Goal: Task Accomplishment & Management: Manage account settings

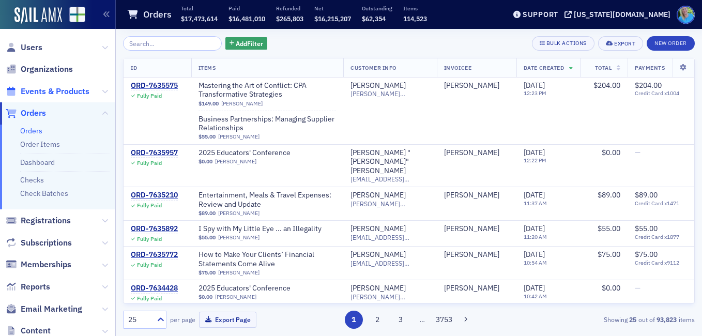
click at [50, 94] on span "Events & Products" at bounding box center [55, 91] width 69 height 11
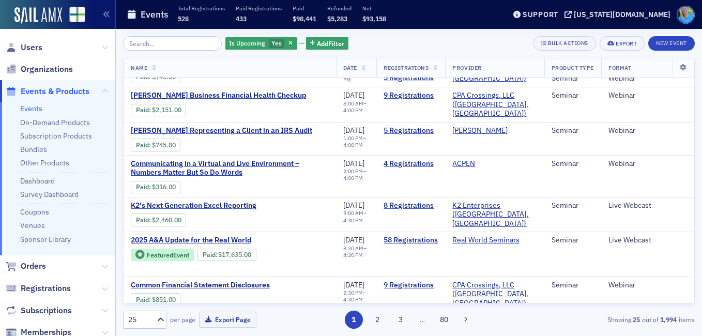
scroll to position [258, 0]
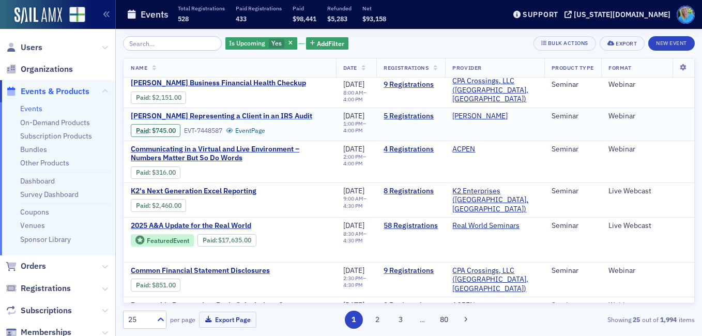
click at [233, 112] on span "[PERSON_NAME] Representing a Client in an IRS Audit" at bounding box center [221, 116] width 181 height 9
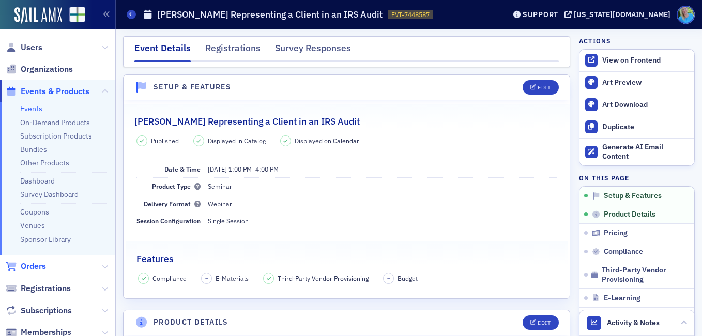
click at [41, 262] on span "Orders" at bounding box center [33, 266] width 25 height 11
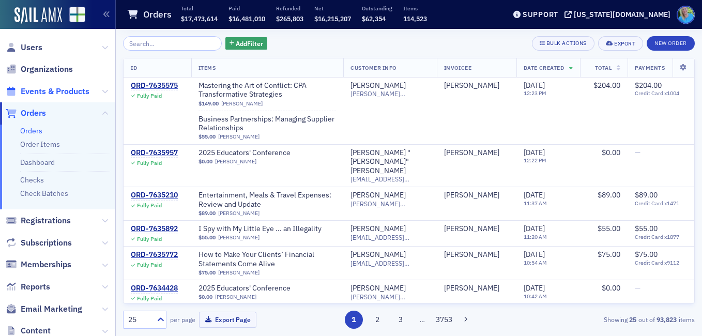
click at [62, 94] on span "Events & Products" at bounding box center [55, 91] width 69 height 11
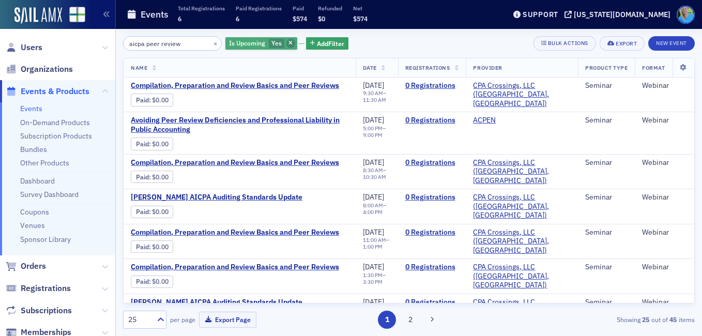
click at [286, 43] on span "button" at bounding box center [290, 43] width 9 height 9
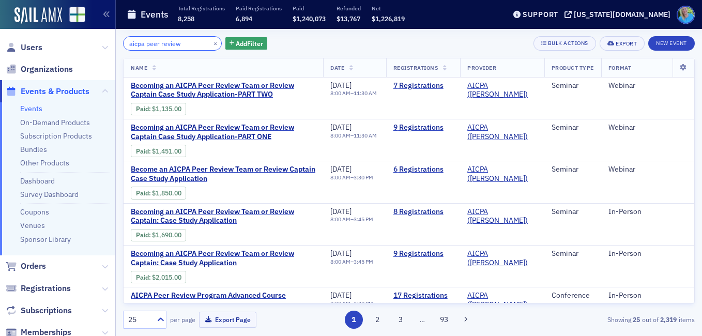
click at [130, 41] on input "aicpa peer review" at bounding box center [172, 43] width 99 height 14
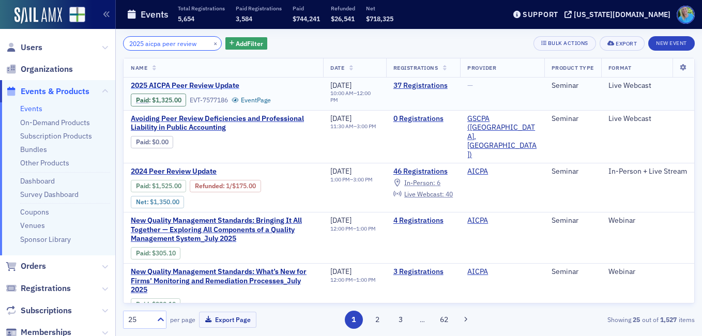
type input "2025 aicpa peer review"
click at [233, 88] on span "2025 AICPA Peer Review Update" at bounding box center [218, 85] width 174 height 9
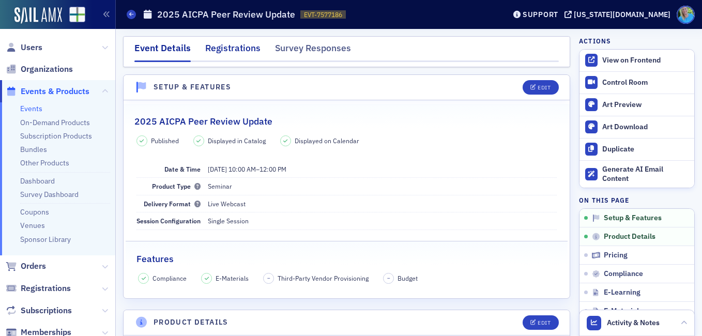
click at [230, 43] on div "Registrations" at bounding box center [232, 50] width 55 height 19
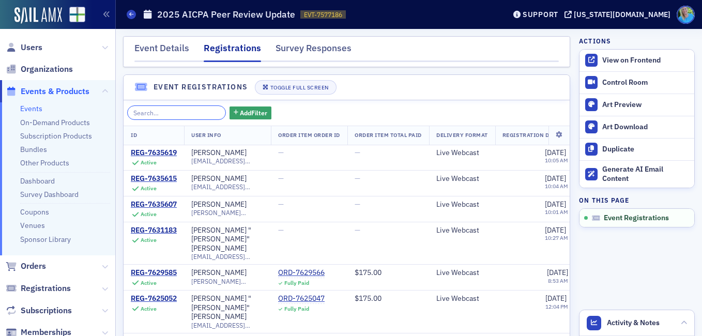
click at [164, 116] on input "search" at bounding box center [176, 112] width 99 height 14
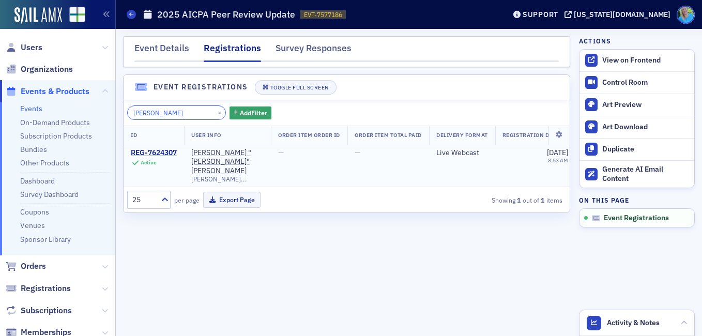
type input "marty"
click at [144, 152] on div "REG-7624307" at bounding box center [154, 152] width 46 height 9
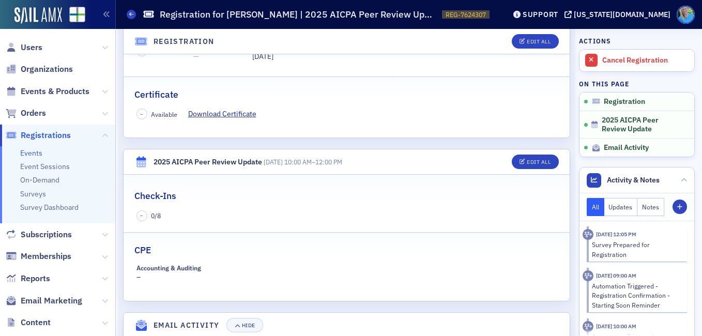
scroll to position [207, 0]
click at [530, 159] on div "Edit All" at bounding box center [539, 162] width 24 height 6
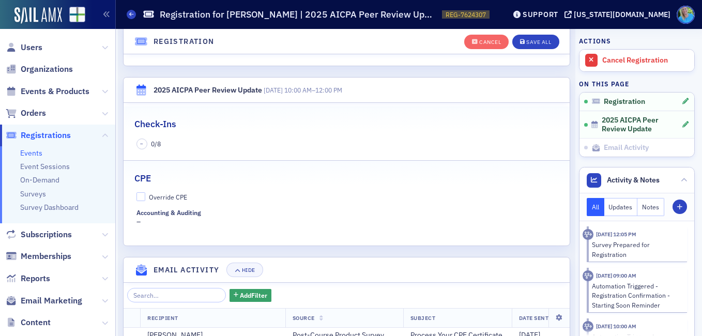
scroll to position [351, 0]
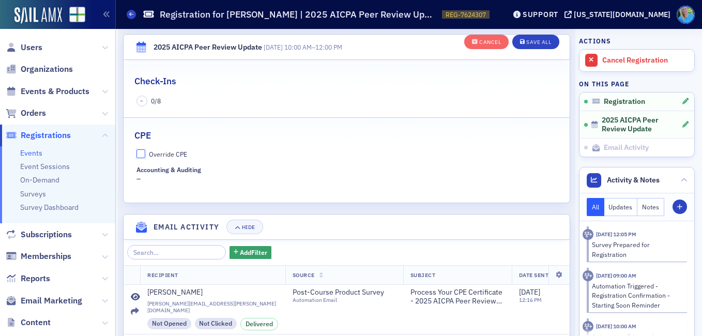
click at [144, 151] on input "Override CPE" at bounding box center [140, 153] width 9 height 9
checkbox input "true"
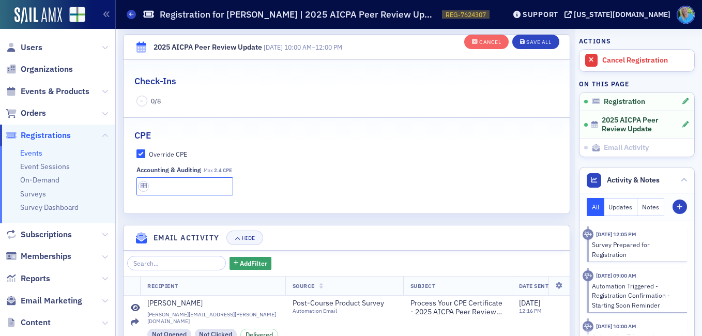
click at [168, 190] on input "text" at bounding box center [184, 186] width 97 height 18
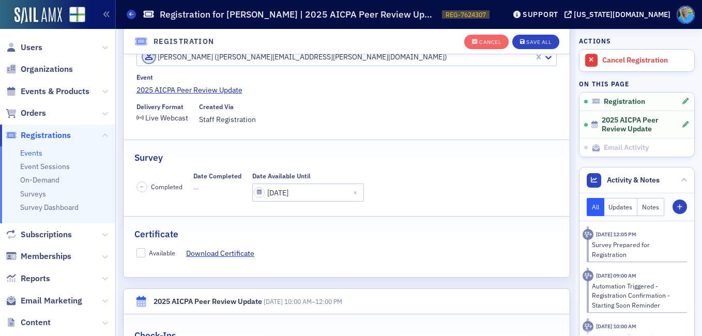
scroll to position [92, 0]
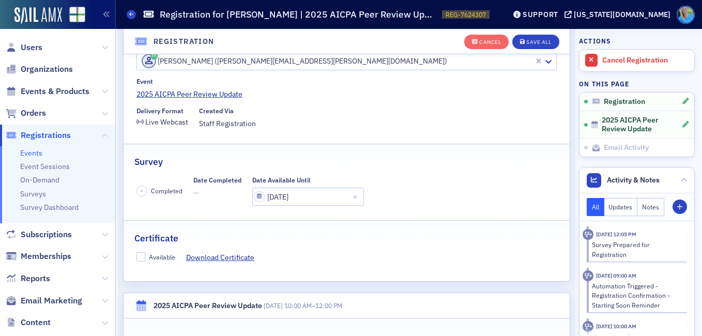
type input "2.4 CPE"
click at [140, 259] on input "Available" at bounding box center [140, 256] width 9 height 9
checkbox input "true"
click at [532, 39] on div "Save All" at bounding box center [538, 42] width 25 height 6
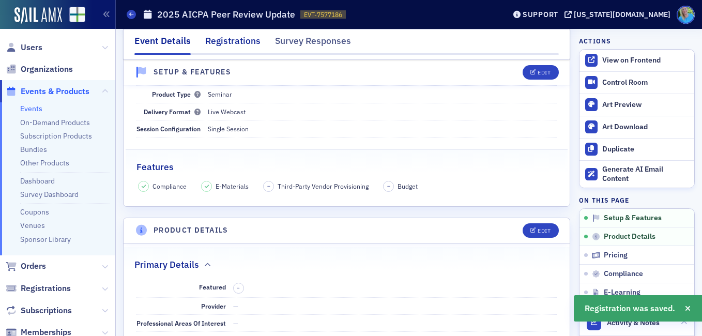
click at [217, 42] on div "Registrations" at bounding box center [232, 43] width 55 height 19
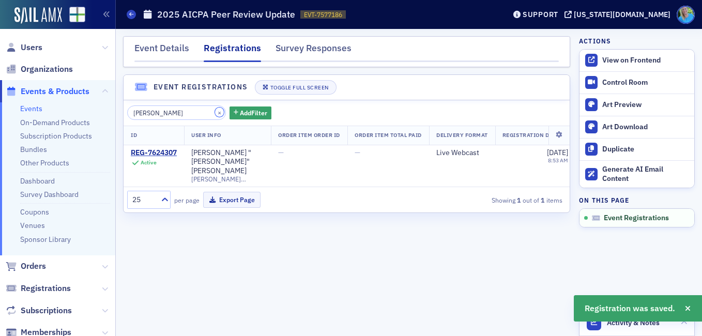
click at [215, 113] on button "×" at bounding box center [219, 112] width 9 height 9
click at [204, 112] on input "search" at bounding box center [176, 112] width 99 height 14
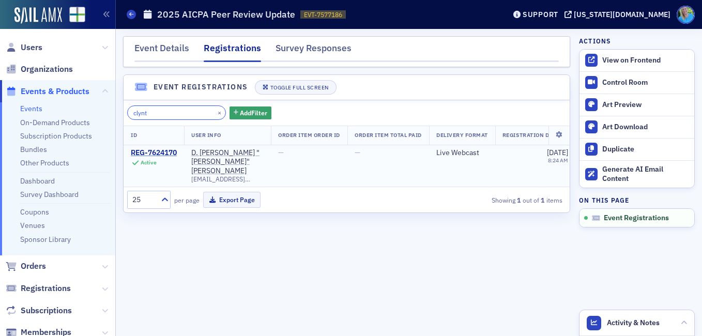
type input "clynt"
click at [176, 151] on div "REG-7624170" at bounding box center [154, 152] width 46 height 9
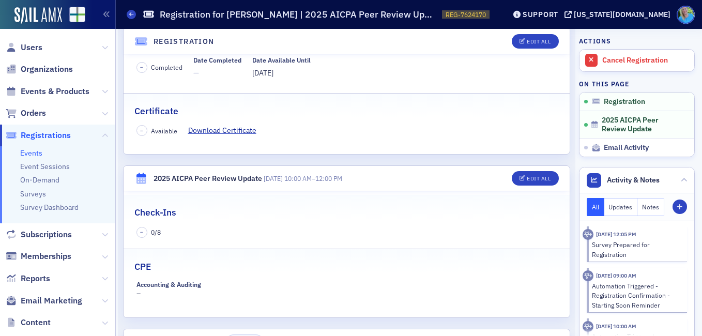
scroll to position [207, 0]
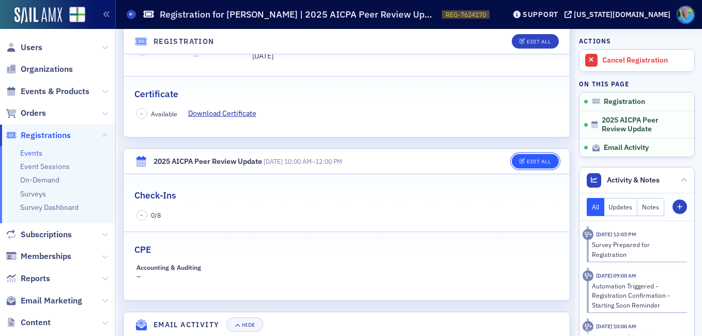
click at [527, 166] on button "Edit All" at bounding box center [535, 161] width 47 height 14
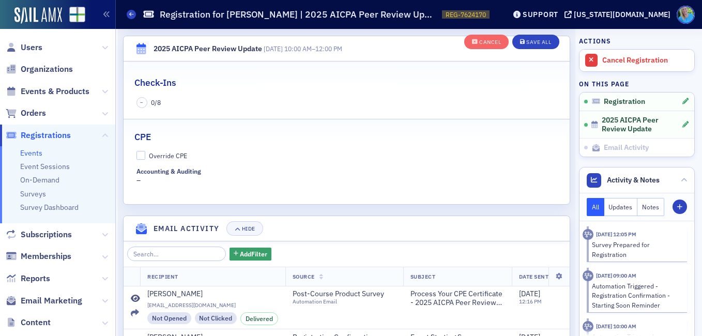
scroll to position [351, 0]
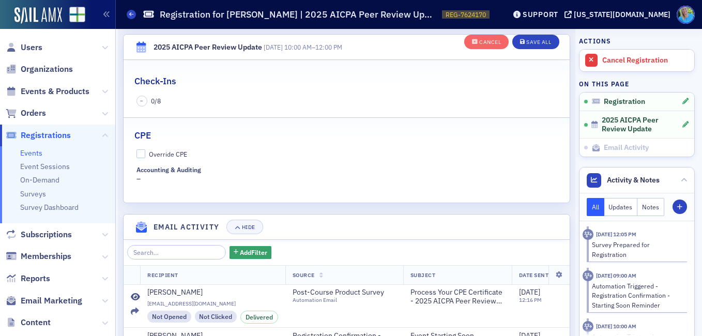
click at [135, 155] on div "Override CPE Accounting & Auditing –" at bounding box center [347, 166] width 446 height 35
click at [138, 156] on input "Override CPE" at bounding box center [140, 153] width 9 height 9
checkbox input "true"
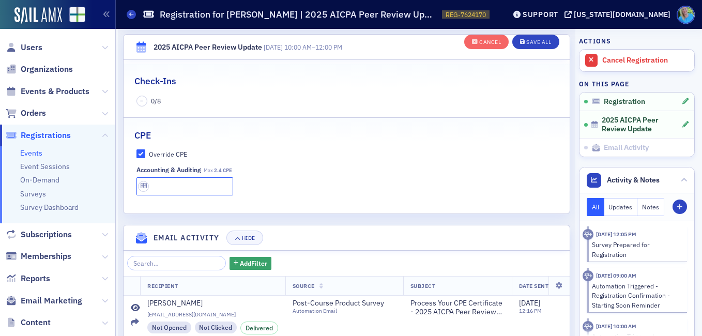
click at [167, 190] on input "text" at bounding box center [184, 186] width 97 height 18
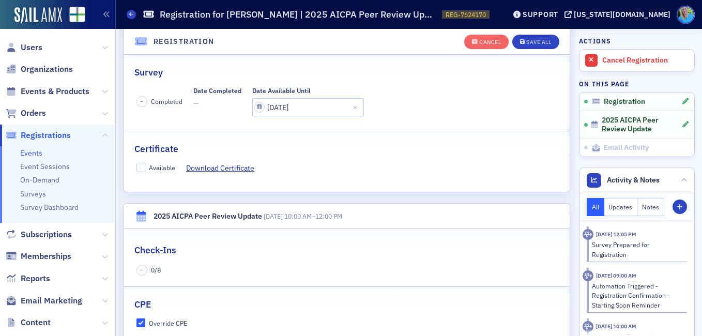
scroll to position [144, 0]
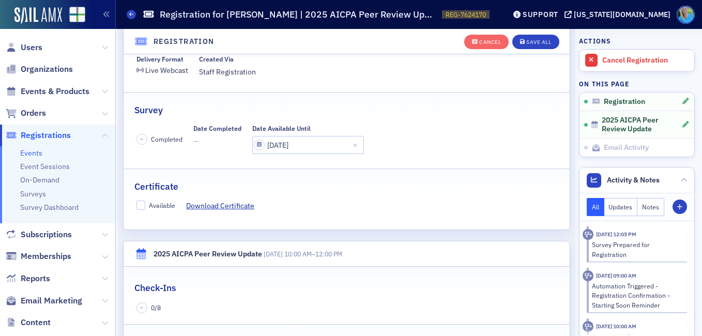
type input "2.4 CPE"
click at [135, 206] on div "Available Download Certificate" at bounding box center [347, 206] width 446 height 11
click at [139, 206] on input "Available" at bounding box center [140, 205] width 9 height 9
checkbox input "true"
click at [526, 44] on div "Save All" at bounding box center [538, 42] width 25 height 6
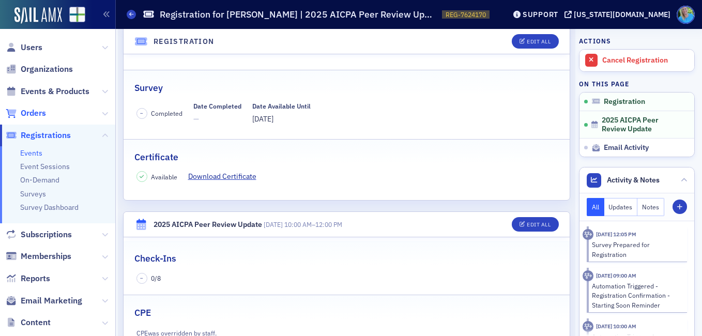
click at [38, 112] on span "Orders" at bounding box center [33, 113] width 25 height 11
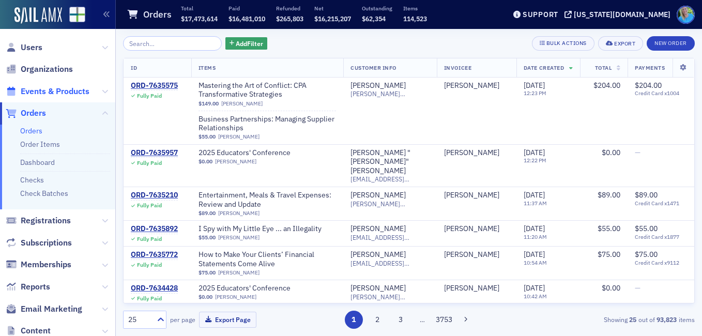
click at [68, 87] on span "Events & Products" at bounding box center [55, 91] width 69 height 11
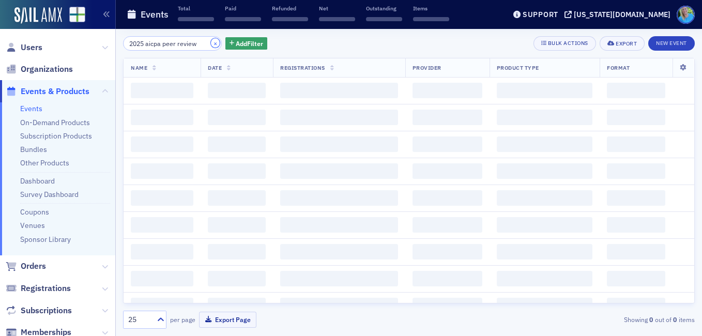
click at [211, 41] on button "×" at bounding box center [215, 42] width 9 height 9
click at [201, 41] on input "search" at bounding box center [172, 43] width 99 height 14
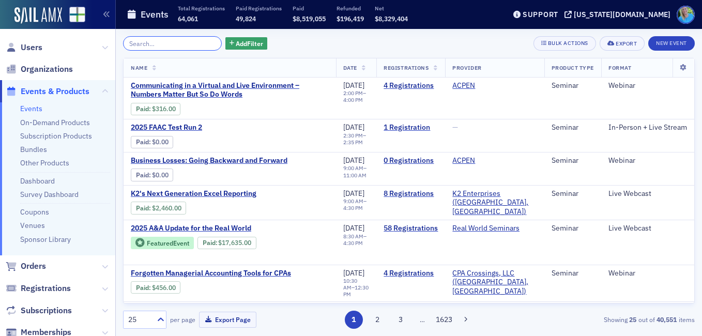
type input "s"
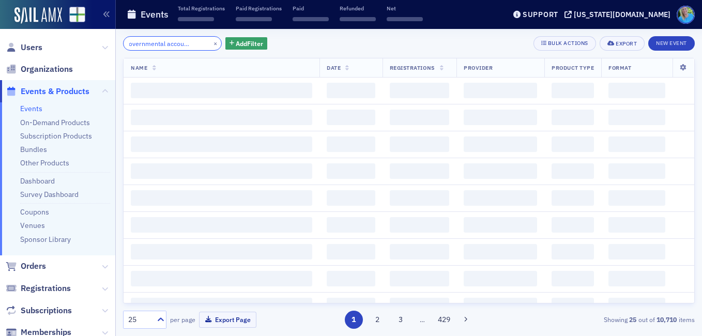
scroll to position [0, 33]
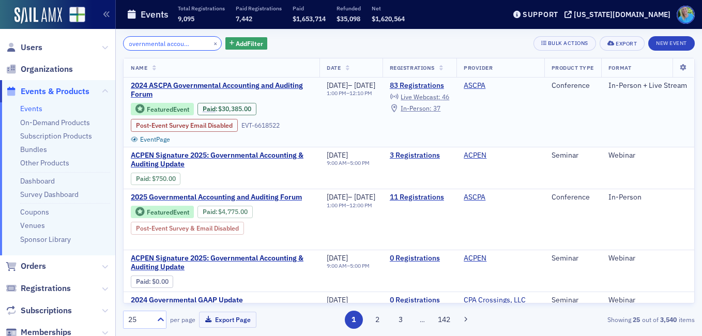
type input "2024 governmental accounting and"
click at [438, 80] on td "83 Registrations Live Webcast : 46 In-Person : 37" at bounding box center [420, 113] width 74 height 70
click at [440, 83] on link "83 Registrations" at bounding box center [419, 85] width 59 height 9
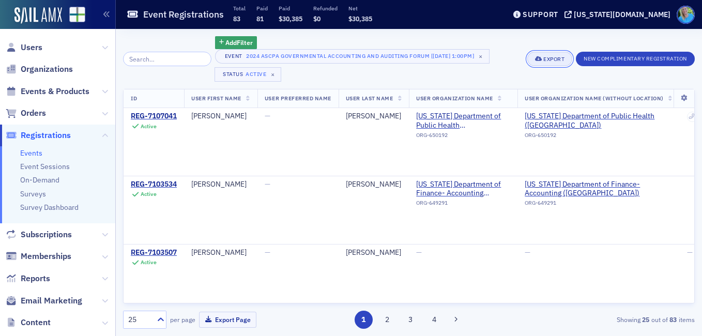
click at [554, 57] on div "Export" at bounding box center [553, 59] width 21 height 6
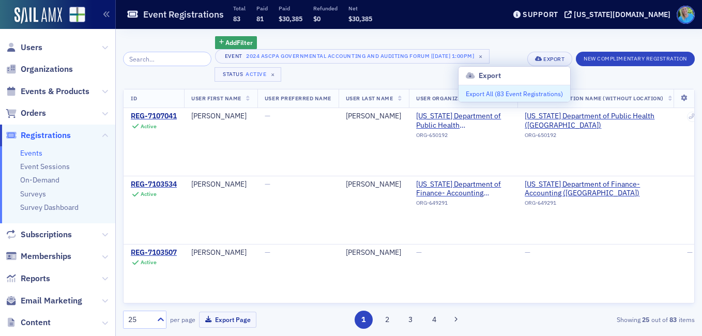
click at [518, 92] on button "Export All ( 83 Event Registrations )" at bounding box center [515, 93] width 112 height 17
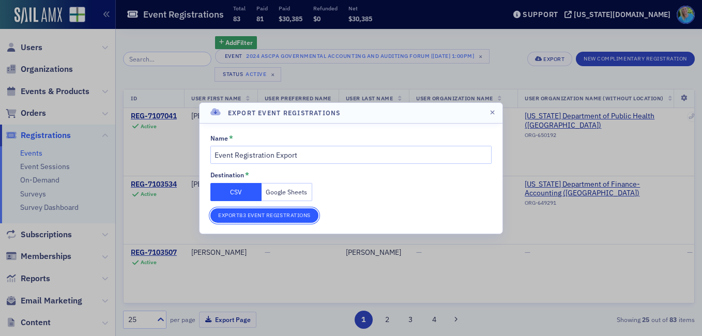
click at [269, 216] on button "Export 83 Event Registrations" at bounding box center [264, 215] width 108 height 14
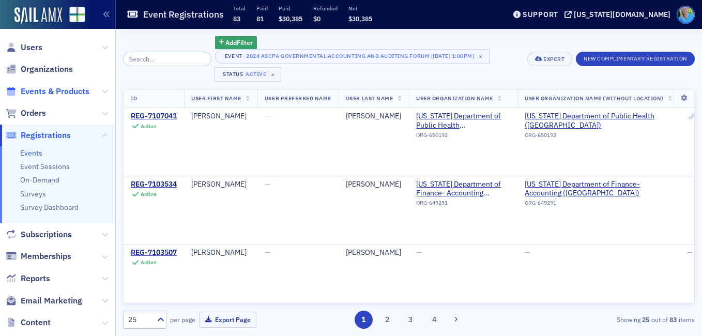
click at [47, 91] on span "Events & Products" at bounding box center [55, 91] width 69 height 11
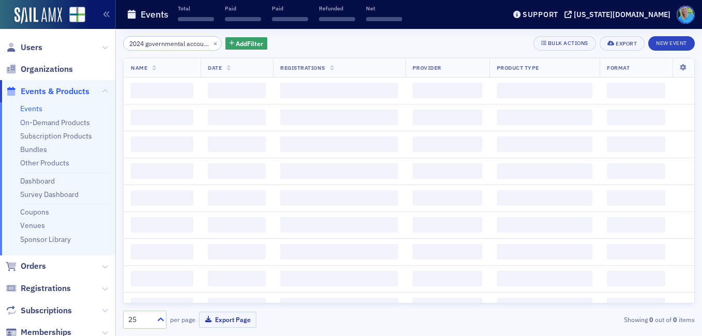
scroll to position [0, 33]
click at [211, 43] on button "×" at bounding box center [215, 42] width 9 height 9
click at [203, 43] on input "search" at bounding box center [172, 43] width 99 height 14
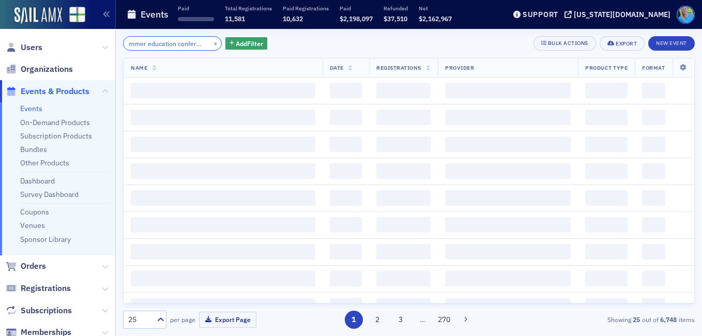
scroll to position [0, 17]
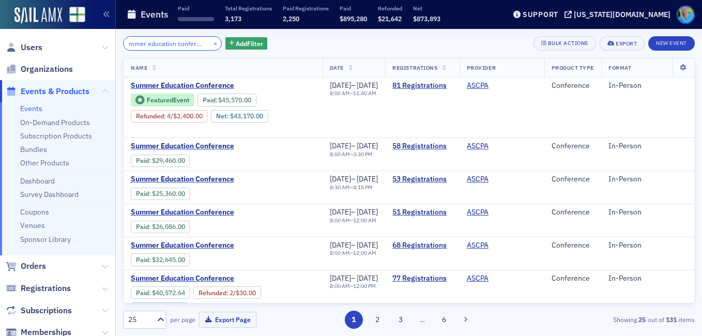
type input "summer education conference"
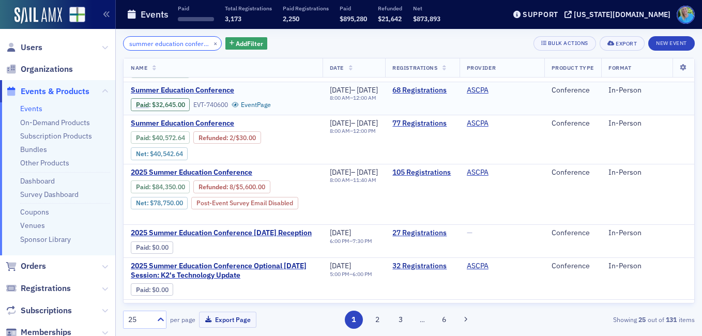
scroll to position [207, 0]
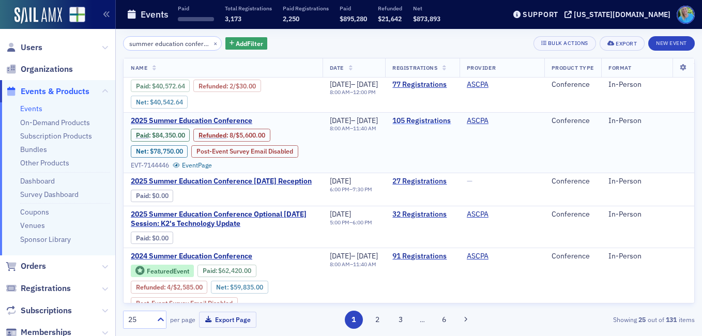
click at [444, 120] on link "105 Registrations" at bounding box center [421, 120] width 59 height 9
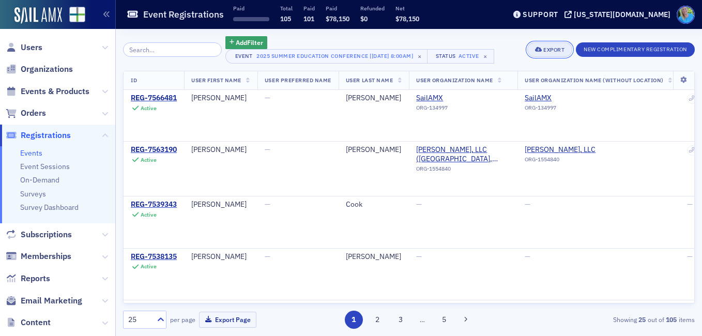
click at [547, 51] on div "Export" at bounding box center [553, 50] width 21 height 6
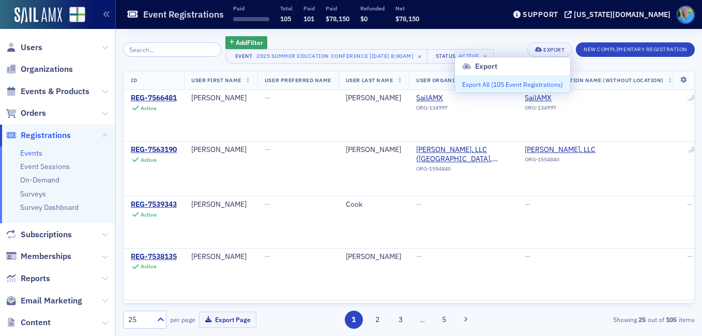
click at [531, 88] on button "Export All ( 105 Event Registrations )" at bounding box center [512, 84] width 115 height 17
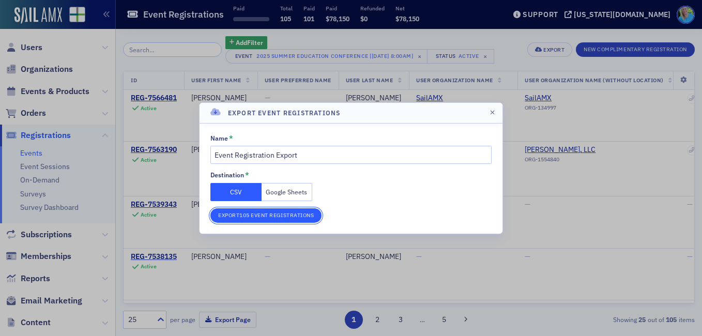
click at [317, 211] on button "Export 105 Event Registrations" at bounding box center [265, 215] width 111 height 14
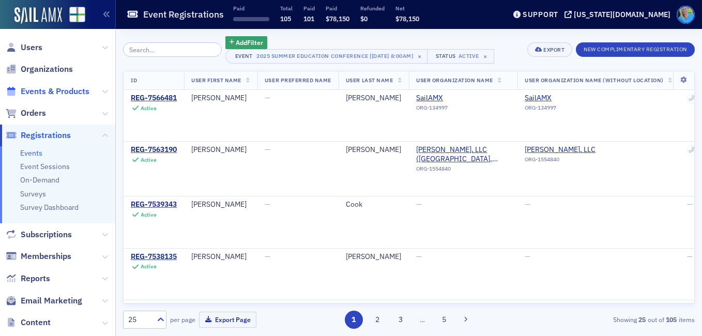
click at [70, 91] on span "Events & Products" at bounding box center [55, 91] width 69 height 11
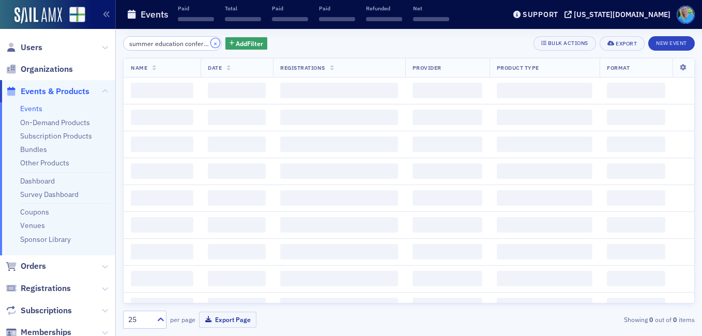
click at [211, 44] on button "×" at bounding box center [215, 42] width 9 height 9
click at [201, 44] on input "search" at bounding box center [172, 43] width 99 height 14
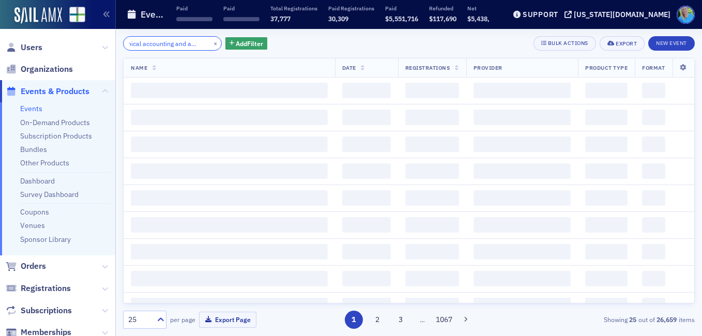
scroll to position [0, 24]
type input "finanical accounting and auditing"
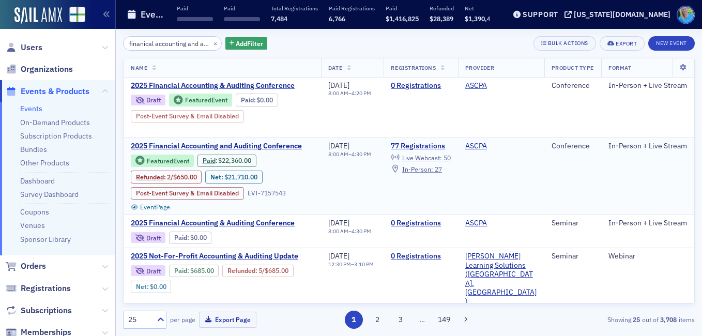
click at [434, 146] on link "77 Registrations" at bounding box center [420, 146] width 59 height 9
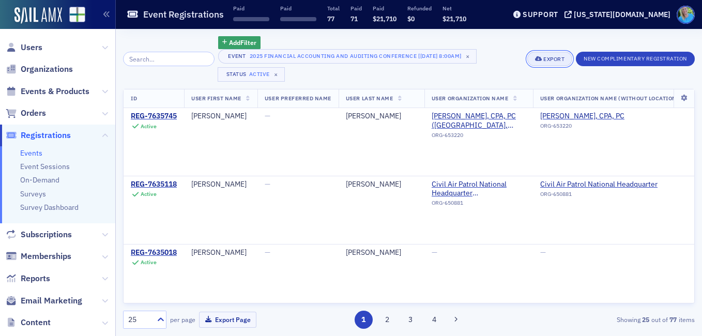
click at [547, 58] on div "Export" at bounding box center [553, 59] width 21 height 6
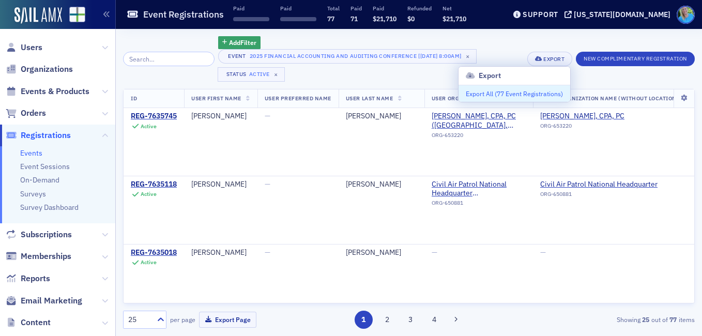
click at [523, 95] on button "Export All ( 77 Event Registrations )" at bounding box center [515, 93] width 112 height 17
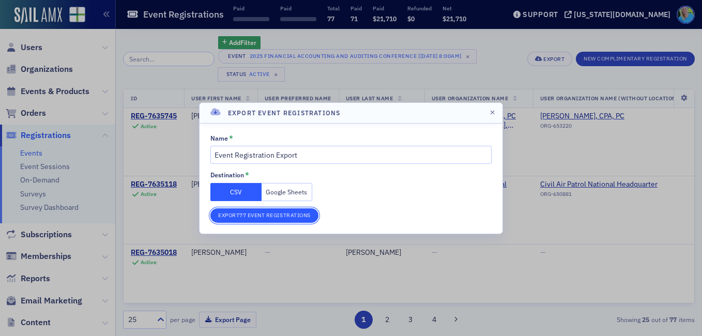
click at [283, 221] on button "Export 77 Event Registrations" at bounding box center [264, 215] width 108 height 14
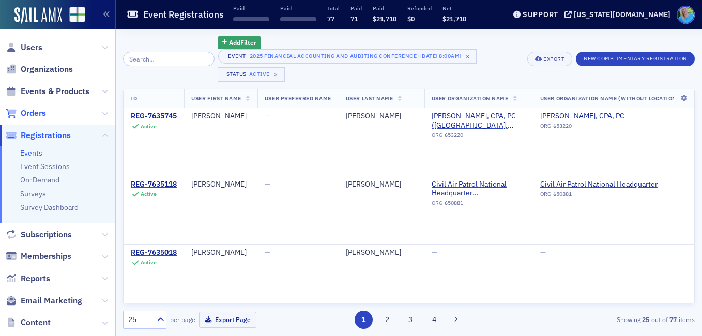
click at [40, 115] on span "Orders" at bounding box center [33, 113] width 25 height 11
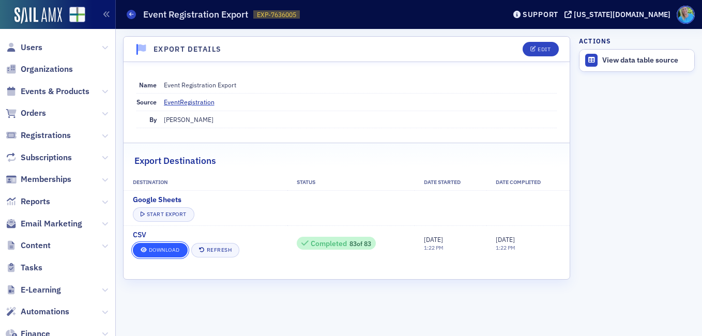
click at [161, 249] on link "Download" at bounding box center [160, 250] width 55 height 14
click at [144, 246] on link "Download" at bounding box center [160, 250] width 55 height 14
click at [153, 251] on link "Download" at bounding box center [160, 250] width 55 height 14
click at [376, 300] on div "Export Details Edit Name Event Registration Export Source EventRegistration By …" at bounding box center [346, 182] width 447 height 293
click at [32, 113] on span "Orders" at bounding box center [33, 113] width 25 height 11
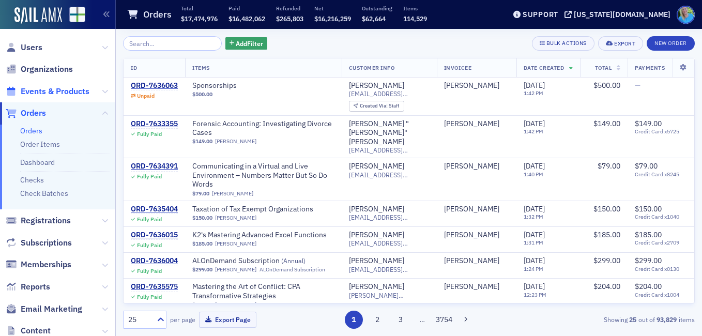
click at [68, 90] on span "Events & Products" at bounding box center [55, 91] width 69 height 11
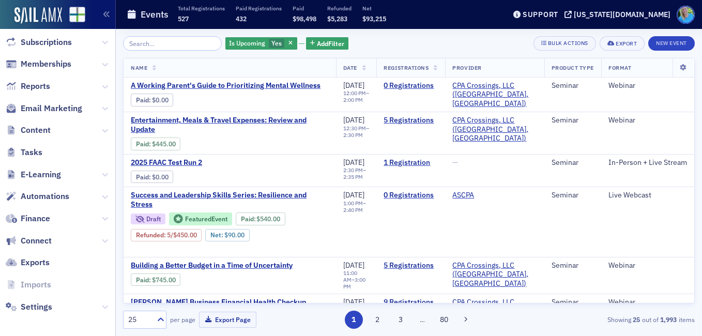
scroll to position [272, 0]
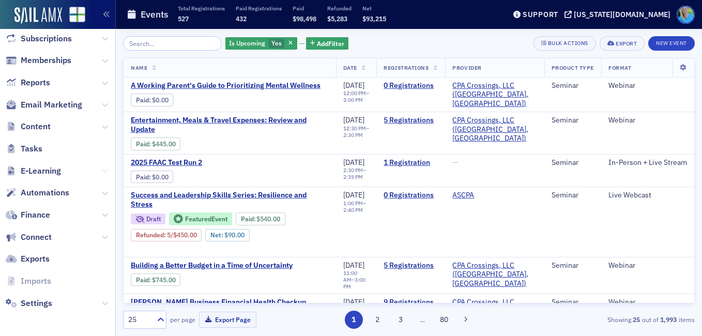
click at [102, 169] on icon at bounding box center [105, 171] width 6 height 6
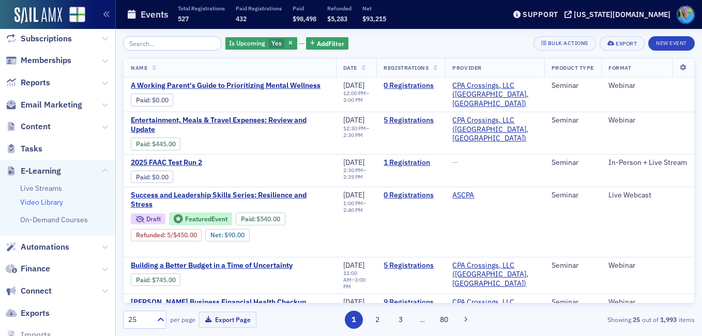
click at [55, 201] on link "Video Library" at bounding box center [41, 201] width 43 height 9
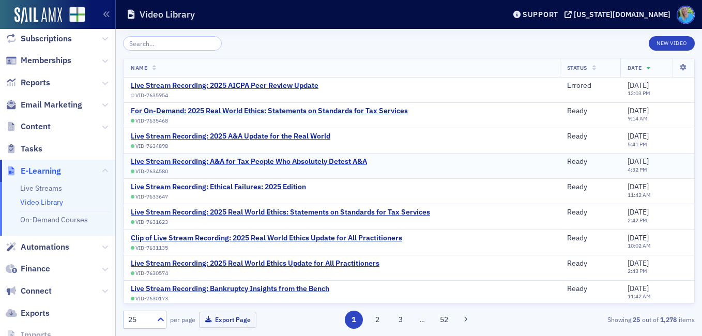
click at [322, 162] on div "Live Stream Recording: A&A for Tax People Who Absolutely Detest A&A" at bounding box center [249, 161] width 236 height 9
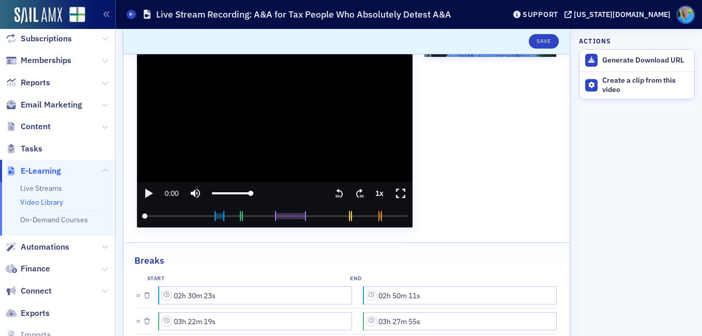
scroll to position [162, 0]
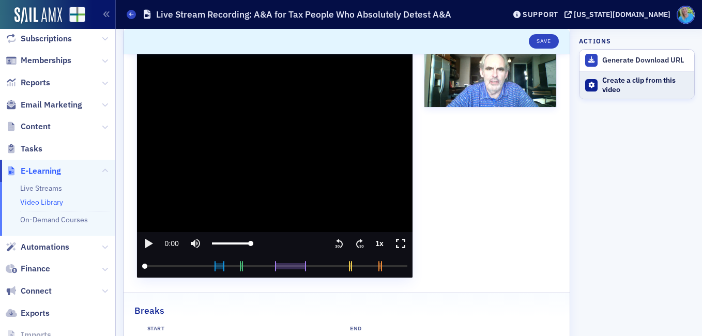
click at [613, 84] on div "Create a clip from this video" at bounding box center [645, 85] width 87 height 18
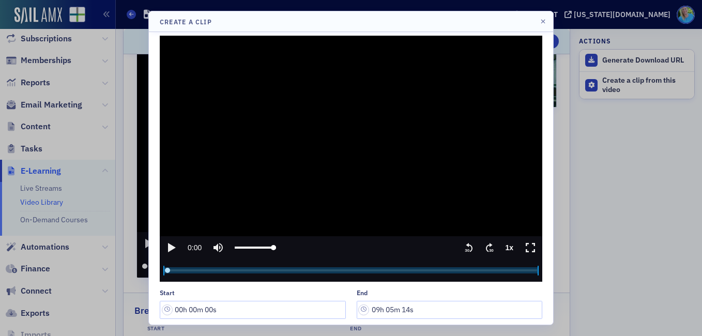
scroll to position [0, 0]
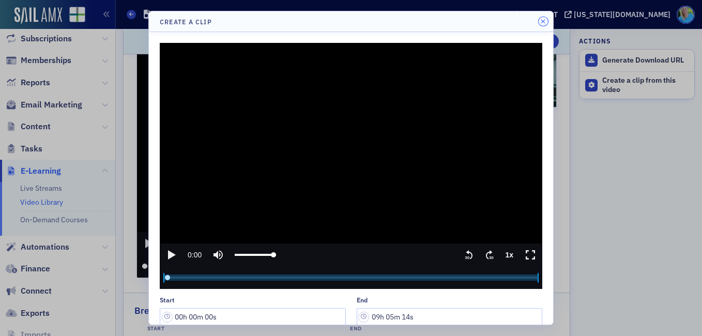
click at [544, 19] on icon "button" at bounding box center [543, 22] width 5 height 6
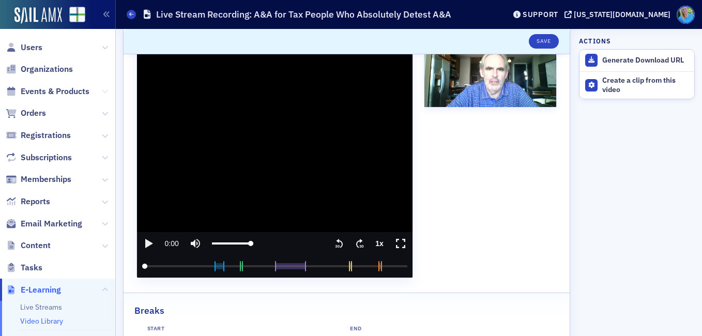
click at [102, 89] on icon at bounding box center [105, 91] width 6 height 6
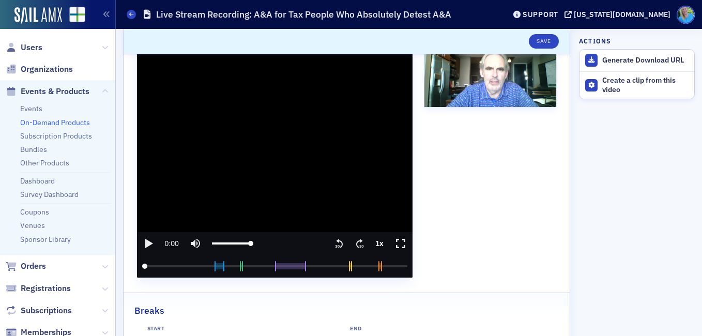
click at [80, 120] on link "On-Demand Products" at bounding box center [55, 122] width 70 height 9
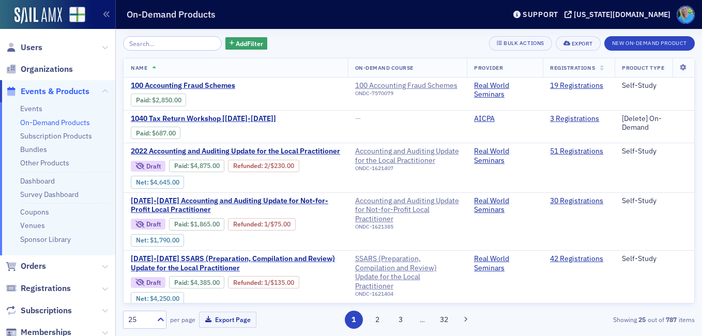
click at [186, 38] on input "search" at bounding box center [172, 43] width 99 height 14
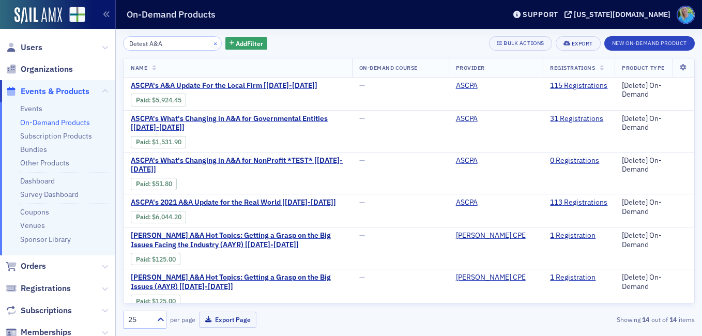
type input "Detest A&A"
click at [211, 41] on button "×" at bounding box center [215, 42] width 9 height 9
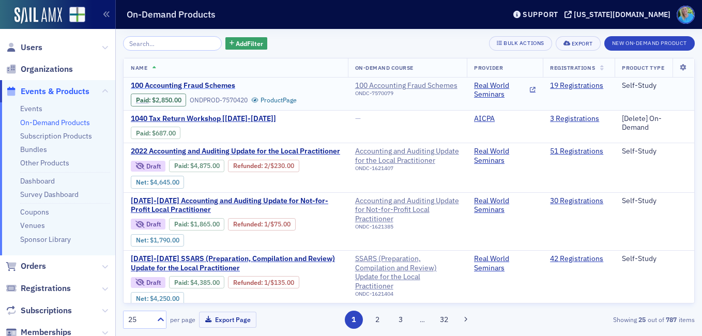
click at [210, 87] on span "100 Accounting Fraud Schemes" at bounding box center [218, 85] width 174 height 9
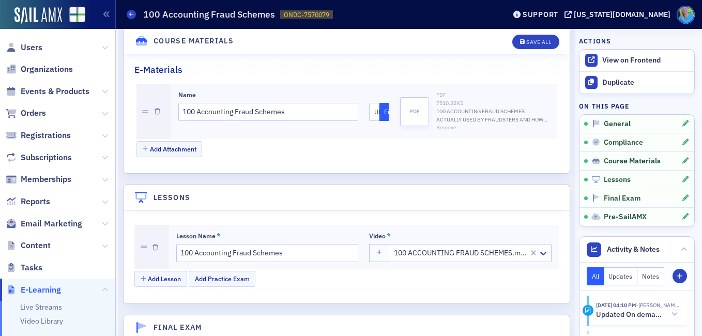
scroll to position [1189, 0]
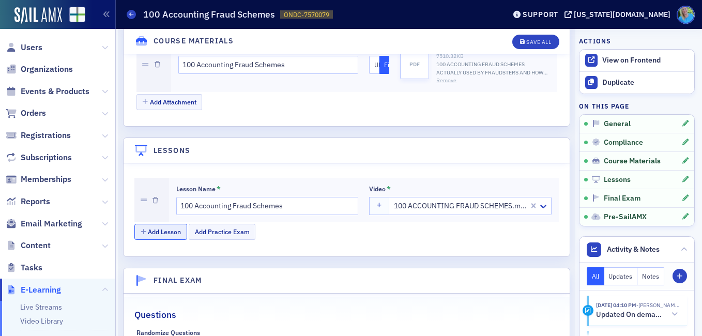
click at [166, 225] on button "Add Lesson" at bounding box center [160, 232] width 53 height 16
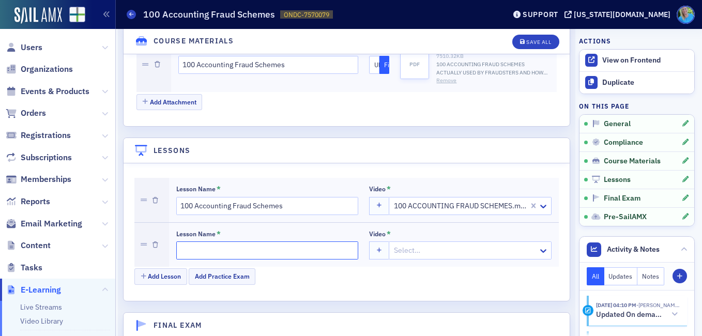
click at [204, 241] on input "Lesson Name *" at bounding box center [267, 250] width 182 height 18
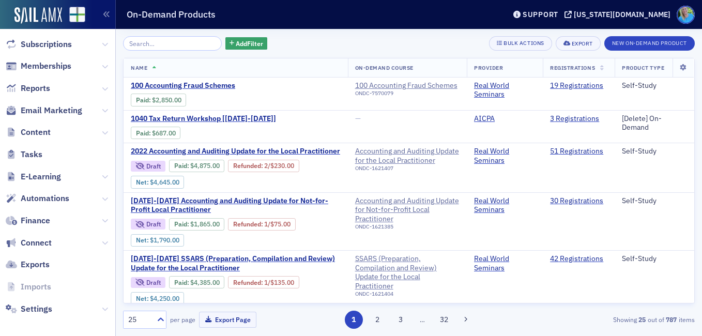
scroll to position [272, 0]
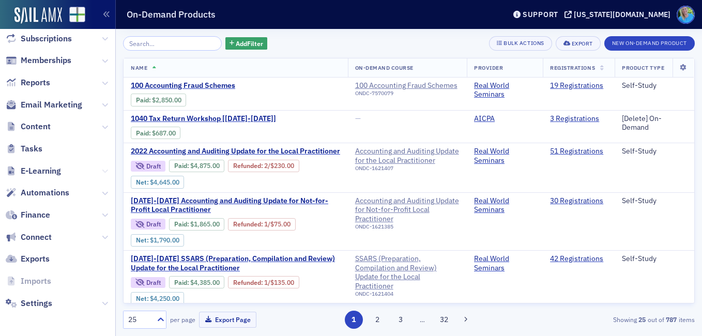
click at [102, 169] on icon at bounding box center [105, 171] width 6 height 6
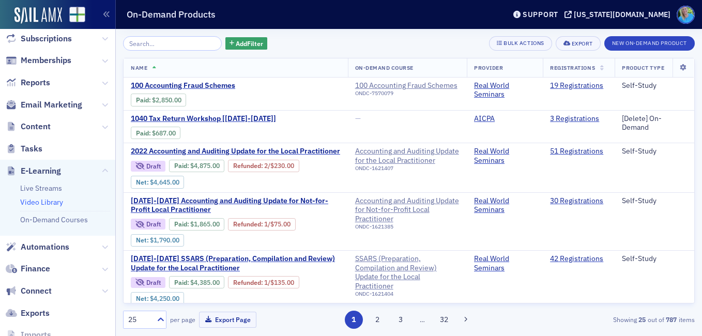
click at [56, 200] on link "Video Library" at bounding box center [41, 201] width 43 height 9
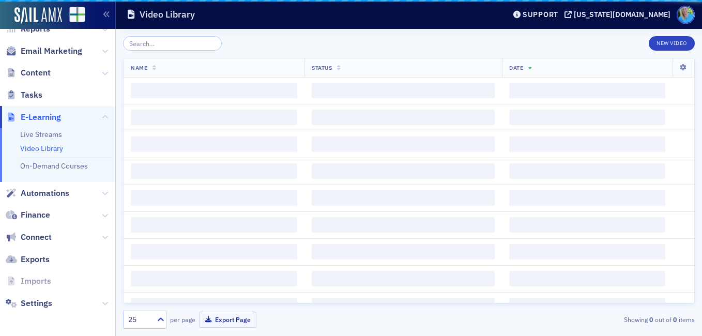
scroll to position [119, 0]
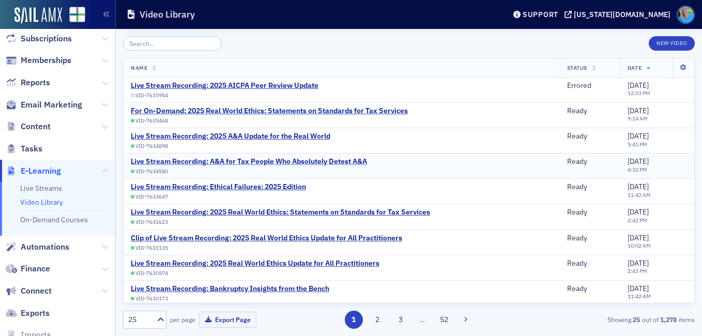
click at [324, 160] on div "Live Stream Recording: A&A for Tax People Who Absolutely Detest A&A" at bounding box center [249, 161] width 236 height 9
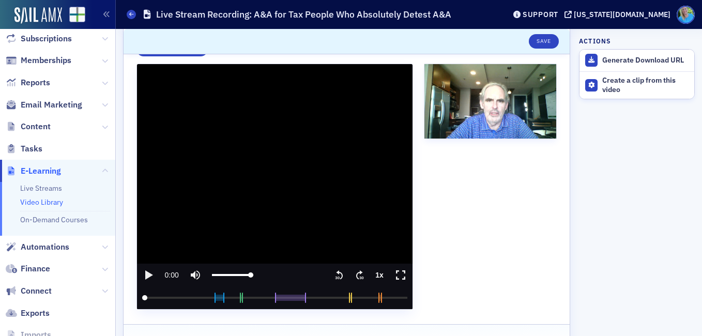
scroll to position [155, 0]
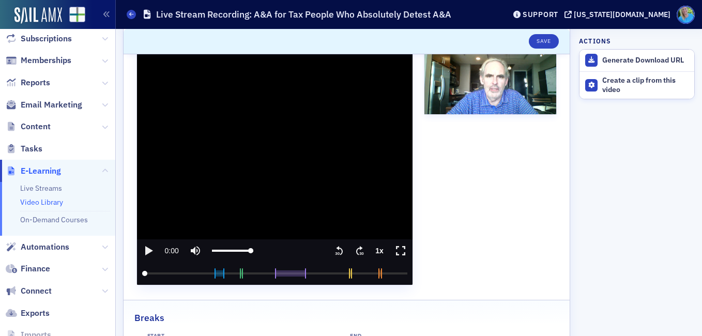
click at [151, 250] on icon "play" at bounding box center [149, 250] width 8 height 9
click at [176, 273] on input "seek" at bounding box center [274, 273] width 265 height 23
click at [192, 274] on input "seek" at bounding box center [274, 273] width 265 height 23
drag, startPoint x: 192, startPoint y: 274, endPoint x: 166, endPoint y: 272, distance: 25.4
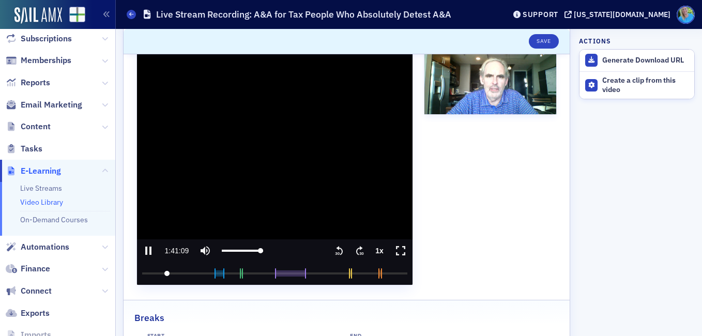
click at [166, 272] on input "seek" at bounding box center [274, 273] width 265 height 23
click at [355, 250] on icon ".text{font-size:8px;font-family:Arial-BoldMT, Arial;font-weight:700;} 30" at bounding box center [360, 251] width 10 height 12
click at [356, 252] on icon "seek forward 30 seconds" at bounding box center [359, 250] width 7 height 9
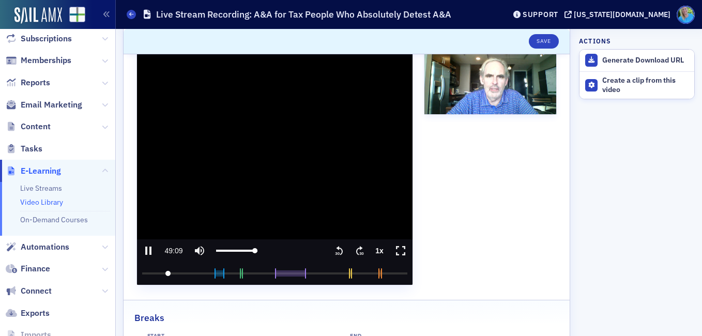
click at [356, 252] on icon "seek forward 30 seconds" at bounding box center [359, 250] width 7 height 9
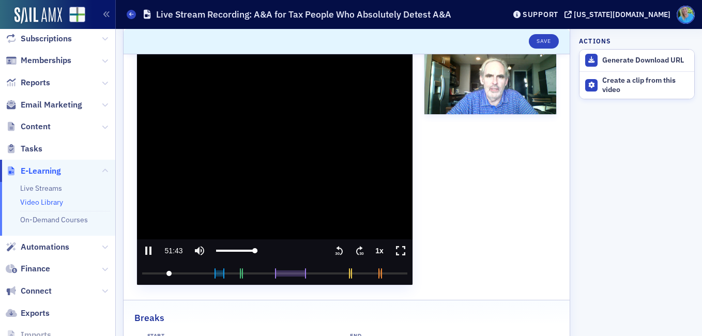
click at [356, 252] on icon "seek forward 30 seconds" at bounding box center [359, 250] width 7 height 9
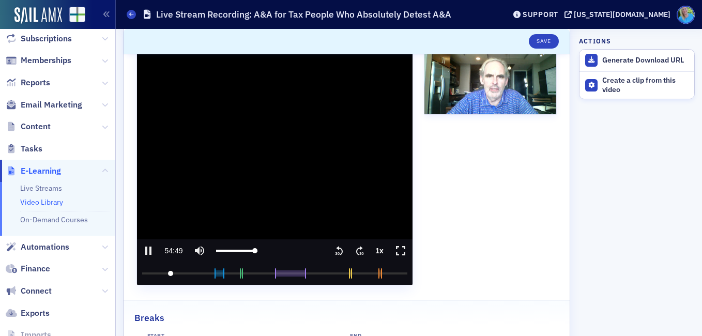
click at [356, 252] on icon "seek forward 30 seconds" at bounding box center [359, 250] width 7 height 9
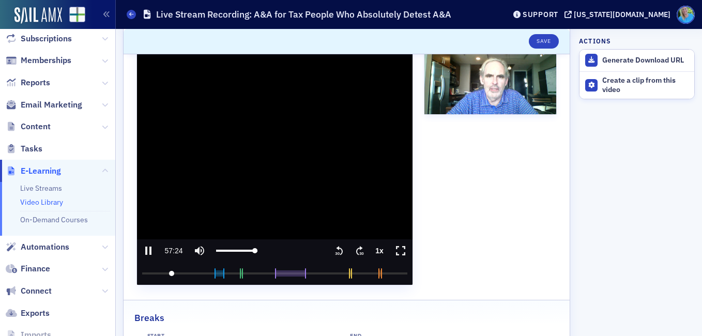
click at [356, 252] on icon "seek forward 30 seconds" at bounding box center [359, 250] width 7 height 9
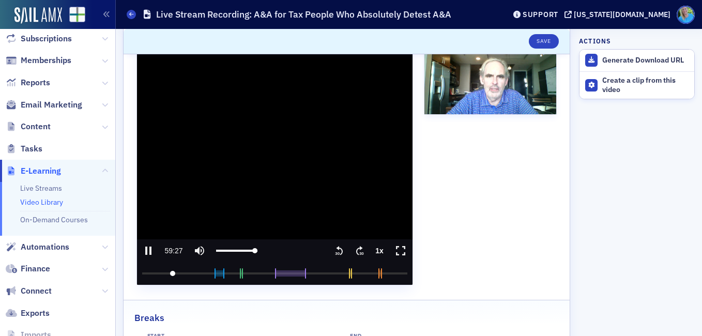
click at [356, 252] on icon "seek forward 30 seconds" at bounding box center [359, 250] width 7 height 9
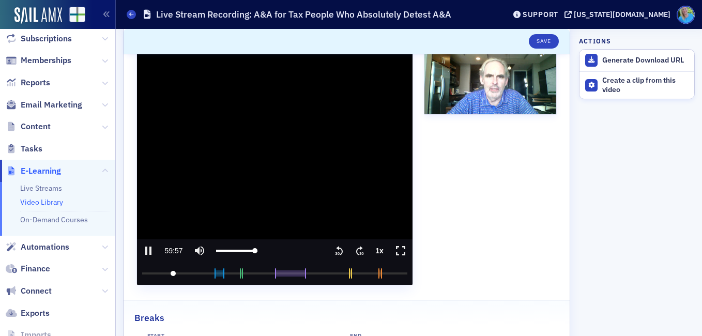
click at [356, 252] on icon "seek forward 30 seconds" at bounding box center [359, 250] width 7 height 9
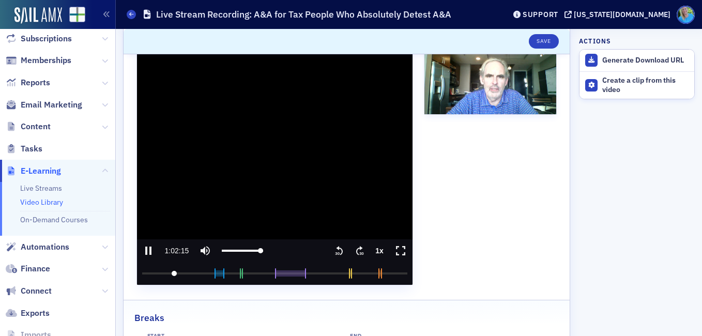
click at [356, 252] on icon "seek forward 30 seconds" at bounding box center [359, 250] width 7 height 9
click at [335, 255] on text "30" at bounding box center [337, 253] width 5 height 5
click at [335, 254] on text "30" at bounding box center [337, 253] width 5 height 5
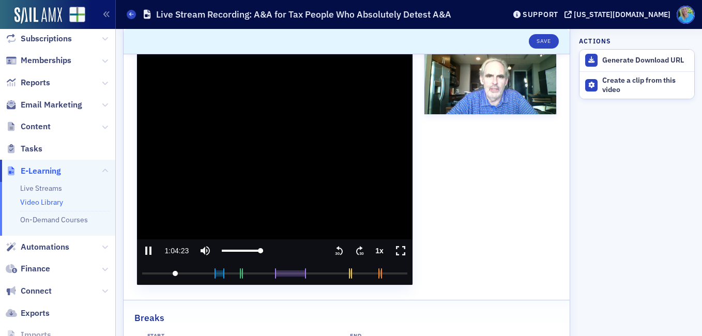
click at [217, 273] on input "seek" at bounding box center [274, 273] width 265 height 23
drag, startPoint x: 218, startPoint y: 275, endPoint x: 212, endPoint y: 275, distance: 5.7
click at [212, 275] on input "seek" at bounding box center [274, 273] width 265 height 23
click at [297, 253] on div "video player" at bounding box center [298, 250] width 60 height 23
click at [355, 246] on icon ".text{font-size:8px;font-family:Arial-BoldMT, Arial;font-weight:700;} 30" at bounding box center [360, 251] width 10 height 12
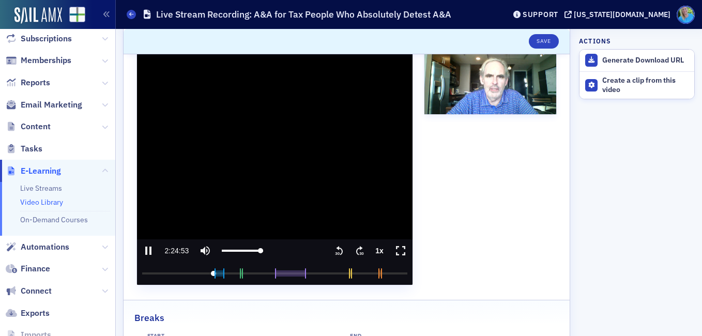
click at [355, 246] on icon ".text{font-size:8px;font-family:Arial-BoldMT, Arial;font-weight:700;} 30" at bounding box center [360, 251] width 10 height 12
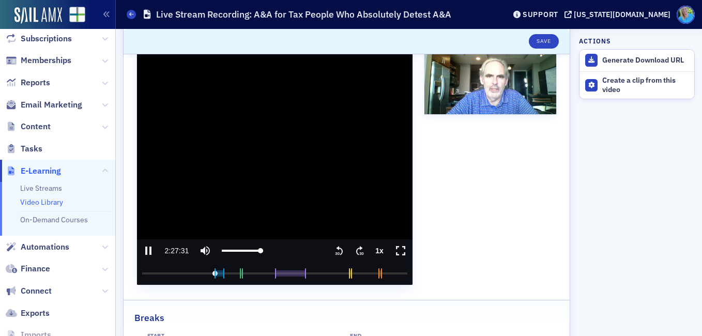
click at [355, 246] on icon ".text{font-size:8px;font-family:Arial-BoldMT, Arial;font-weight:700;} 30" at bounding box center [360, 251] width 10 height 12
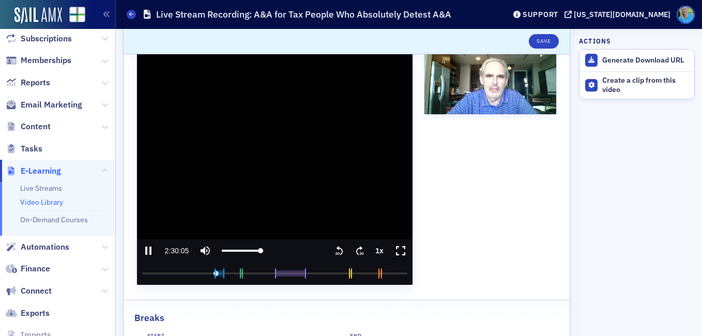
click at [355, 246] on icon ".text{font-size:8px;font-family:Arial-BoldMT, Arial;font-weight:700;} 30" at bounding box center [360, 251] width 10 height 12
click at [337, 249] on icon "seek back 30 seconds" at bounding box center [340, 250] width 7 height 9
click at [150, 252] on icon "pause" at bounding box center [148, 251] width 6 height 8
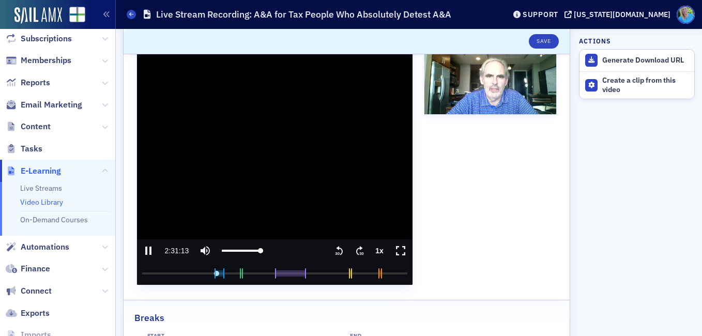
type input "9073.338218"
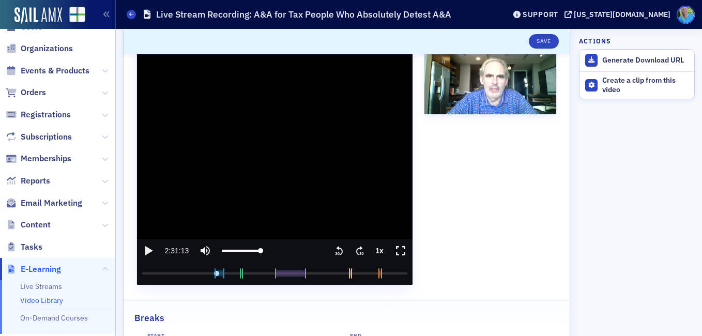
scroll to position [0, 0]
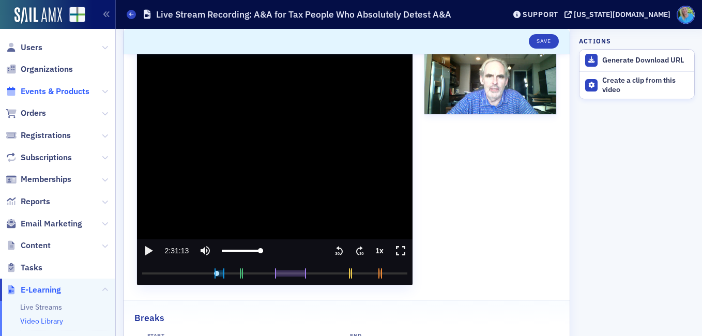
click at [58, 93] on span "Events & Products" at bounding box center [55, 91] width 69 height 11
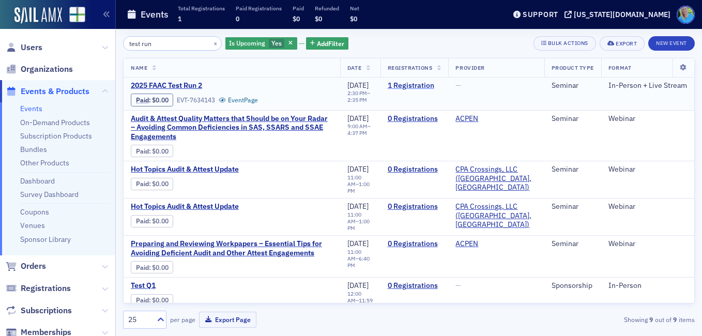
type input "test run"
click at [405, 90] on link "1 Registration" at bounding box center [415, 85] width 54 height 9
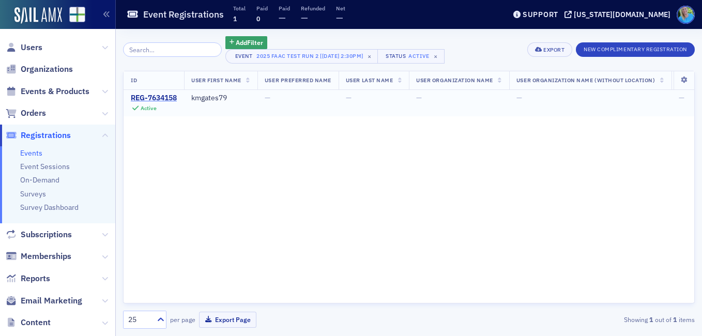
click at [164, 98] on div "REG-7634158" at bounding box center [154, 98] width 46 height 9
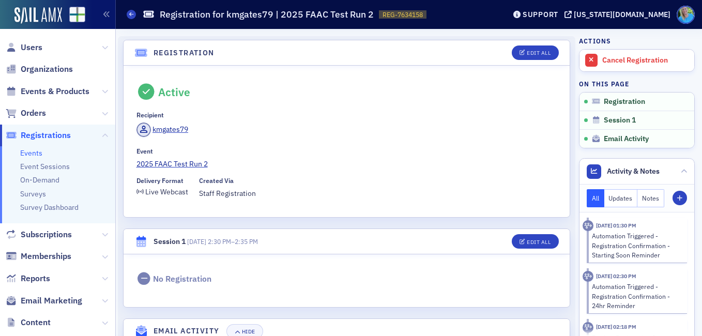
click at [51, 136] on span "Registrations" at bounding box center [46, 135] width 50 height 11
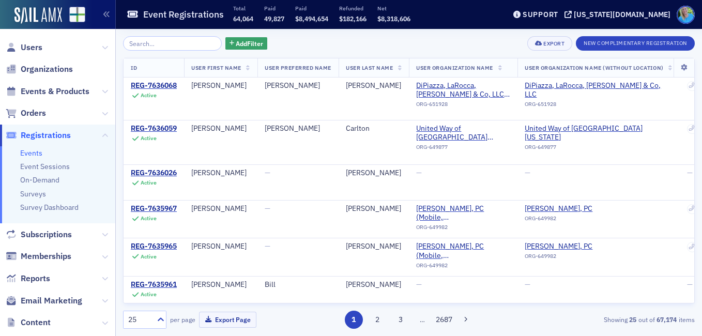
click at [595, 33] on div "Add Filter Export New Complimentary Registration ID User First Name User Prefer…" at bounding box center [409, 182] width 572 height 307
click at [593, 42] on button "New Complimentary Registration" at bounding box center [635, 43] width 119 height 14
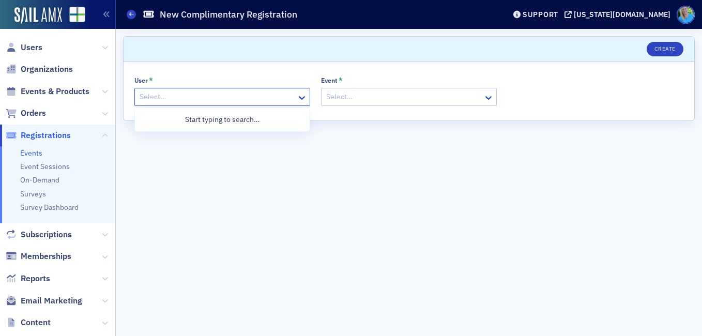
click at [266, 103] on div "Select…" at bounding box center [216, 96] width 162 height 15
type input "kristi personal"
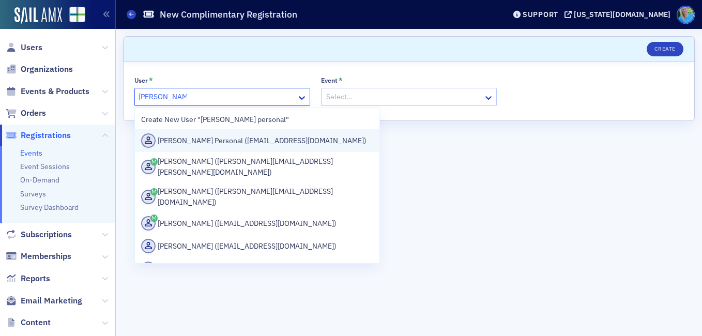
click at [243, 144] on div "Kristi Personal (kmgates1979@gmail.com)" at bounding box center [257, 140] width 232 height 14
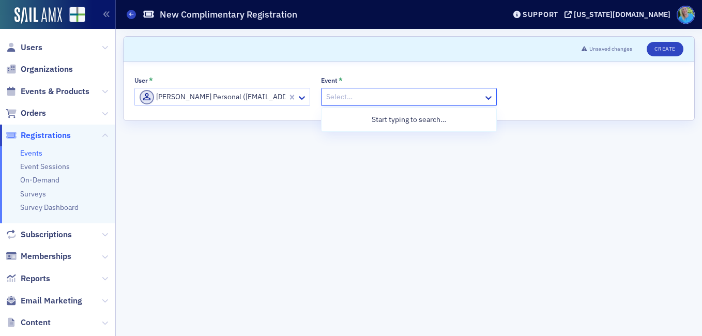
click at [346, 100] on div at bounding box center [403, 96] width 157 height 13
type input "test run 2"
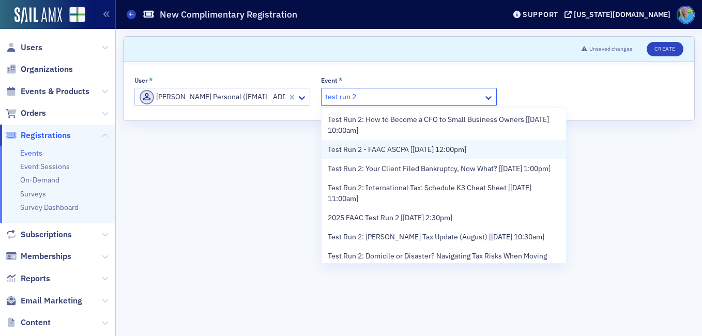
click at [349, 145] on span "Test Run 2 - FAAC ASCPA [9/26/2024 12:00pm]" at bounding box center [397, 149] width 139 height 11
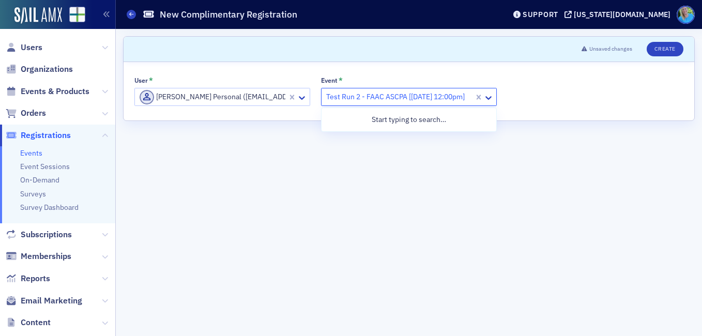
click at [439, 98] on div at bounding box center [399, 96] width 148 height 13
type input "FAAC"
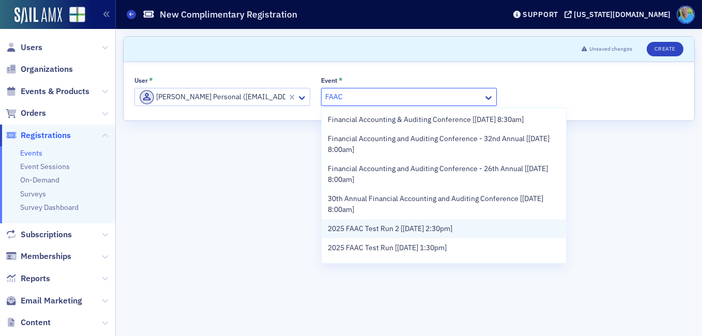
click at [401, 232] on span "2025 FAAC Test Run 2 [9/23/2025 2:30pm]" at bounding box center [390, 228] width 125 height 11
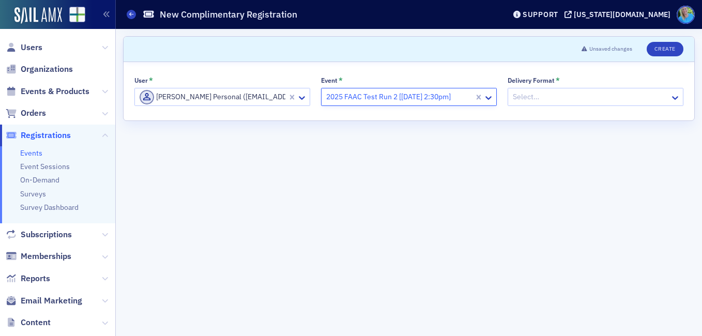
click at [550, 99] on div at bounding box center [590, 96] width 157 height 13
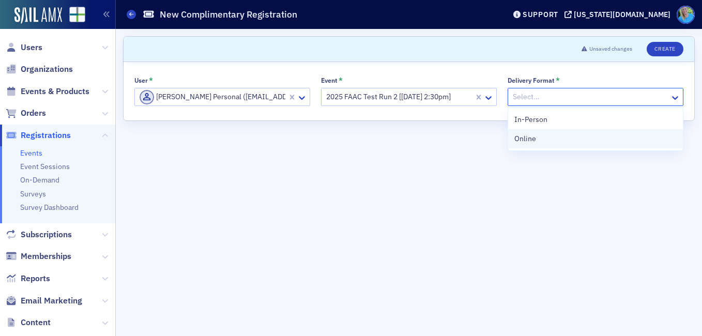
click at [539, 138] on div "Online" at bounding box center [595, 138] width 162 height 11
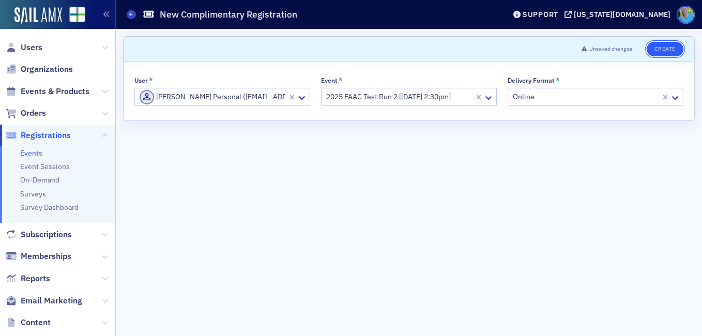
click at [660, 44] on button "Create" at bounding box center [665, 49] width 37 height 14
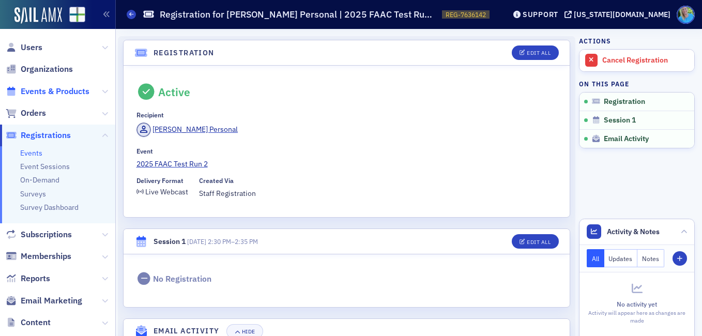
click at [62, 89] on span "Events & Products" at bounding box center [55, 91] width 69 height 11
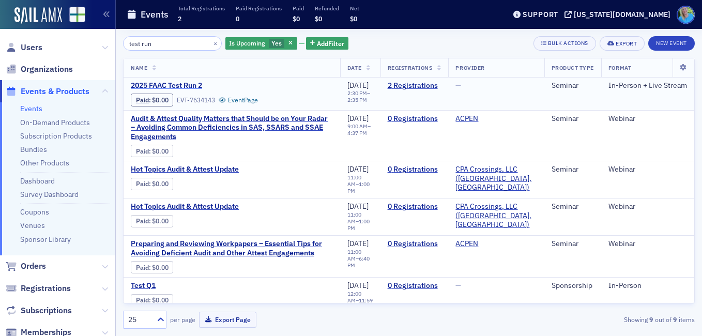
click at [167, 84] on span "2025 FAAC Test Run 2" at bounding box center [218, 85] width 174 height 9
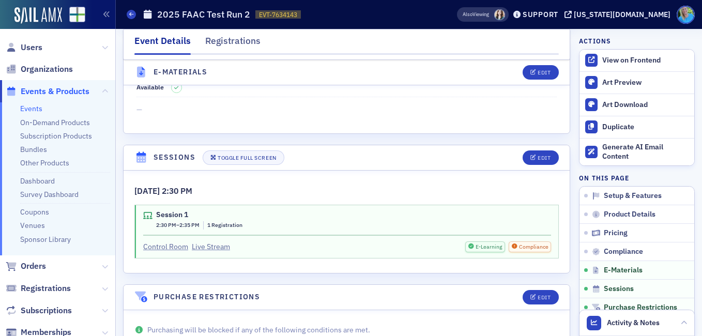
scroll to position [1494, 0]
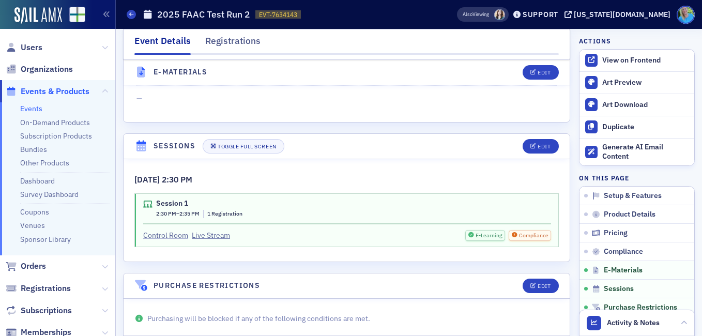
click at [171, 237] on link "Control Room" at bounding box center [165, 235] width 45 height 11
click at [172, 230] on link "Control Room" at bounding box center [165, 235] width 45 height 11
click at [35, 109] on link "Events" at bounding box center [31, 108] width 22 height 9
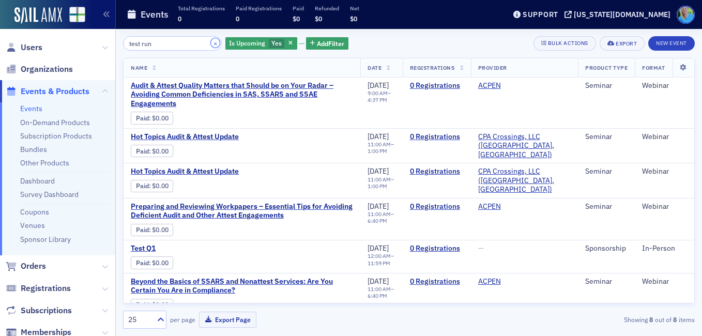
click at [211, 41] on button "×" at bounding box center [215, 42] width 9 height 9
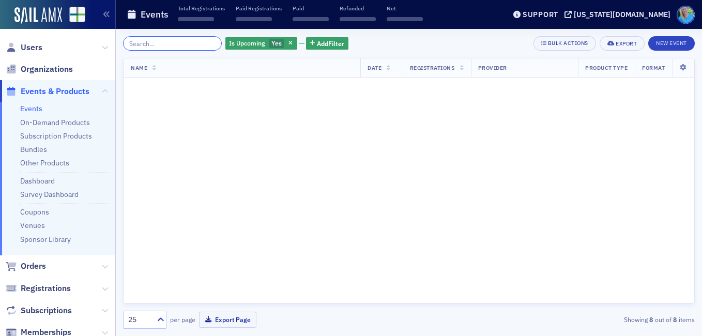
click at [192, 43] on input "search" at bounding box center [172, 43] width 99 height 14
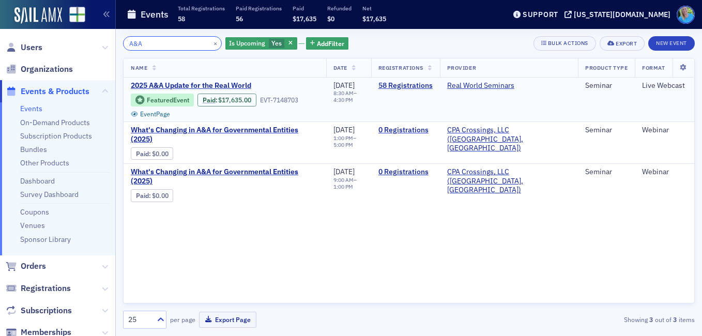
type input "A&A"
click at [223, 80] on td "2025 A&A Update for the Real World Featured Event Paid : $17,635.00 EVT-7148703…" at bounding box center [225, 100] width 203 height 44
click at [224, 82] on span "2025 A&A Update for the Real World" at bounding box center [218, 85] width 174 height 9
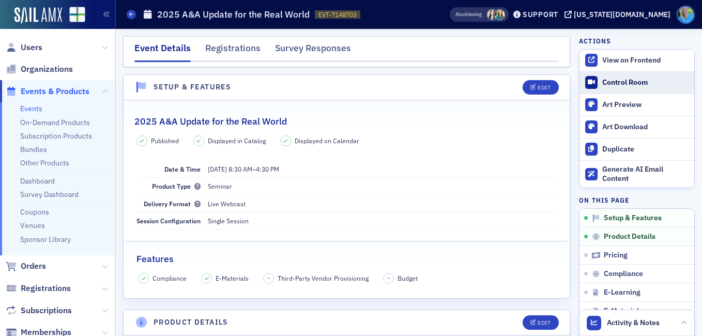
click at [638, 81] on div "Control Room" at bounding box center [645, 82] width 87 height 9
click at [33, 270] on span "Orders" at bounding box center [33, 266] width 25 height 11
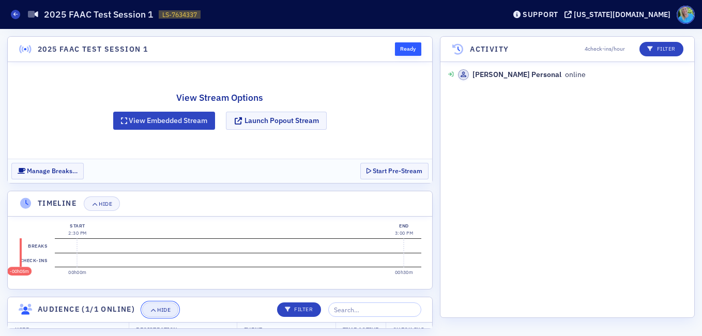
click at [173, 311] on button "Hide" at bounding box center [160, 309] width 36 height 14
click at [111, 201] on div "Hide" at bounding box center [105, 204] width 13 height 6
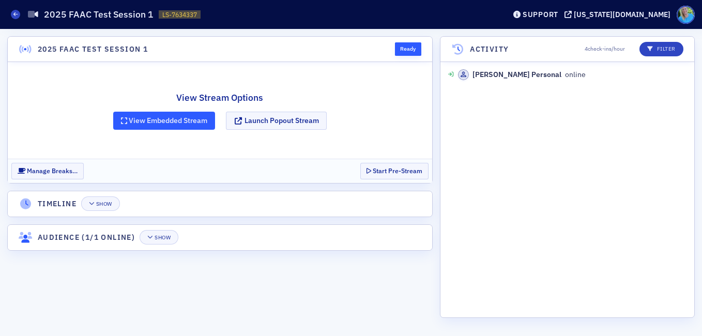
click at [178, 123] on button "View Embedded Stream" at bounding box center [164, 121] width 102 height 18
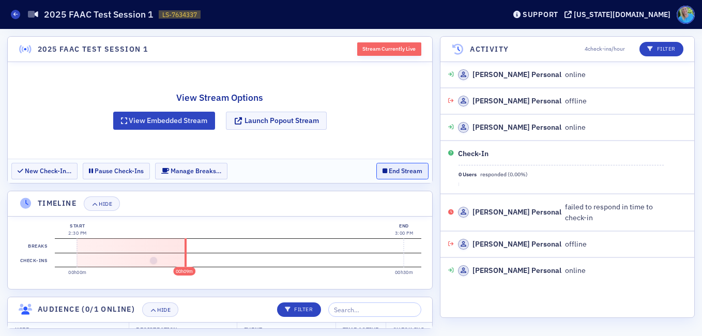
click at [404, 174] on button "End Stream" at bounding box center [402, 171] width 52 height 16
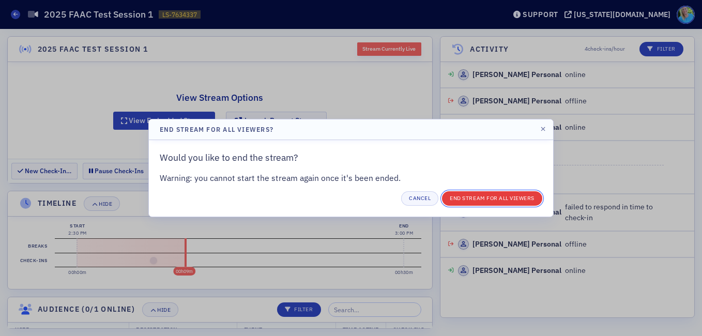
click at [472, 200] on button "End Stream for all Viewers" at bounding box center [492, 198] width 100 height 14
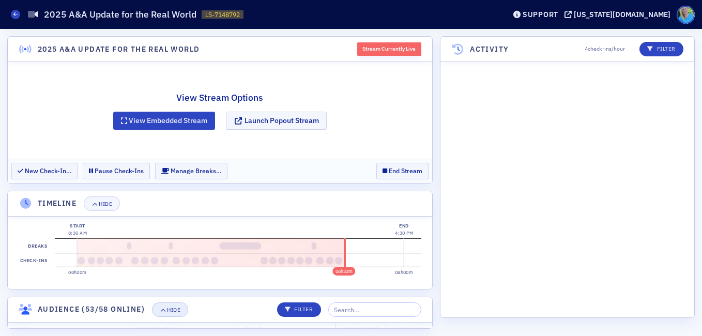
scroll to position [4177, 0]
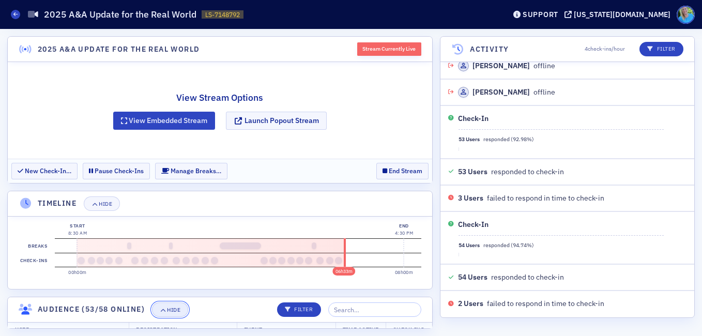
click at [169, 310] on div "Hide" at bounding box center [173, 310] width 13 height 6
click at [107, 203] on div "Hide" at bounding box center [105, 204] width 13 height 6
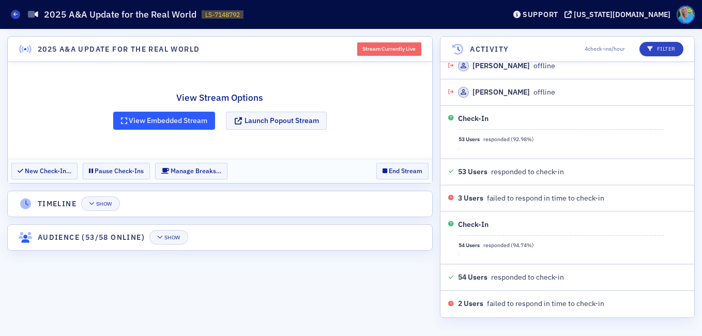
click at [157, 119] on button "View Embedded Stream" at bounding box center [164, 121] width 102 height 18
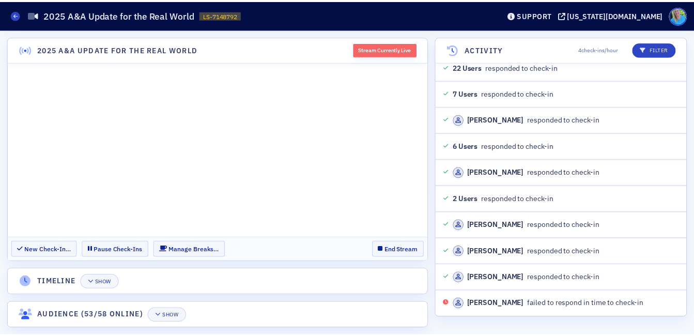
scroll to position [4864, 0]
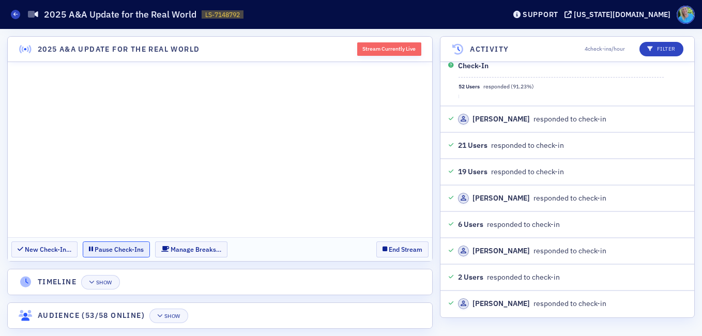
click at [102, 250] on button "Pause Check-Ins" at bounding box center [116, 249] width 67 height 16
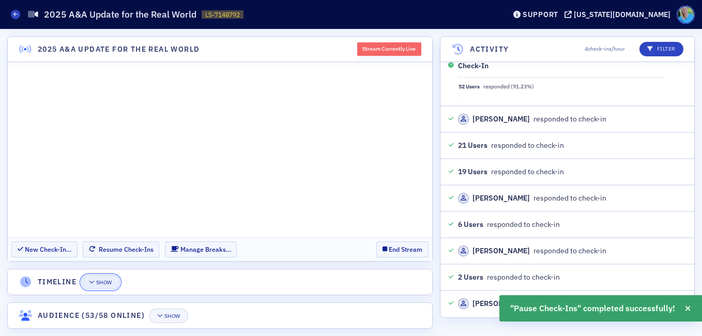
click at [101, 282] on div "Show" at bounding box center [104, 283] width 16 height 6
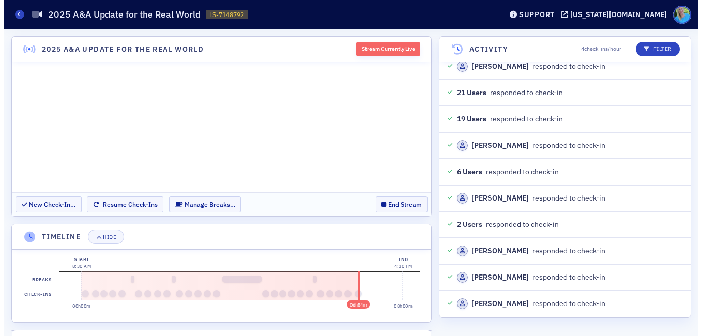
scroll to position [4943, 0]
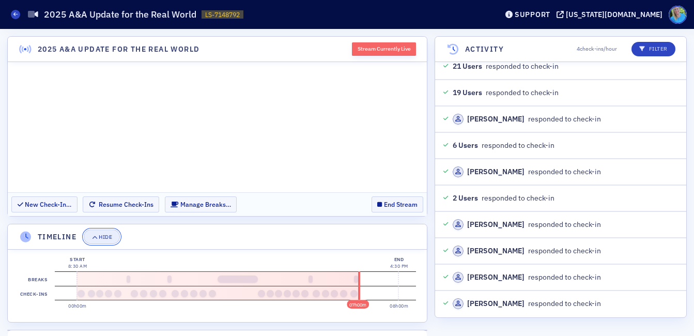
click at [106, 236] on div "Hide" at bounding box center [105, 237] width 13 height 6
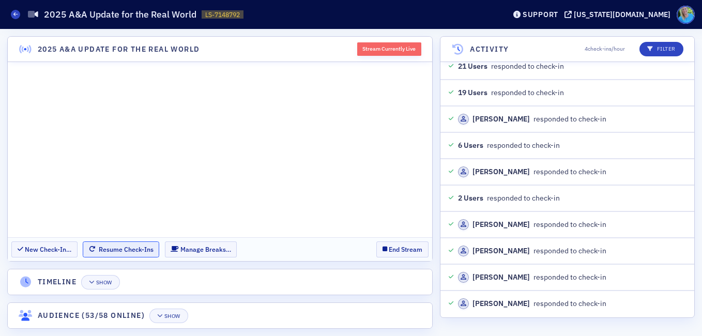
click at [103, 246] on button "Resume Check-Ins" at bounding box center [121, 249] width 77 height 16
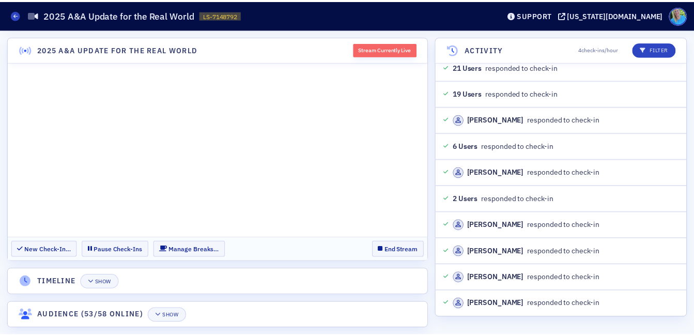
scroll to position [5365, 0]
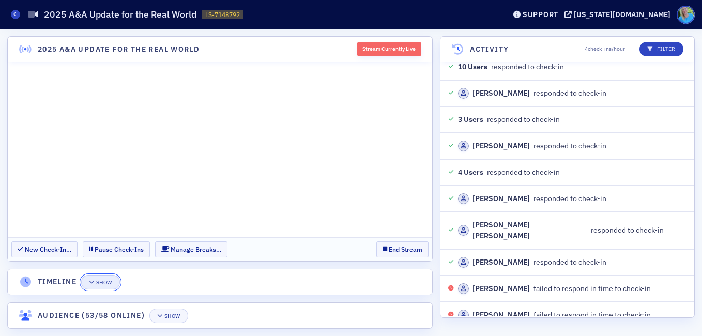
click at [107, 284] on div "Show" at bounding box center [104, 283] width 16 height 6
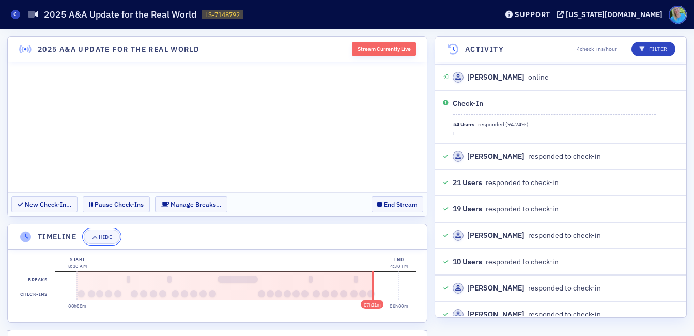
scroll to position [5708, 0]
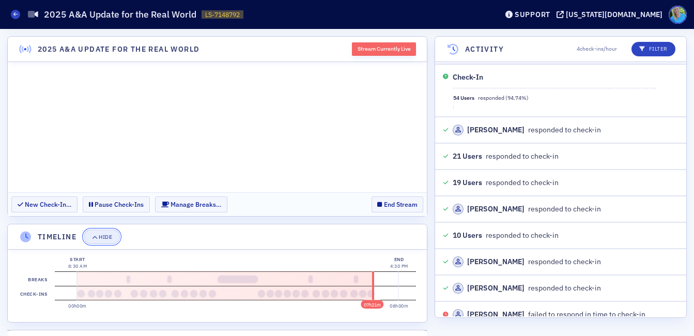
click at [112, 235] on div "Hide" at bounding box center [105, 237] width 13 height 6
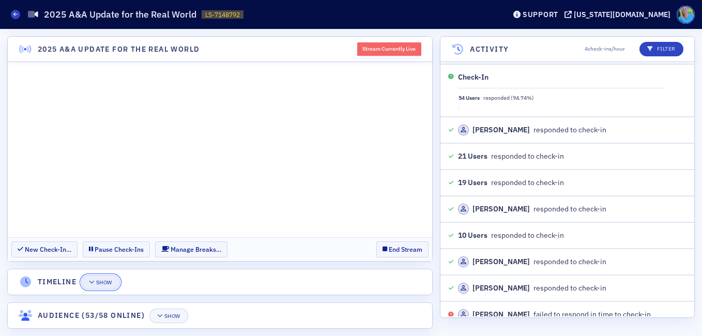
click at [104, 283] on div "Show" at bounding box center [104, 283] width 16 height 6
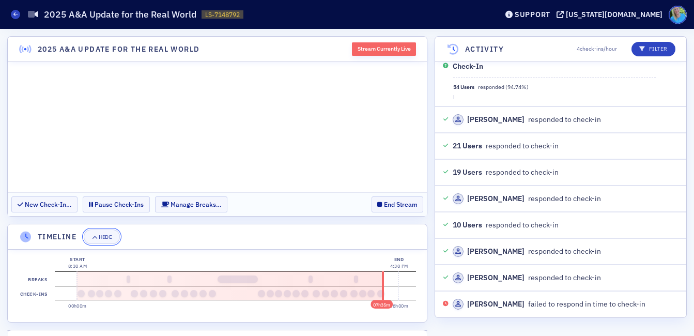
scroll to position [6078, 0]
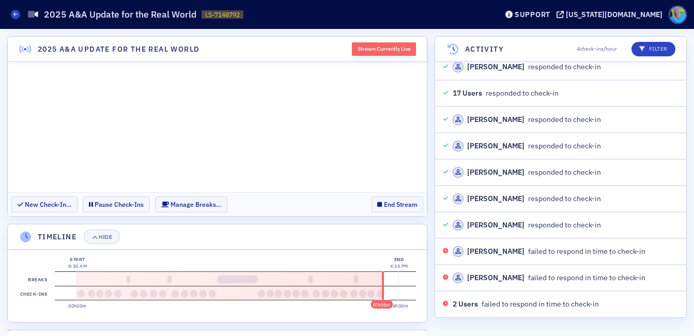
click at [313, 235] on header "Timeline Hide" at bounding box center [217, 236] width 419 height 25
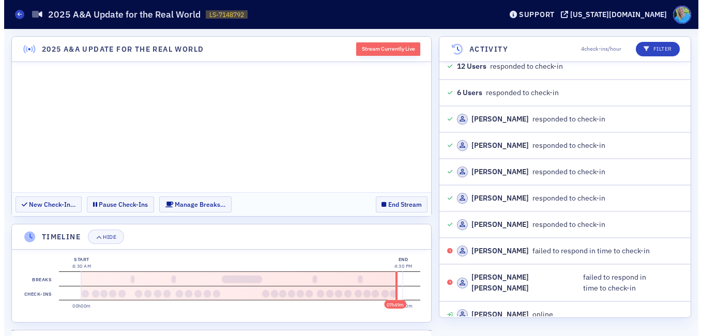
scroll to position [6580, 0]
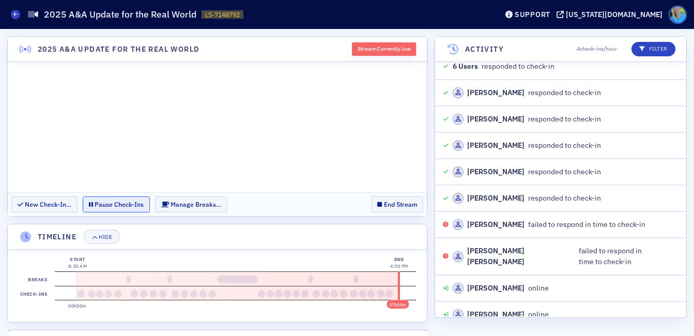
click at [105, 208] on button "Pause Check-Ins" at bounding box center [116, 204] width 67 height 16
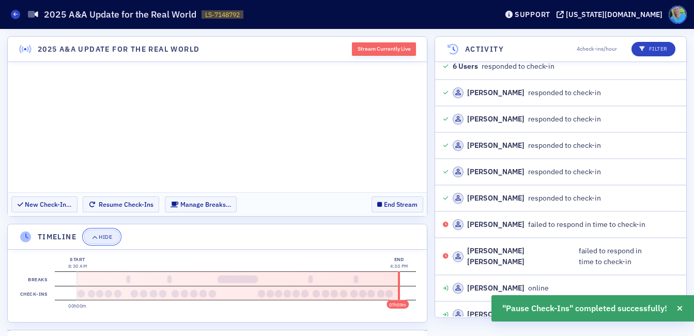
click at [102, 236] on div "Hide" at bounding box center [105, 237] width 13 height 6
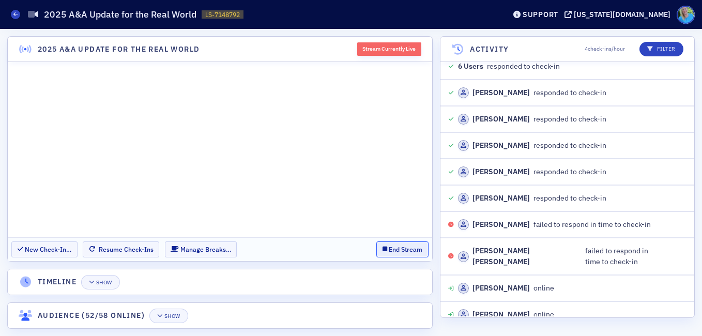
scroll to position [6606, 0]
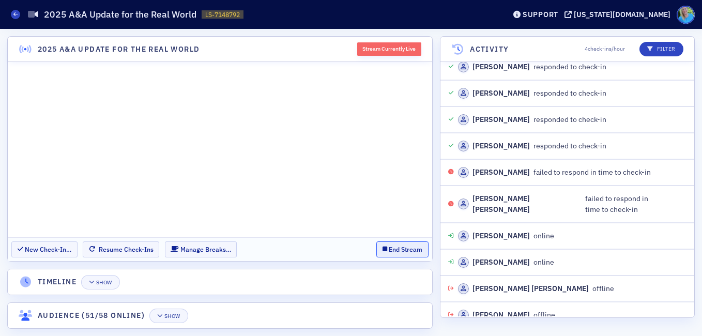
click at [387, 251] on button "End Stream" at bounding box center [402, 249] width 52 height 16
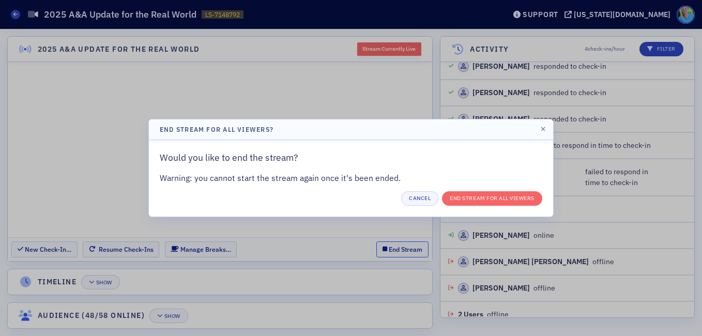
scroll to position [6686, 0]
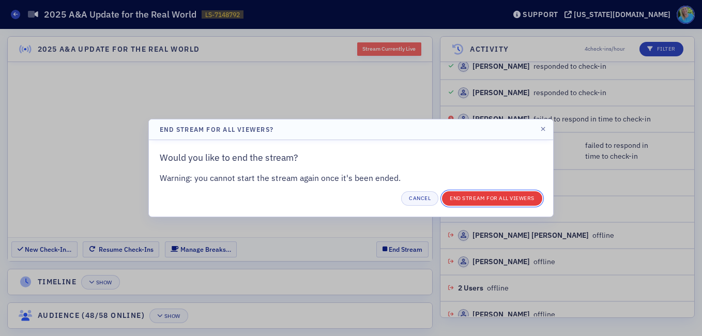
click at [499, 193] on button "End Stream for all Viewers" at bounding box center [492, 198] width 100 height 14
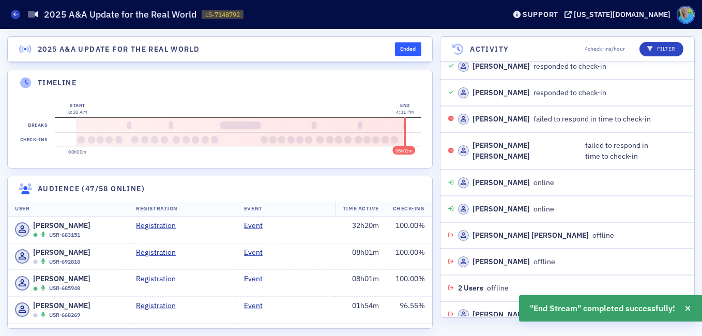
scroll to position [6712, 0]
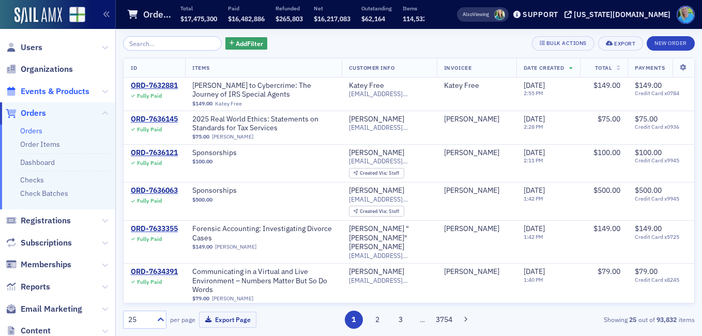
click at [49, 92] on span "Events & Products" at bounding box center [55, 91] width 69 height 11
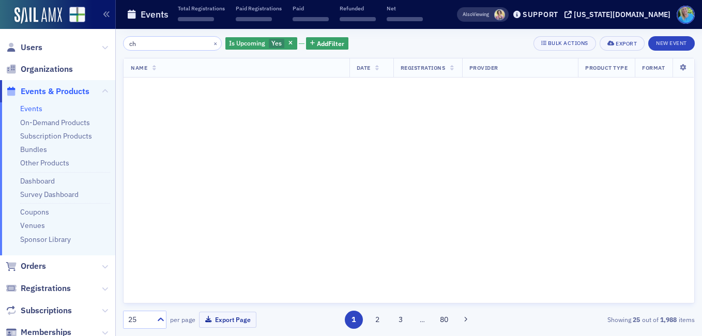
type input "c"
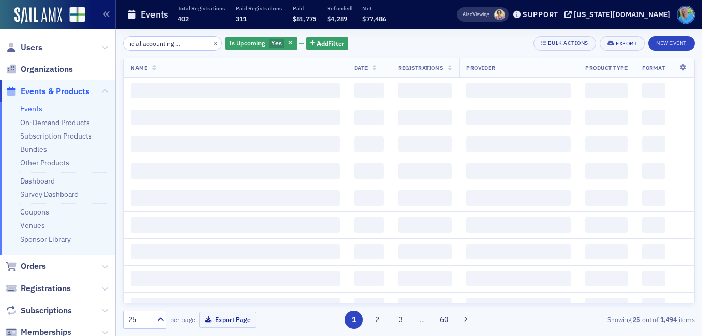
scroll to position [0, 42]
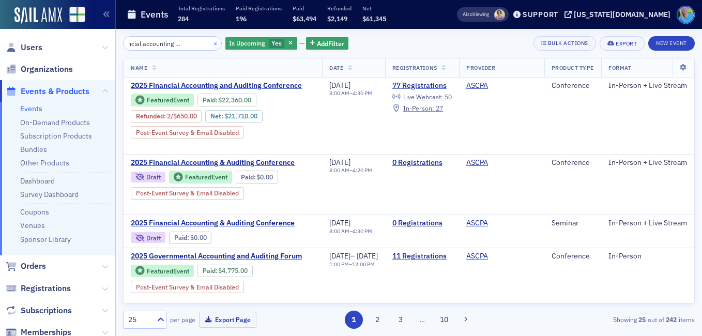
type input "2025 financial accounting and auditing"
click at [211, 43] on button "×" at bounding box center [215, 42] width 9 height 9
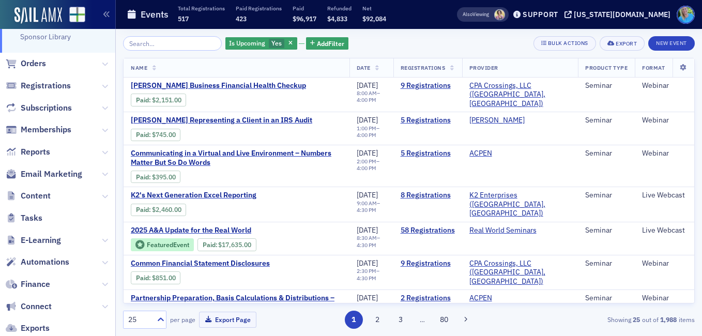
scroll to position [207, 0]
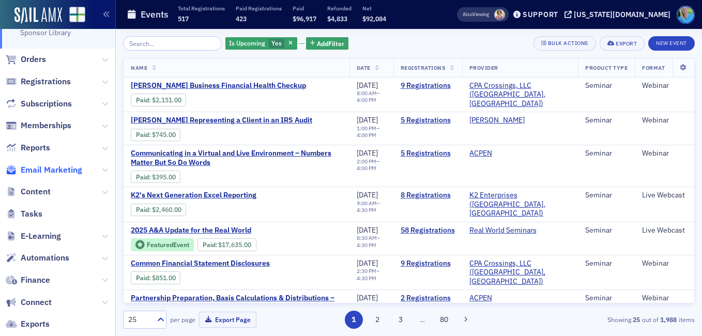
click at [57, 166] on span "Email Marketing" at bounding box center [52, 169] width 62 height 11
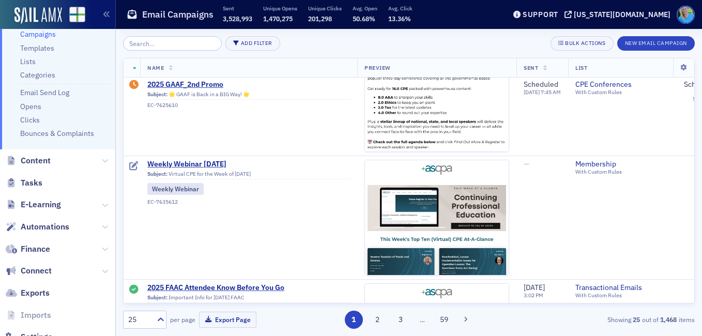
scroll to position [672, 0]
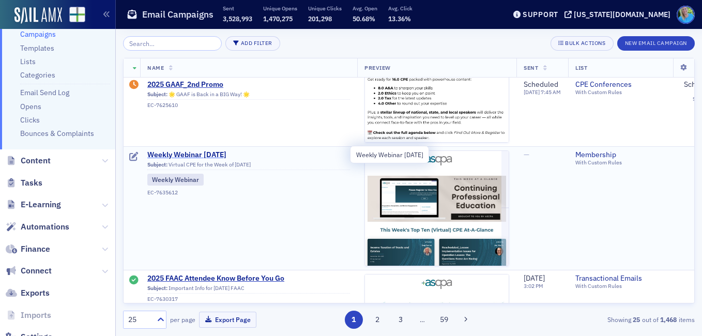
click at [200, 158] on span "Weekly Webinar [DATE]" at bounding box center [248, 154] width 203 height 9
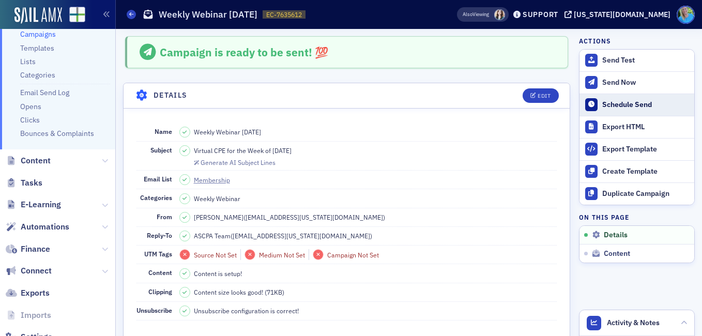
click at [599, 98] on button "Schedule Send" at bounding box center [637, 105] width 115 height 22
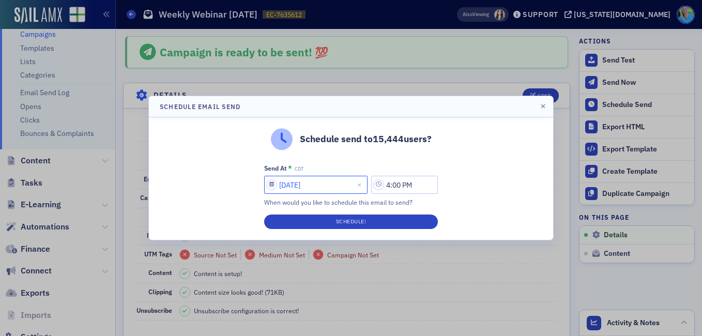
click at [302, 187] on input "09/23/2025" at bounding box center [315, 185] width 103 height 18
select select "8"
select select "2025"
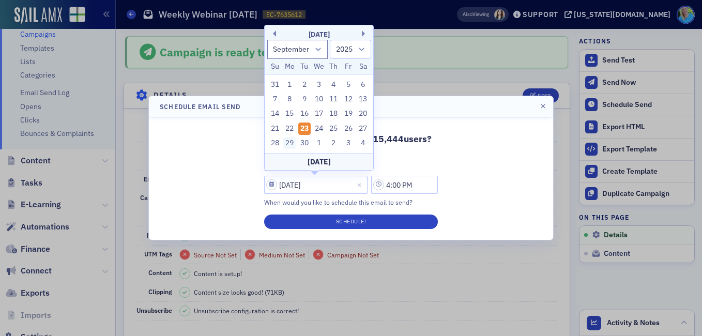
click at [288, 140] on div "29" at bounding box center [289, 143] width 12 height 12
type input "09/29/2025"
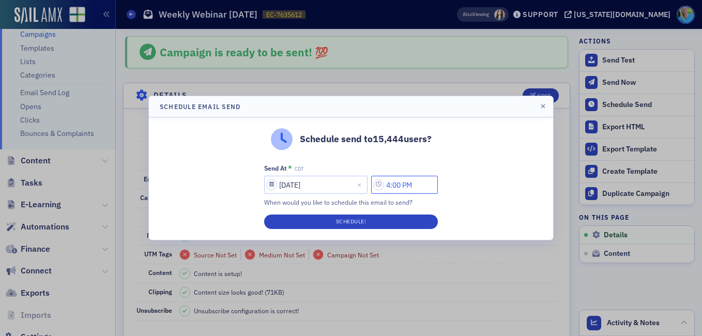
click at [397, 193] on input "4:00 PM" at bounding box center [404, 185] width 67 height 18
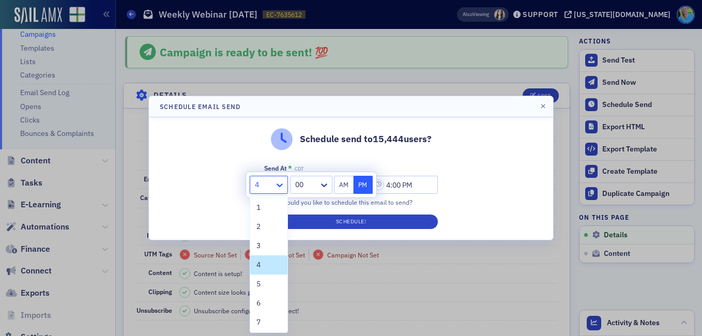
click at [282, 185] on icon at bounding box center [280, 186] width 6 height 4
click at [257, 321] on span "7" at bounding box center [258, 322] width 4 height 11
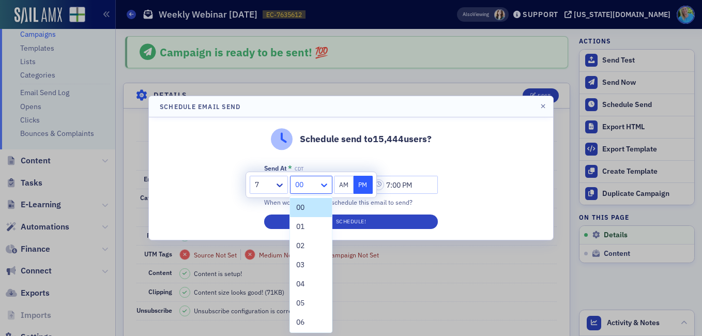
click at [324, 187] on icon at bounding box center [324, 185] width 10 height 10
click at [301, 296] on div "45" at bounding box center [310, 292] width 41 height 19
type input "7:45 PM"
click at [301, 296] on div at bounding box center [351, 168] width 702 height 336
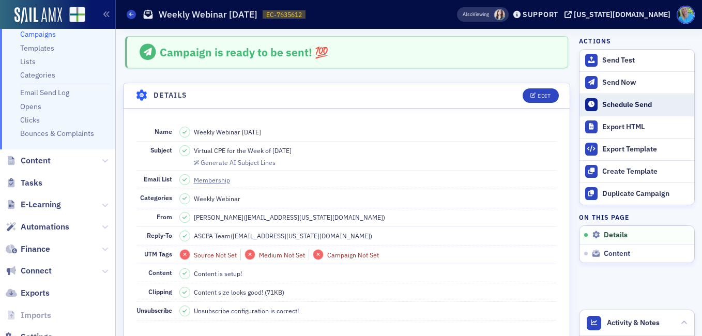
click at [604, 101] on div "Schedule Send" at bounding box center [645, 104] width 87 height 9
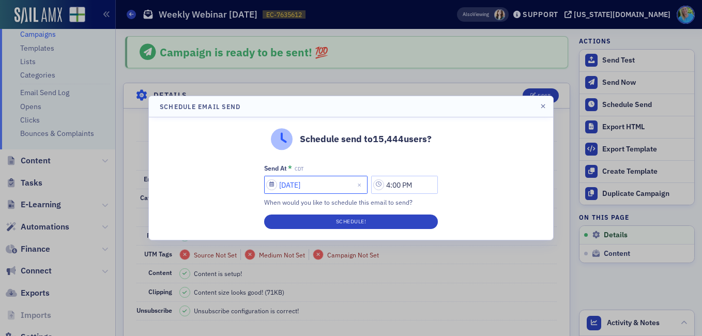
click at [300, 185] on input "09/23/2025" at bounding box center [315, 185] width 103 height 18
select select "8"
select select "2025"
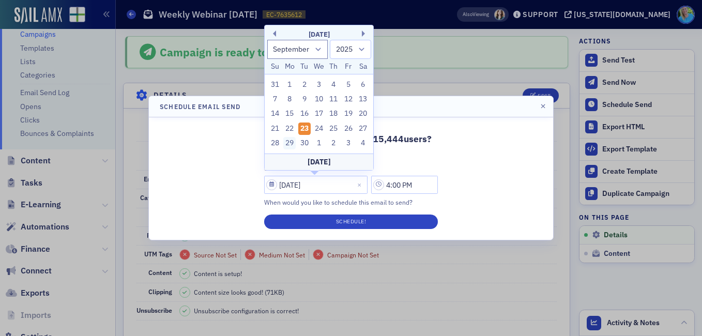
click at [287, 144] on div "29" at bounding box center [289, 143] width 12 height 12
type input "09/29/2025"
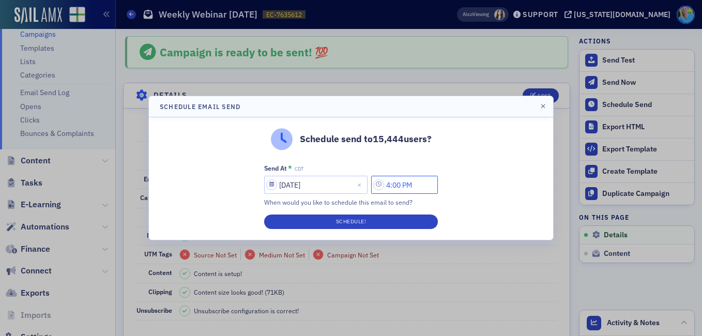
click at [401, 185] on input "4:00 PM" at bounding box center [404, 185] width 67 height 18
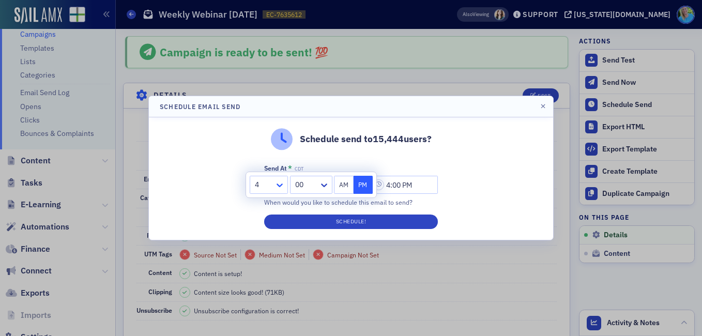
click at [280, 180] on icon at bounding box center [280, 185] width 10 height 10
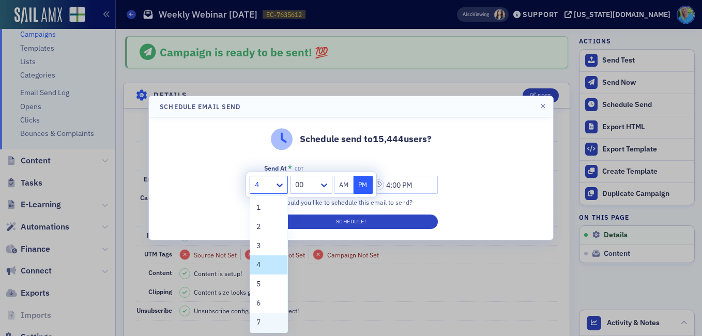
click at [264, 317] on div "7" at bounding box center [268, 322] width 25 height 11
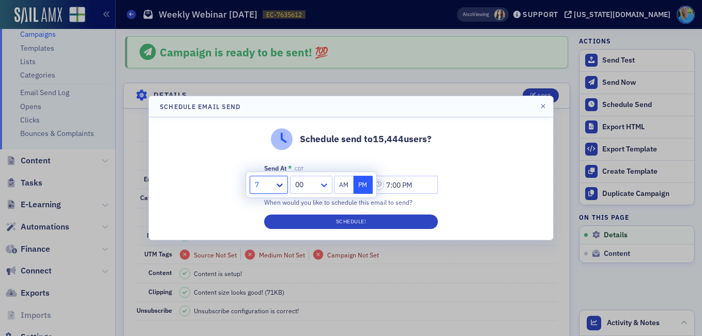
click at [319, 190] on div "00" at bounding box center [311, 185] width 42 height 18
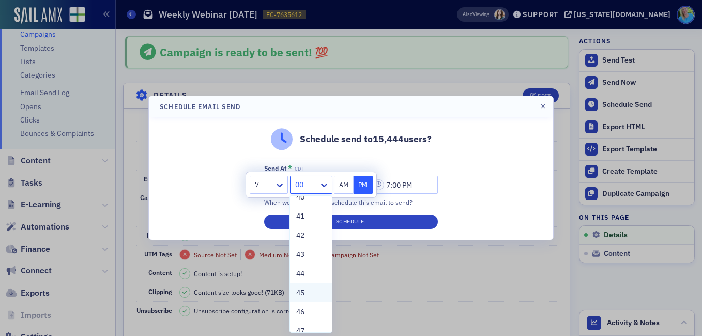
click at [302, 296] on span "45" at bounding box center [300, 292] width 8 height 11
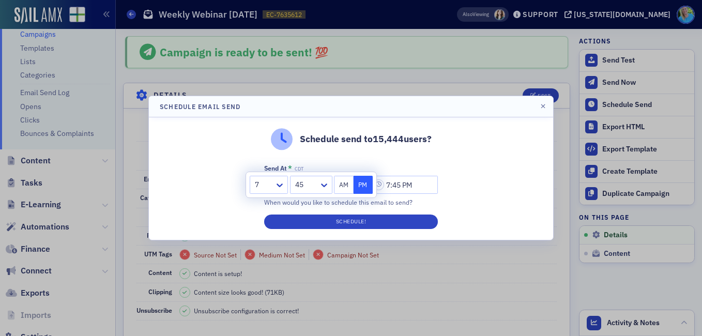
click at [337, 186] on button "AM" at bounding box center [344, 185] width 20 height 18
type input "7:45 AM"
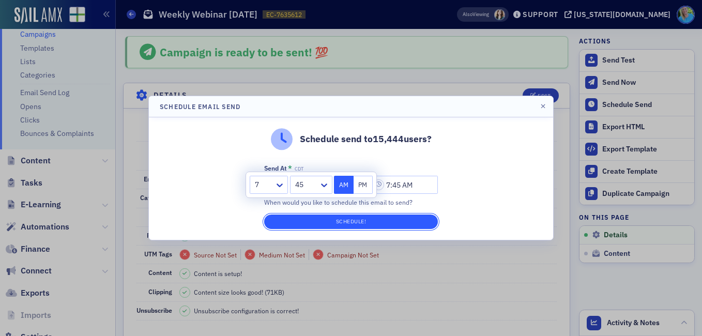
click at [337, 223] on button "Schedule!" at bounding box center [351, 222] width 174 height 14
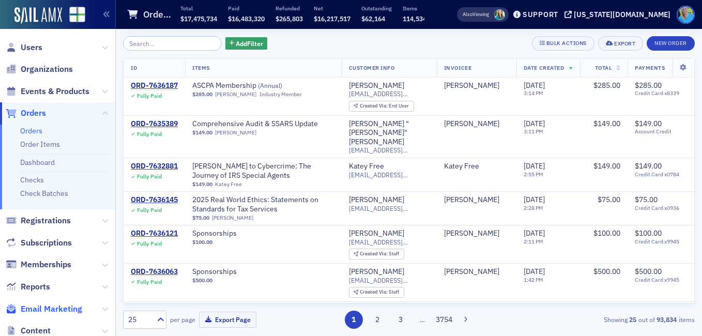
click at [56, 310] on span "Email Marketing" at bounding box center [52, 308] width 62 height 11
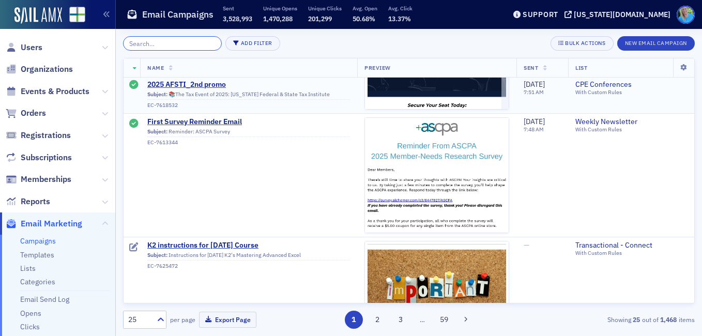
scroll to position [2068, 0]
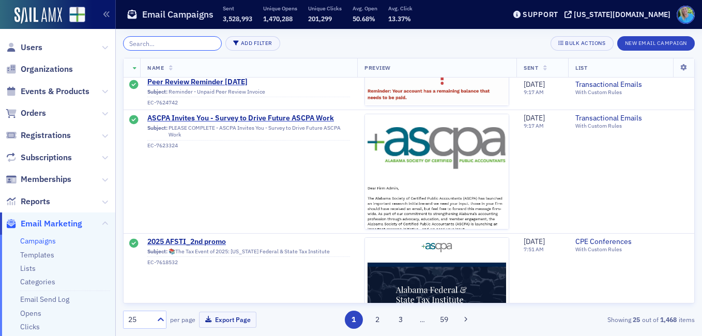
click at [174, 45] on input "search" at bounding box center [172, 43] width 99 height 14
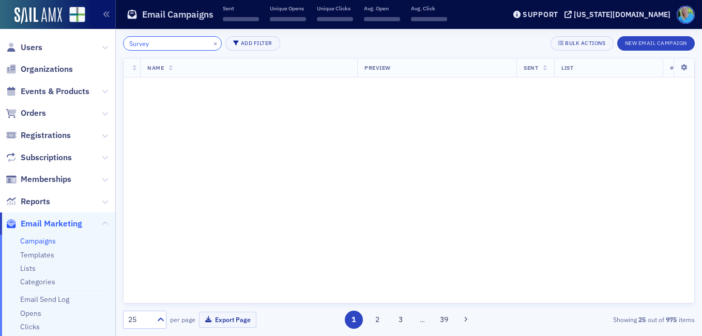
scroll to position [2068, 0]
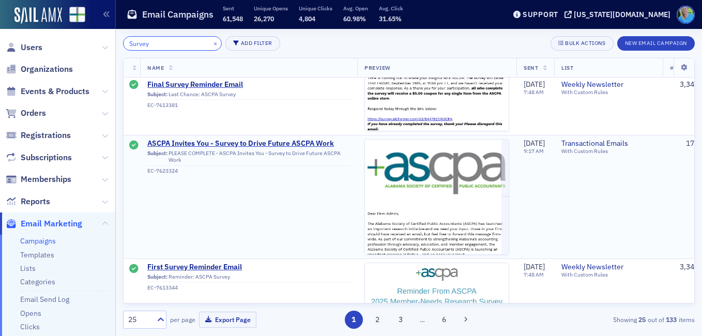
scroll to position [310, 0]
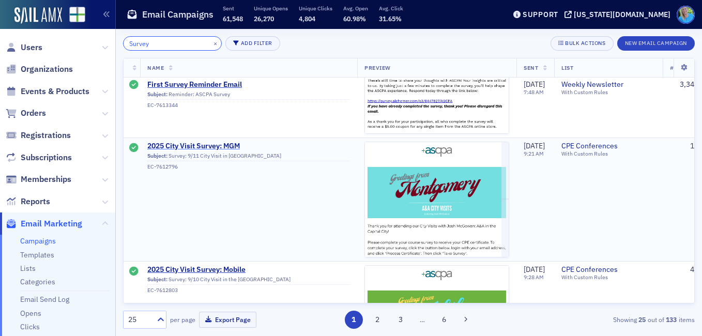
type input "Survey"
click at [207, 147] on span "2025 City Visit Survey: MGM" at bounding box center [248, 146] width 203 height 9
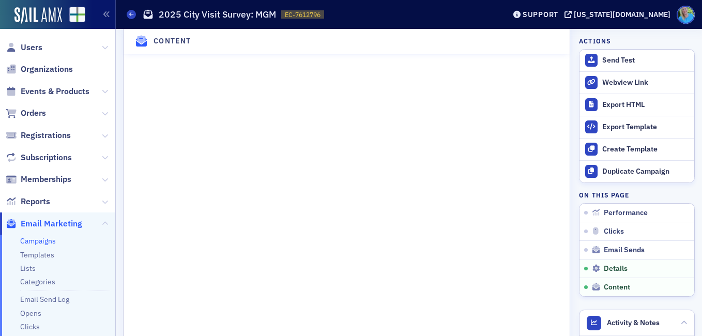
scroll to position [1292, 0]
click at [59, 222] on span "Email Marketing" at bounding box center [52, 223] width 62 height 11
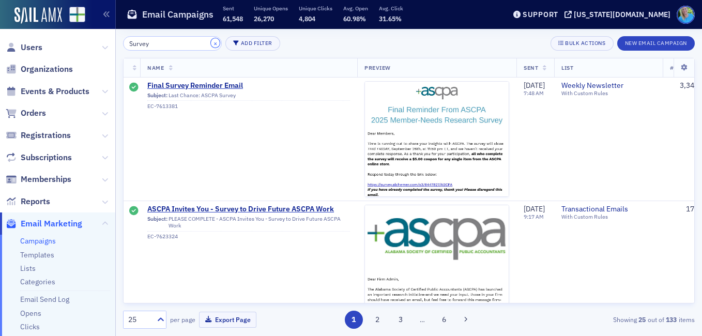
click at [211, 42] on button "×" at bounding box center [215, 42] width 9 height 9
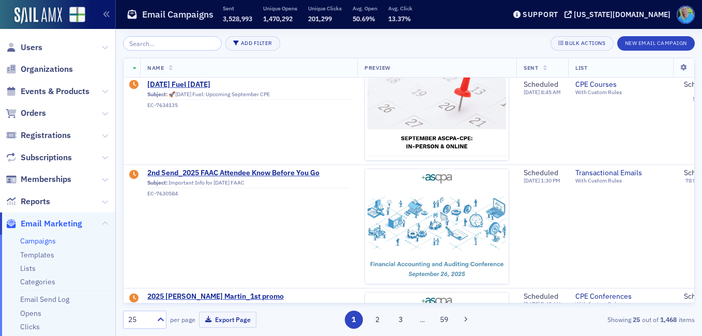
scroll to position [465, 0]
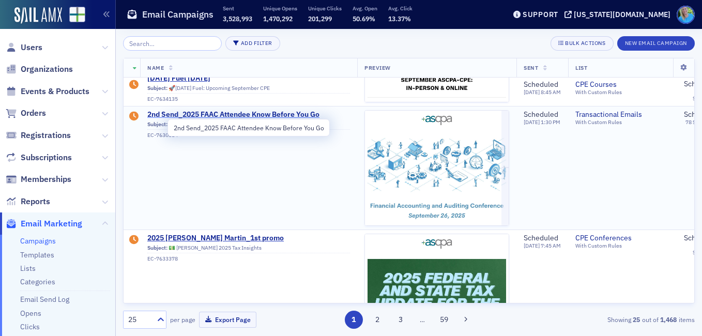
click at [281, 114] on span "2nd Send_2025 FAAC Attendee Know Before You Go" at bounding box center [248, 114] width 203 height 9
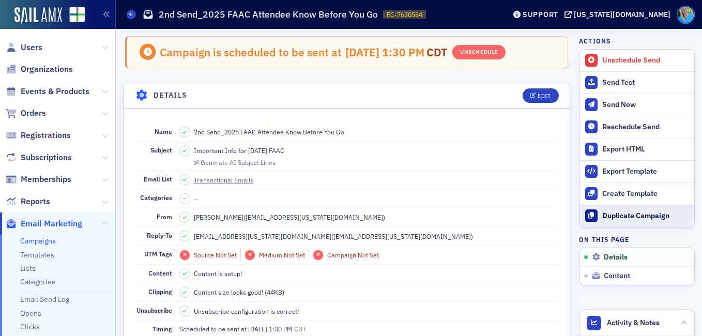
click at [603, 212] on div "Duplicate Campaign" at bounding box center [645, 215] width 87 height 9
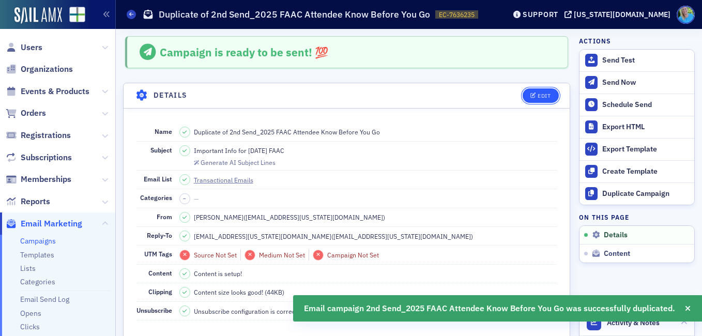
click at [530, 98] on icon "button" at bounding box center [533, 96] width 6 height 6
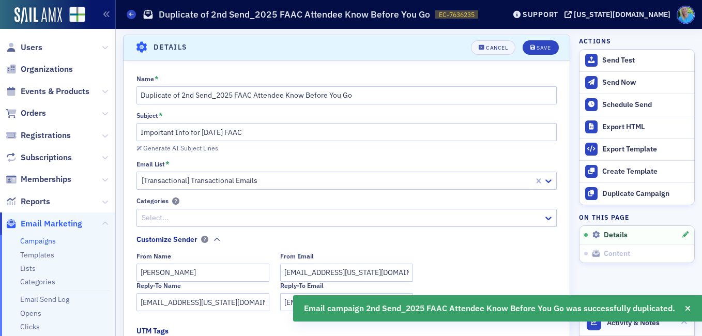
scroll to position [49, 0]
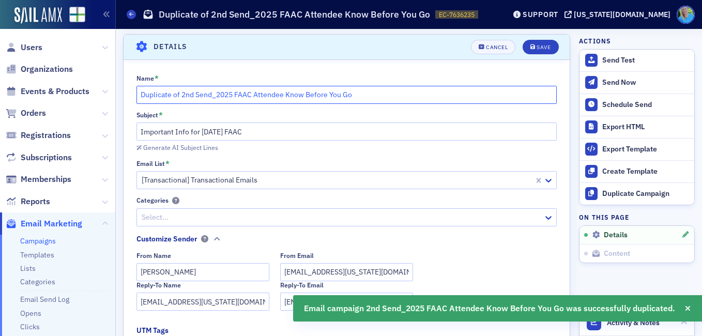
drag, startPoint x: 212, startPoint y: 93, endPoint x: 130, endPoint y: 96, distance: 82.3
click at [130, 96] on div "Name * Duplicate of 2nd Send_2025 FAAC Attendee Know Before You Go Subject * Im…" at bounding box center [347, 274] width 446 height 400
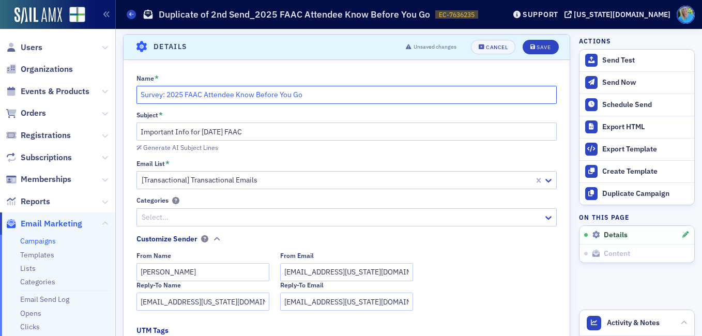
drag, startPoint x: 317, startPoint y: 92, endPoint x: 205, endPoint y: 94, distance: 111.7
click at [205, 94] on input "Survey: 2025 FAAC Attendee Know Before You Go" at bounding box center [346, 95] width 421 height 18
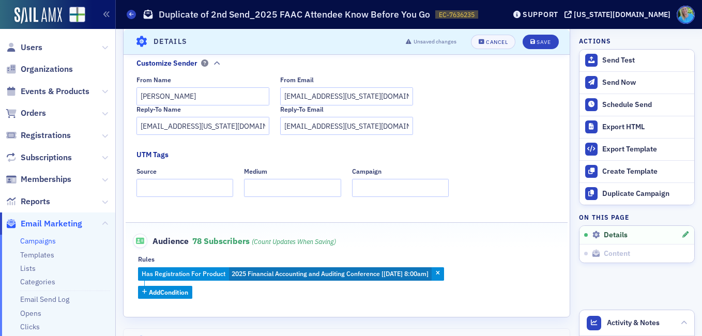
scroll to position [255, 0]
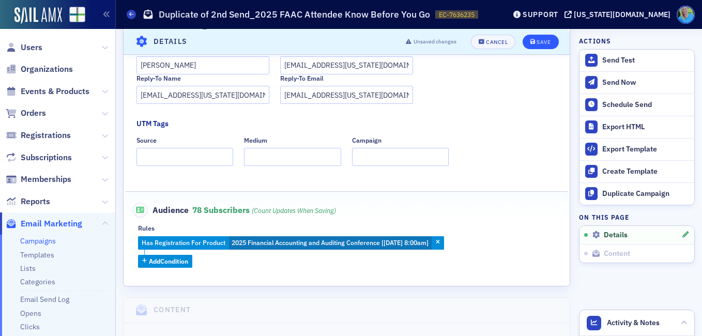
type input "Survey: 2025 FAAC"
click at [537, 39] on div "Save" at bounding box center [544, 42] width 14 height 6
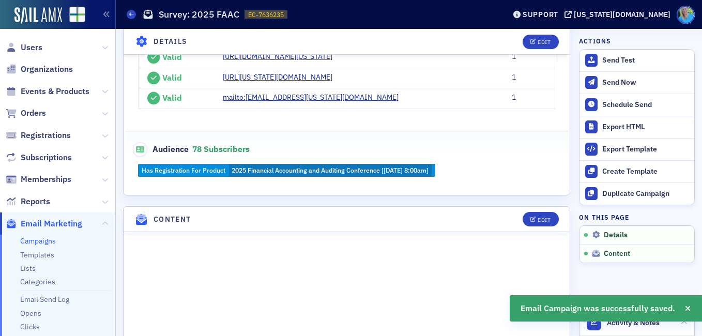
scroll to position [410, 0]
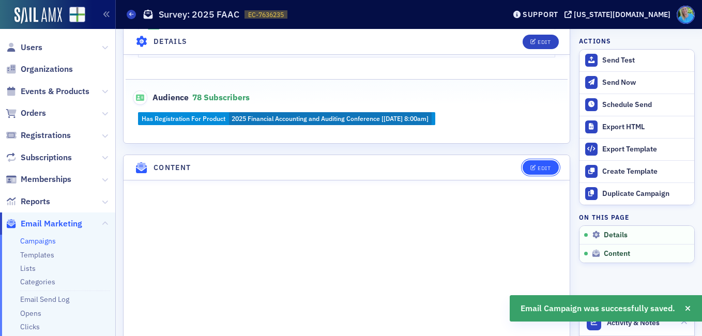
click at [541, 169] on div "Edit" at bounding box center [544, 168] width 13 height 6
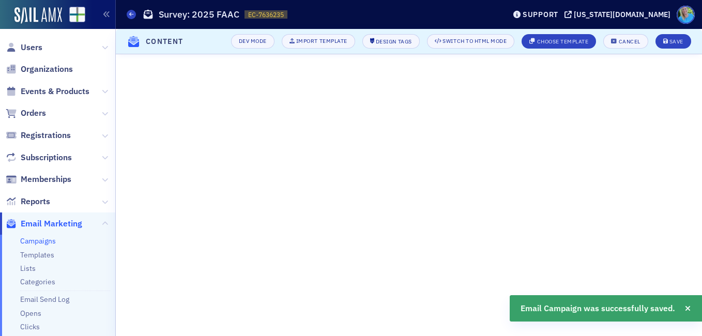
scroll to position [236, 0]
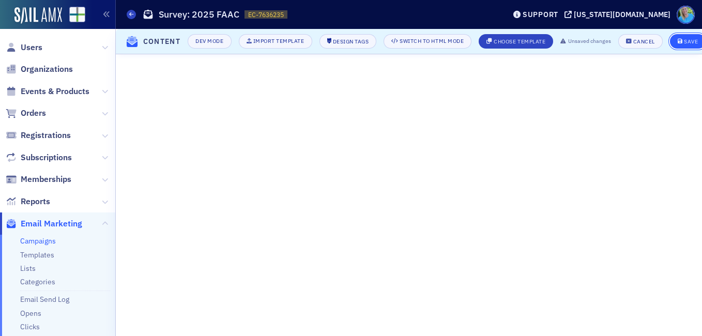
click at [683, 39] on icon "submit" at bounding box center [680, 42] width 5 height 6
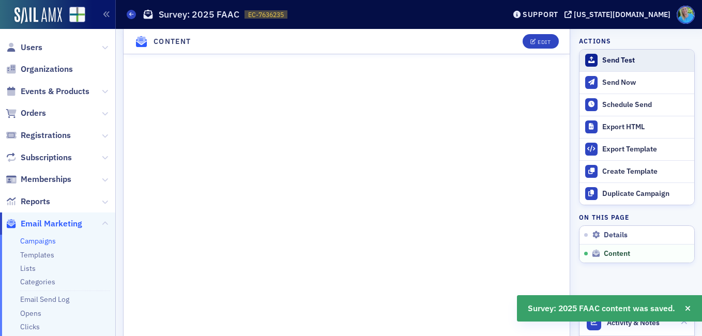
scroll to position [697, 0]
click at [620, 60] on div "Send Test" at bounding box center [645, 60] width 87 height 9
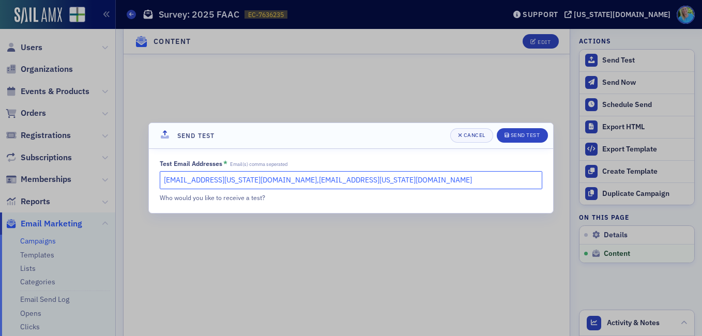
drag, startPoint x: 328, startPoint y: 178, endPoint x: 234, endPoint y: 181, distance: 94.2
click at [234, 181] on input "kgates@alabama.cpa,slowery@alabama.cpa" at bounding box center [351, 180] width 383 height 18
type input "kgates@alabama.cpa"
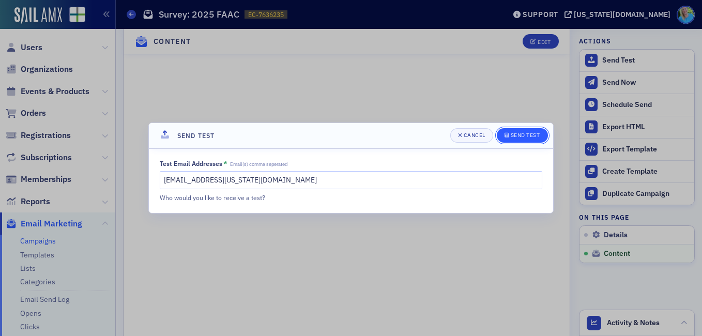
click at [513, 136] on div "Send Test" at bounding box center [525, 135] width 29 height 6
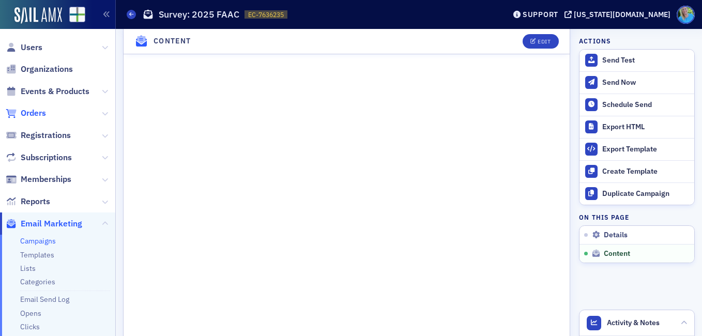
click at [34, 113] on span "Orders" at bounding box center [33, 113] width 25 height 11
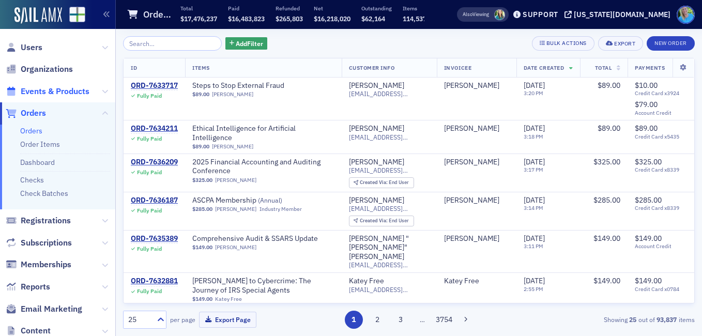
click at [76, 91] on span "Events & Products" at bounding box center [55, 91] width 69 height 11
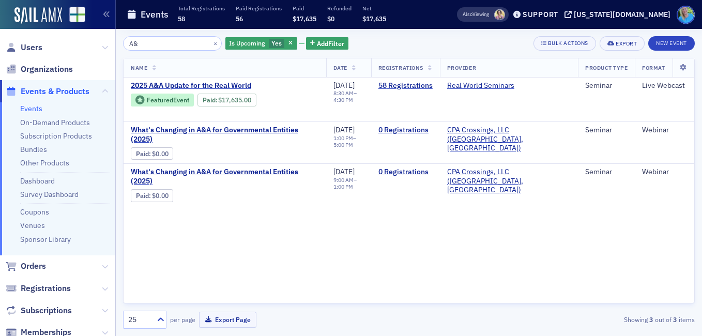
type input "A"
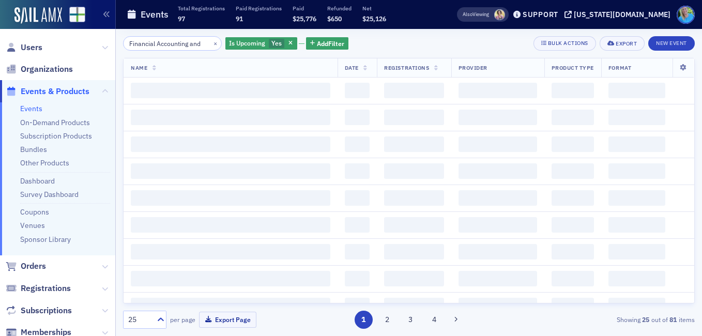
scroll to position [0, 3]
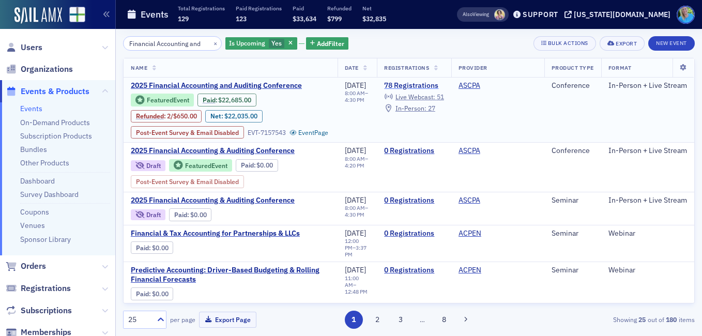
type input "Financial Accounting and"
click at [404, 84] on link "78 Registrations" at bounding box center [413, 85] width 59 height 9
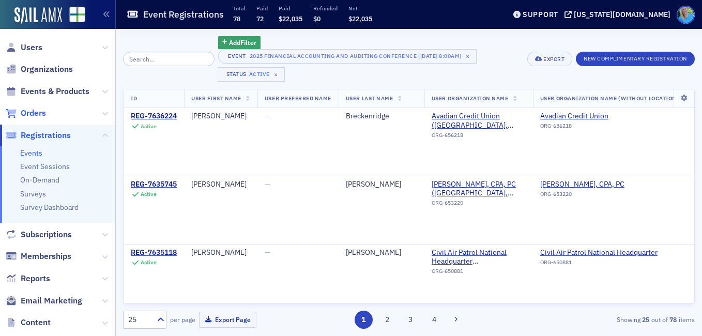
click at [34, 114] on span "Orders" at bounding box center [33, 113] width 25 height 11
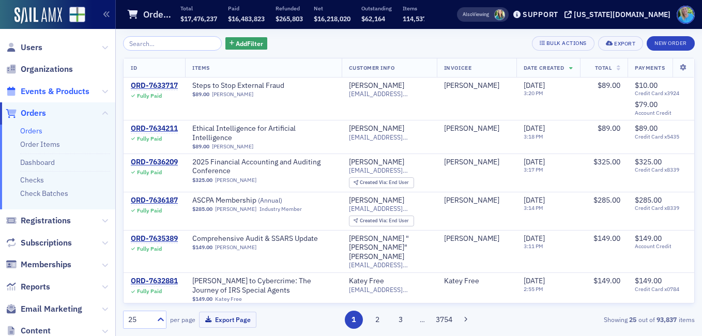
click at [72, 94] on span "Events & Products" at bounding box center [55, 91] width 69 height 11
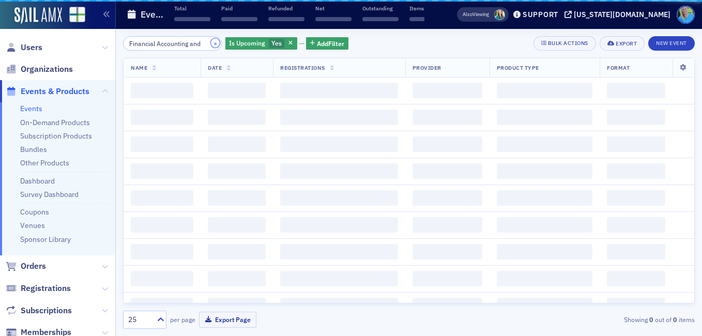
click at [211, 45] on button "×" at bounding box center [215, 42] width 9 height 9
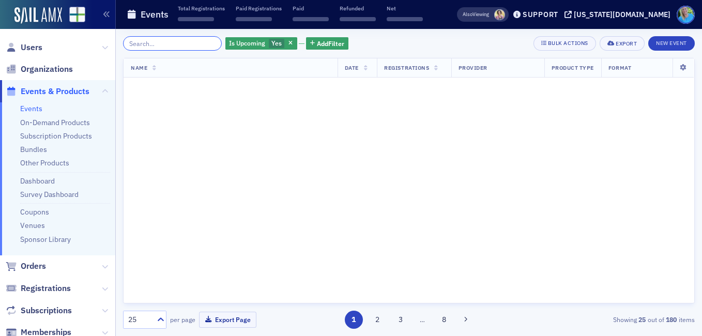
click at [203, 45] on input "Financial Accounting and" at bounding box center [172, 43] width 99 height 14
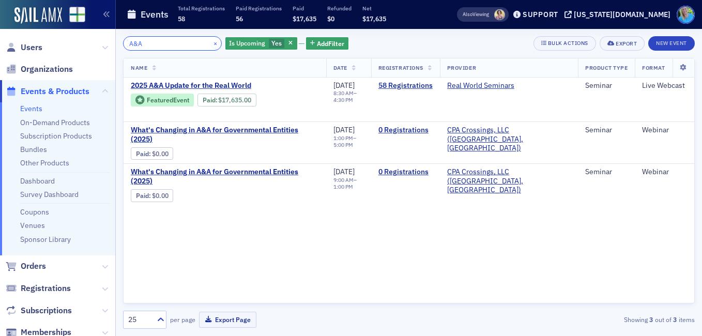
type input "A&A"
click at [211, 43] on button "×" at bounding box center [215, 42] width 9 height 9
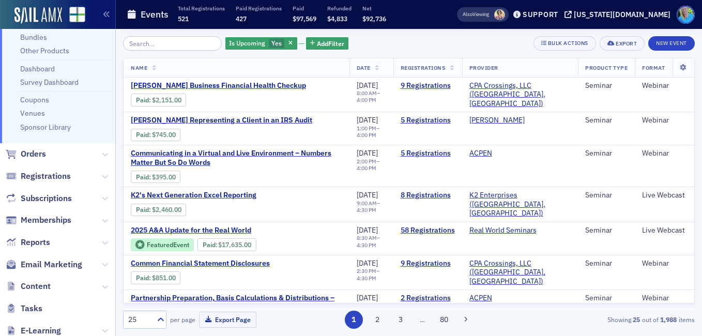
scroll to position [207, 0]
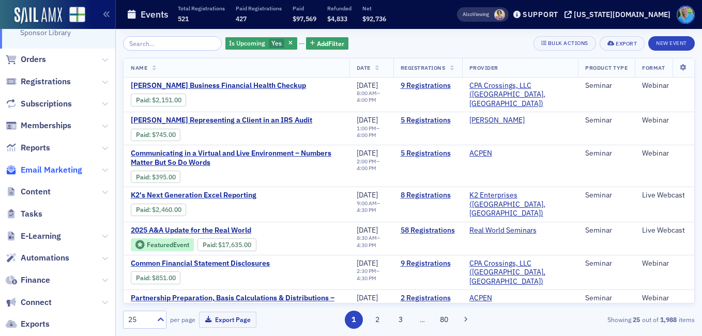
click at [57, 170] on span "Email Marketing" at bounding box center [52, 169] width 62 height 11
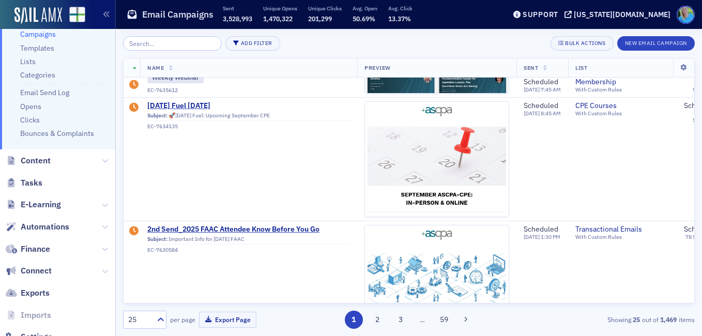
scroll to position [362, 0]
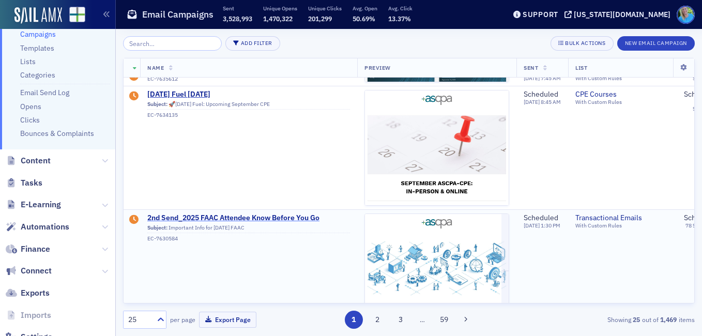
click at [248, 216] on span "2nd Send_2025 FAAC Attendee Know Before You Go" at bounding box center [248, 218] width 203 height 9
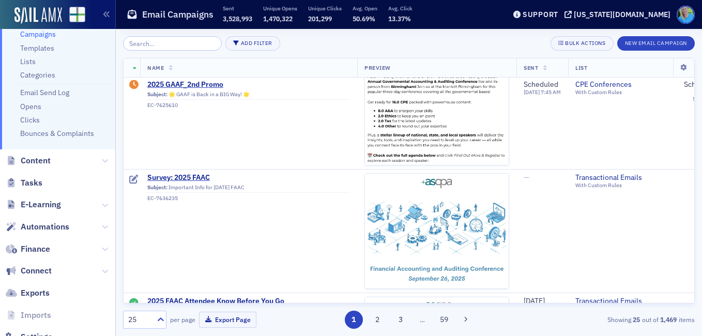
scroll to position [775, 0]
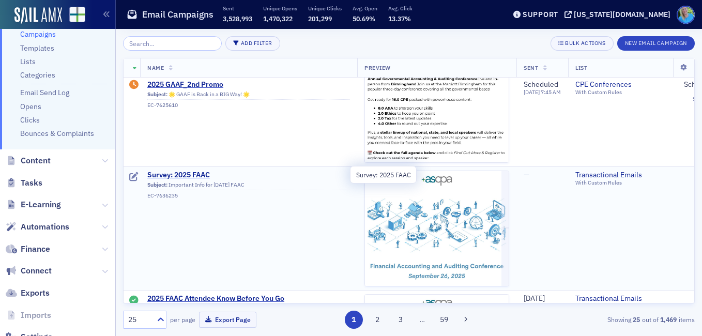
click at [206, 175] on span "Survey: 2025 FAAC" at bounding box center [248, 175] width 203 height 9
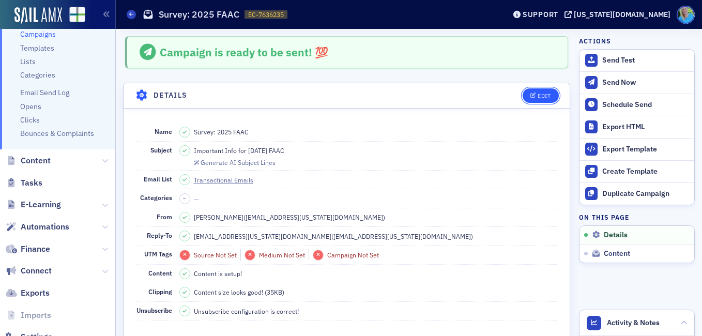
click at [538, 98] on div "Edit" at bounding box center [544, 96] width 13 height 6
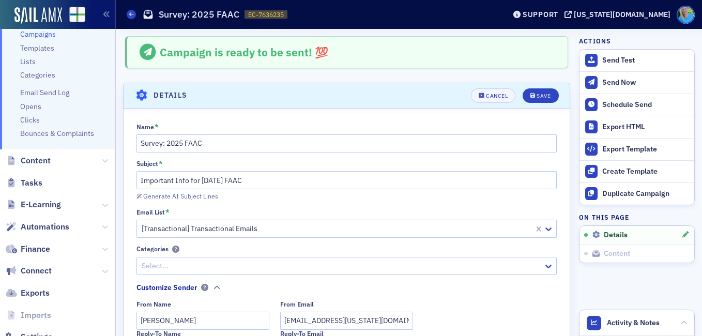
scroll to position [49, 0]
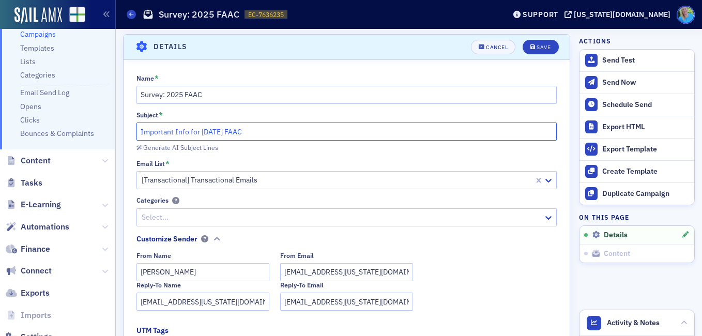
drag, startPoint x: 271, startPoint y: 132, endPoint x: 124, endPoint y: 138, distance: 147.4
click at [124, 138] on div "Name * Survey: 2025 FAAC Subject * Important Info for Friday's FAAC Generate AI…" at bounding box center [347, 274] width 446 height 400
type input "Survey for 2025 FAAC"
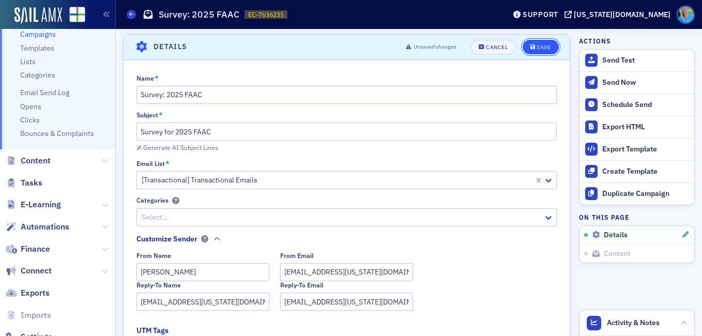
click at [532, 43] on button "Save" at bounding box center [541, 47] width 36 height 14
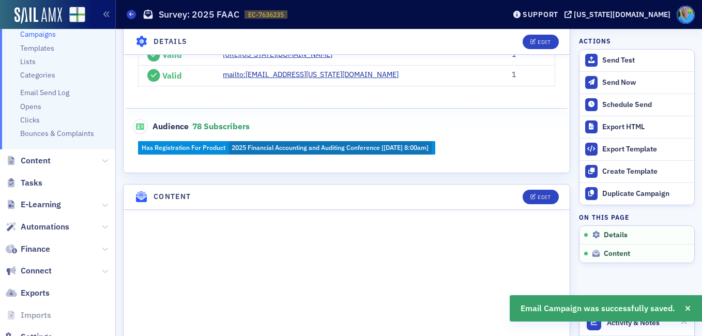
scroll to position [410, 0]
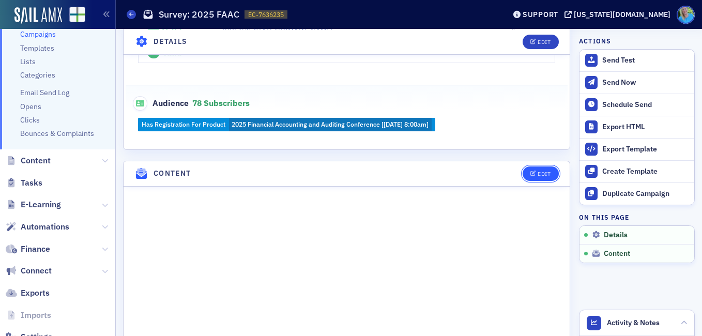
click at [538, 174] on div "Edit" at bounding box center [544, 174] width 13 height 6
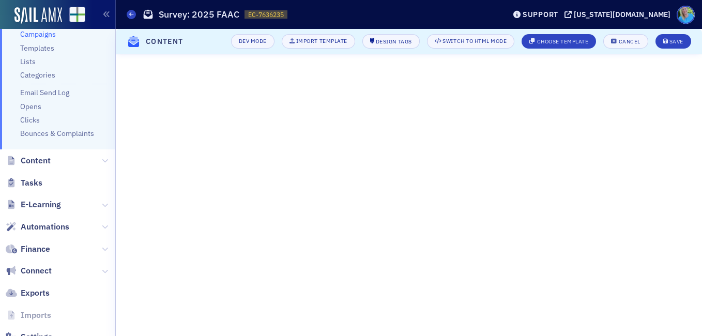
scroll to position [242, 0]
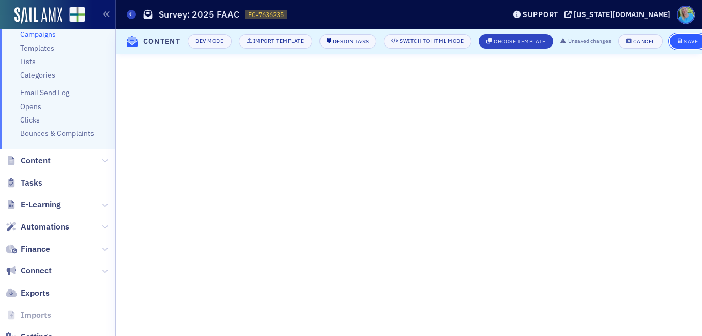
click at [683, 39] on icon "submit" at bounding box center [680, 42] width 5 height 6
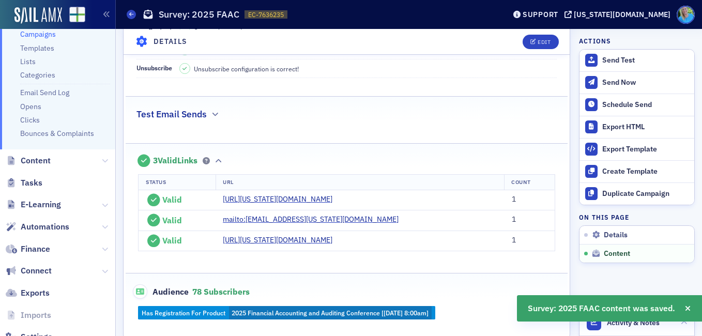
scroll to position [567, 0]
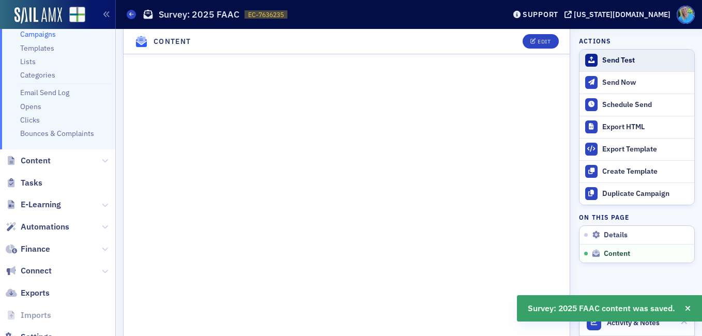
click at [605, 65] on button "Send Test" at bounding box center [637, 61] width 115 height 22
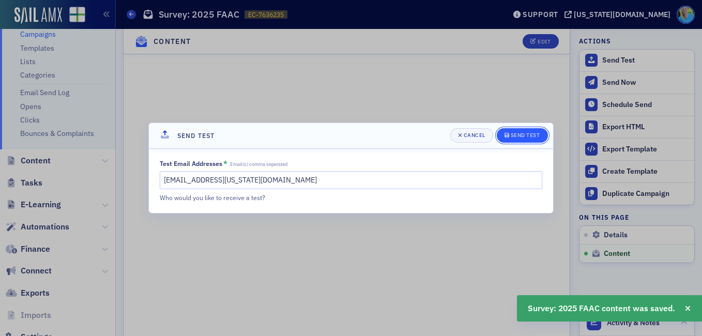
click at [511, 133] on div "Send Test" at bounding box center [525, 135] width 29 height 6
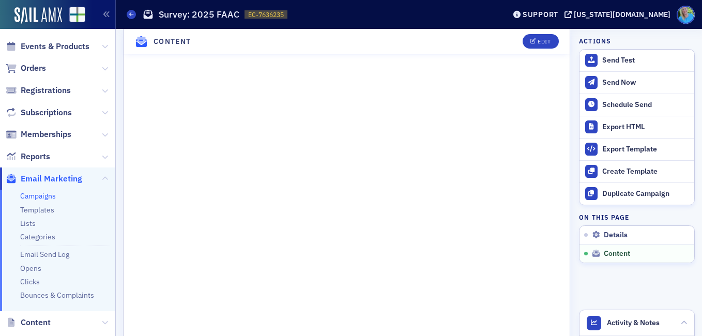
scroll to position [0, 0]
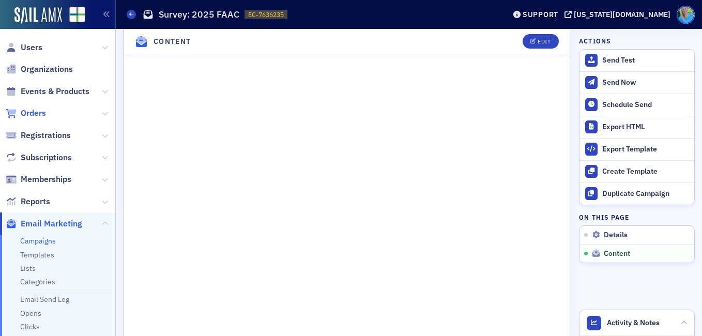
click at [34, 109] on span "Orders" at bounding box center [33, 113] width 25 height 11
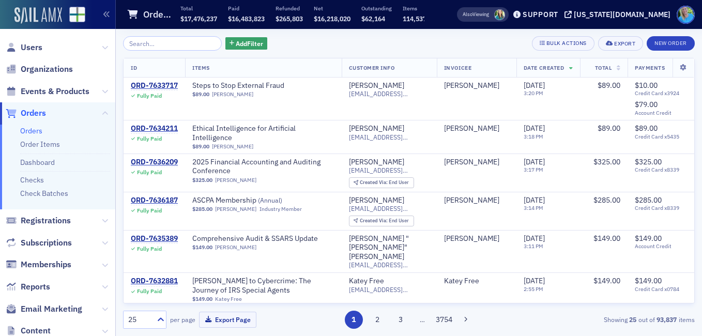
click at [23, 20] on img at bounding box center [38, 15] width 48 height 17
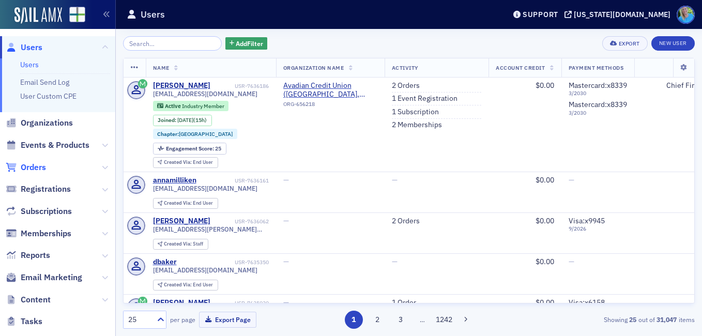
click at [38, 169] on span "Orders" at bounding box center [33, 167] width 25 height 11
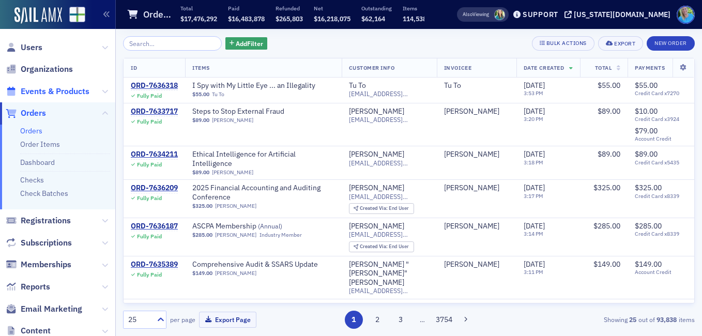
click at [58, 93] on span "Events & Products" at bounding box center [55, 91] width 69 height 11
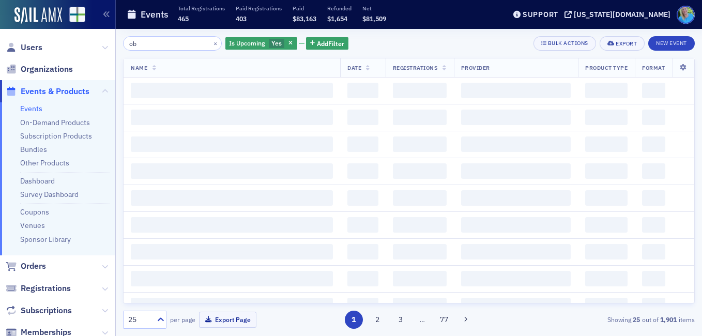
type input "o"
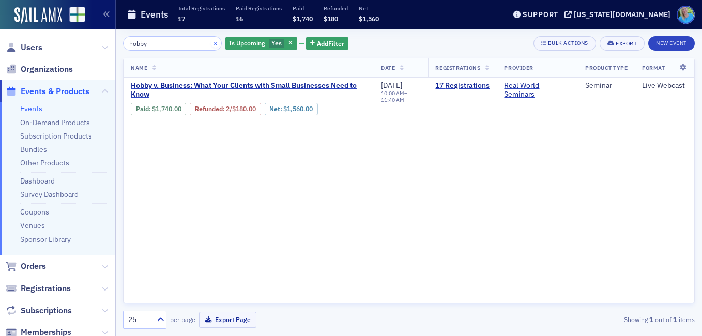
type input "hobby"
click at [211, 42] on button "×" at bounding box center [215, 42] width 9 height 9
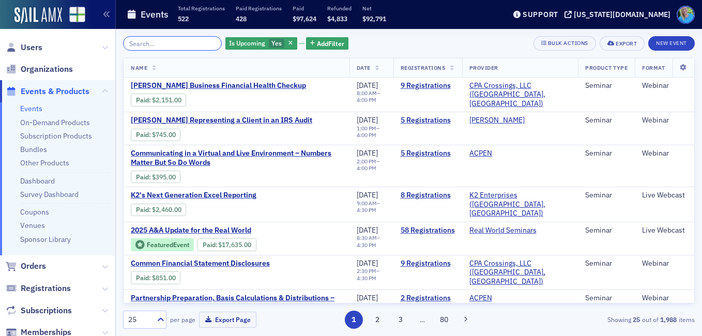
click at [168, 41] on input "search" at bounding box center [172, 43] width 99 height 14
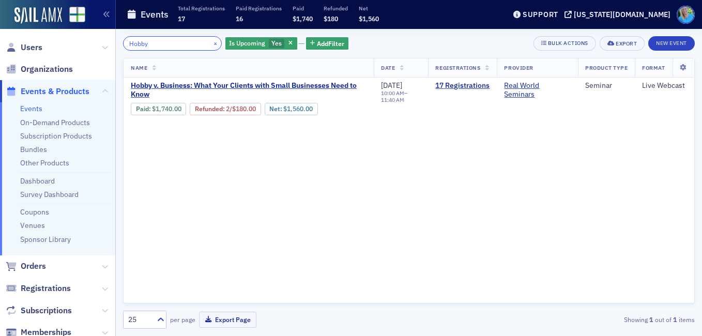
type input "Hobby"
click at [211, 43] on button "×" at bounding box center [215, 42] width 9 height 9
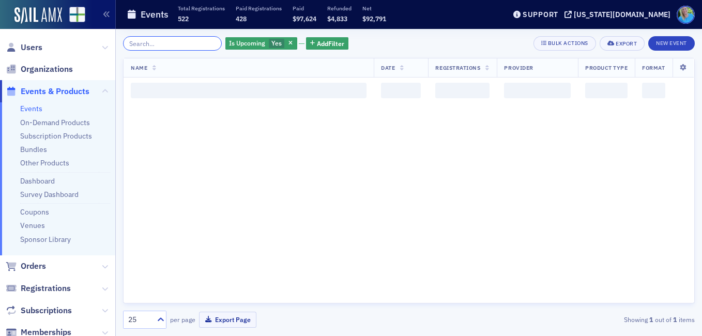
click at [198, 42] on input "search" at bounding box center [172, 43] width 99 height 14
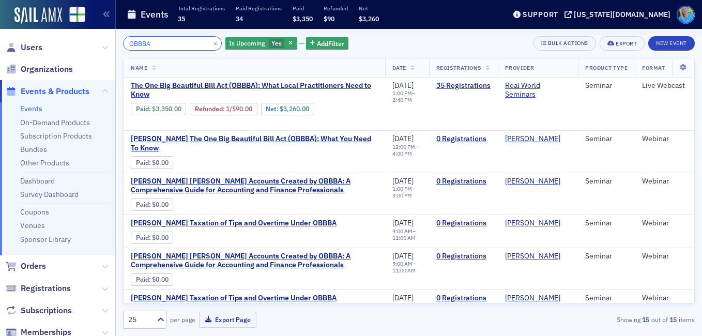
type input "OBBBA"
click at [211, 44] on button "×" at bounding box center [215, 42] width 9 height 9
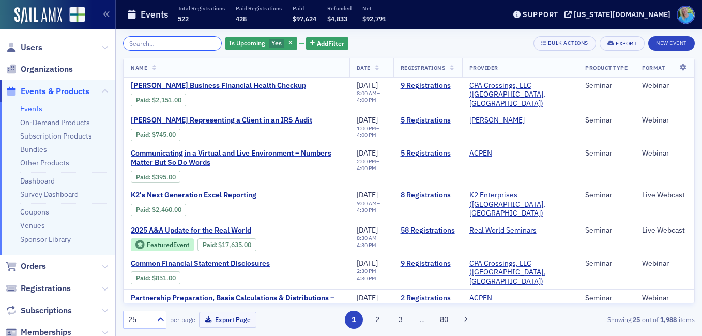
click at [154, 40] on input "search" at bounding box center [172, 43] width 99 height 14
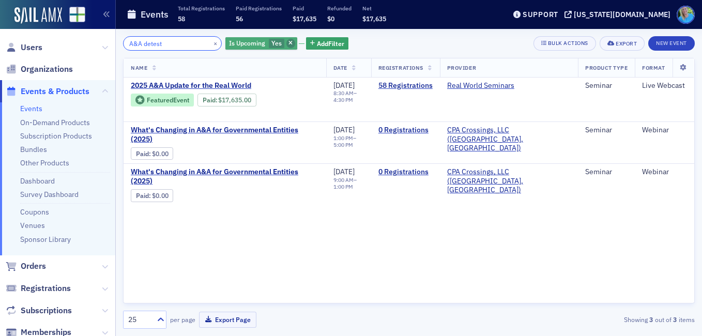
type input "A&A detest"
click at [288, 42] on icon "button" at bounding box center [290, 44] width 4 height 6
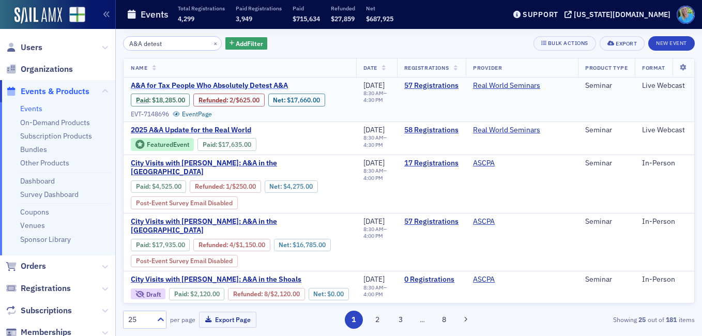
click at [211, 87] on span "A&A for Tax People Who Absolutely Detest A&A" at bounding box center [218, 85] width 174 height 9
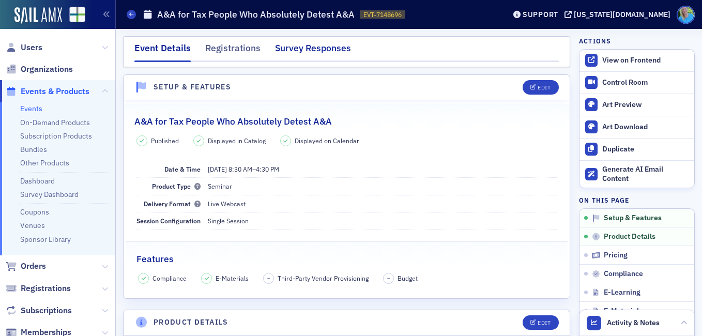
click at [299, 51] on div "Survey Responses" at bounding box center [313, 50] width 76 height 19
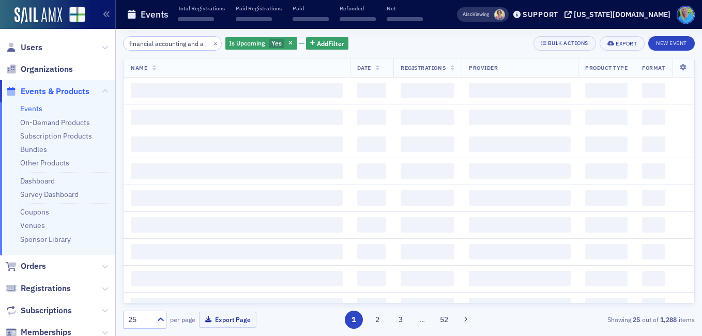
scroll to position [0, 8]
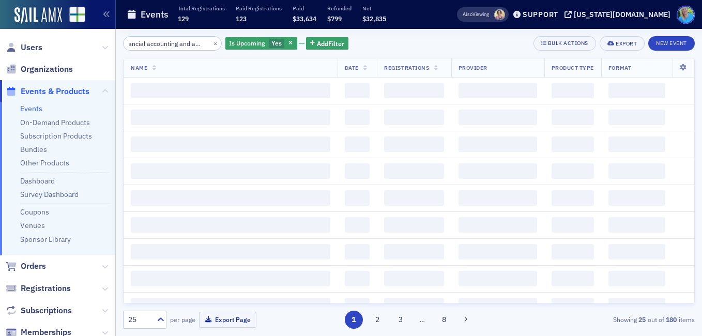
scroll to position [0, 25]
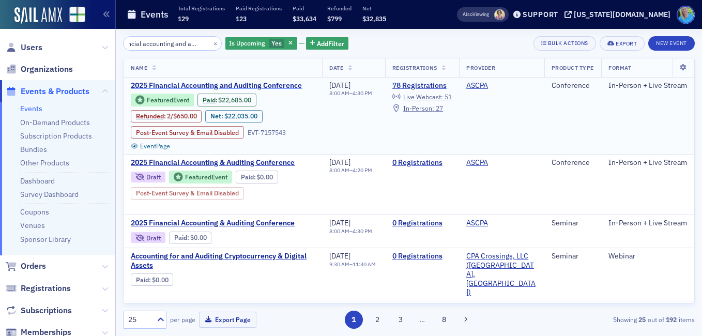
type input "financial accounting and auditing"
click at [173, 81] on span "2025 Financial Accounting and Auditing Conference" at bounding box center [218, 85] width 174 height 9
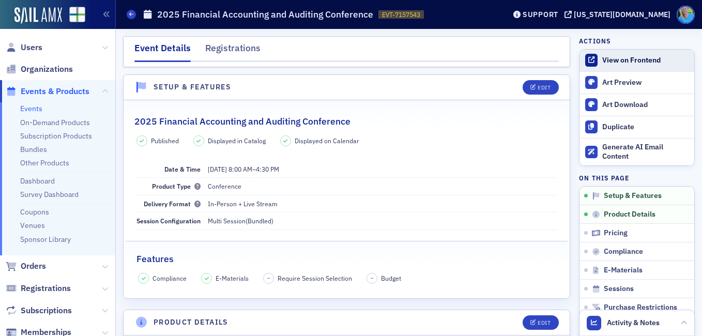
click at [602, 53] on link "View on Frontend" at bounding box center [637, 61] width 115 height 22
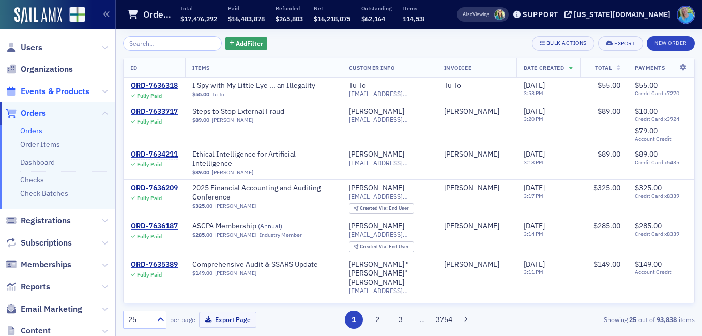
click at [78, 87] on span "Events & Products" at bounding box center [55, 91] width 69 height 11
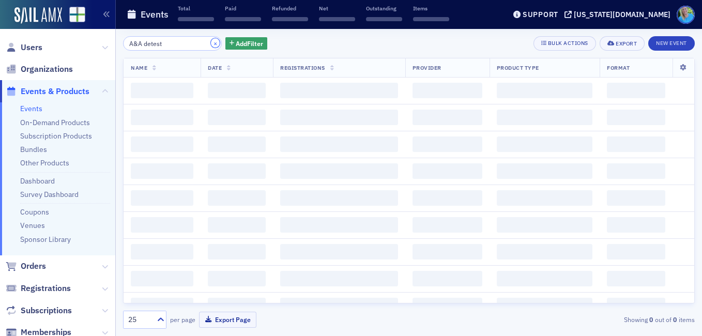
click at [211, 43] on button "×" at bounding box center [215, 42] width 9 height 9
click at [206, 43] on input "search" at bounding box center [172, 43] width 99 height 14
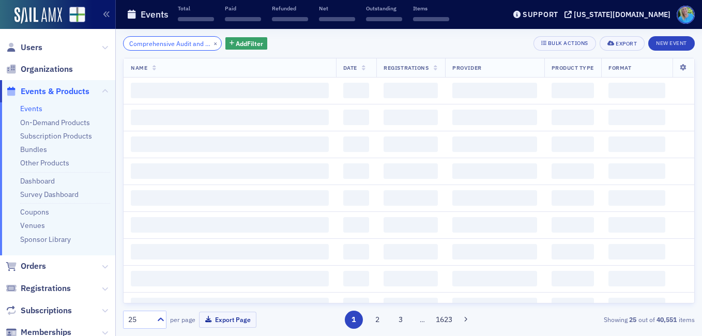
scroll to position [0, 47]
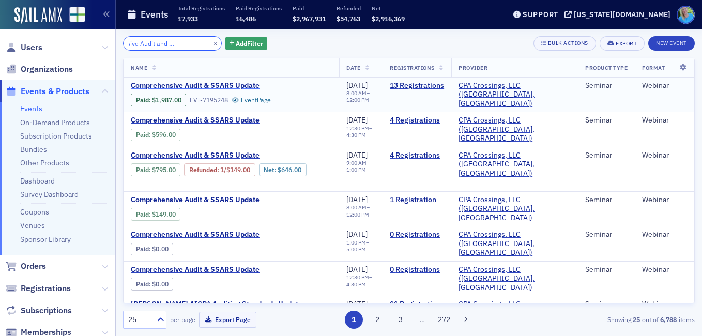
type input "Comprehensive Audit and FSARS Update"
click at [247, 86] on span "Comprehensive Audit & SSARS Update" at bounding box center [218, 85] width 174 height 9
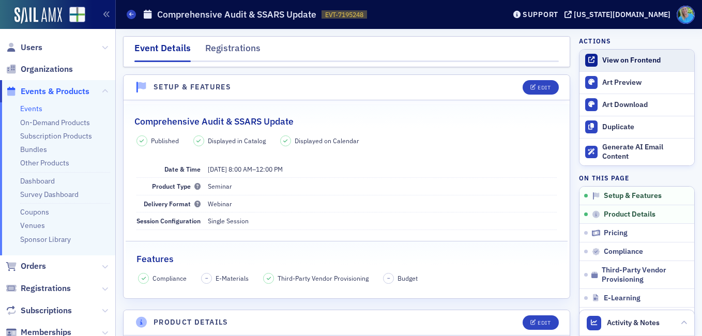
click at [606, 63] on div "View on Frontend" at bounding box center [645, 60] width 87 height 9
click at [46, 264] on span "Orders" at bounding box center [33, 266] width 25 height 11
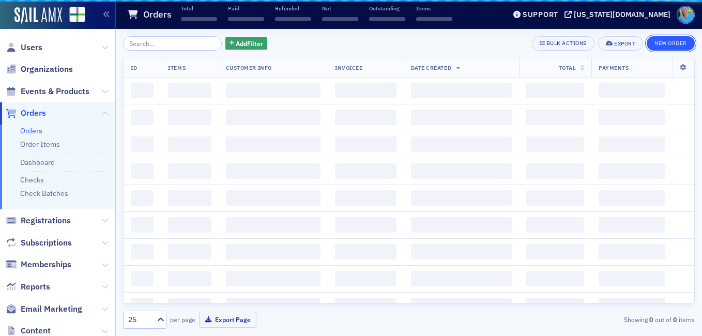
click at [656, 44] on button "New Order" at bounding box center [671, 43] width 48 height 14
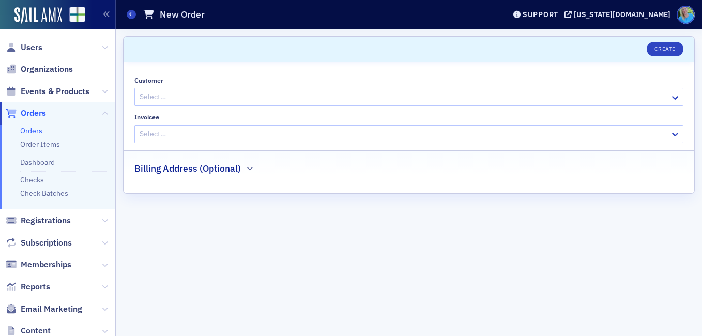
click at [210, 94] on div at bounding box center [404, 96] width 530 height 13
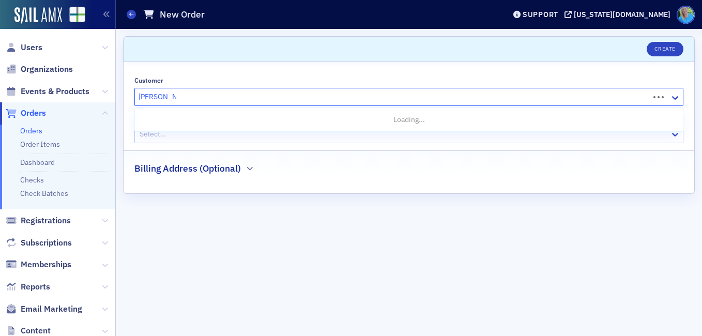
type input "[PERSON_NAME]"
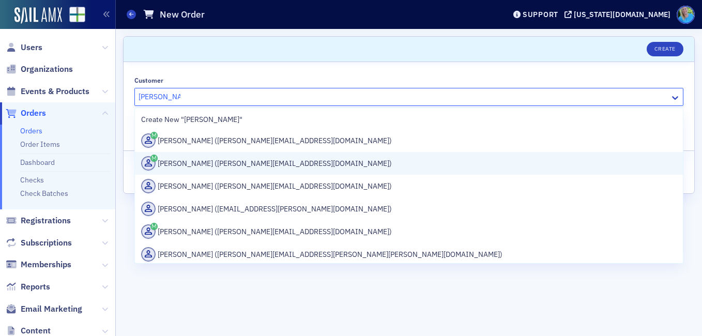
click at [212, 157] on div "[PERSON_NAME] ([PERSON_NAME][EMAIL_ADDRESS][DOMAIN_NAME])" at bounding box center [409, 163] width 536 height 14
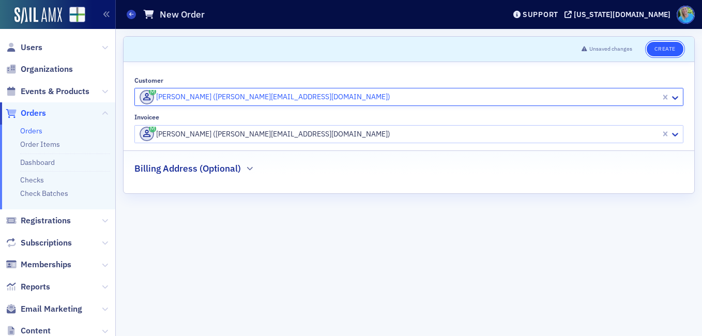
click at [666, 43] on button "Create" at bounding box center [665, 49] width 37 height 14
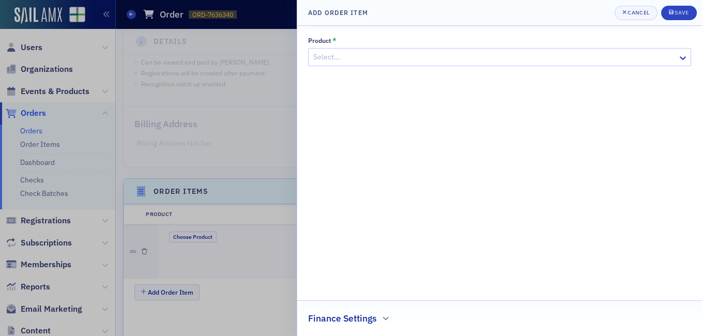
scroll to position [316, 0]
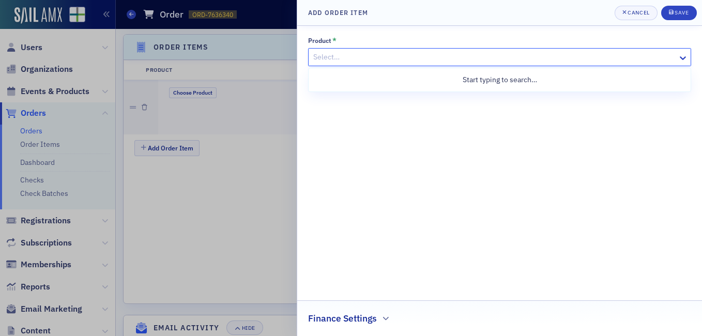
click at [492, 56] on div at bounding box center [494, 57] width 364 height 13
type input "2025 FAAC Swith"
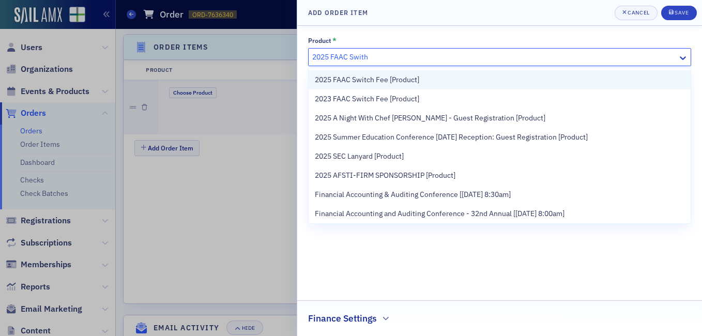
click at [467, 75] on div "2025 FAAC Switch Fee [Product]" at bounding box center [500, 79] width 370 height 11
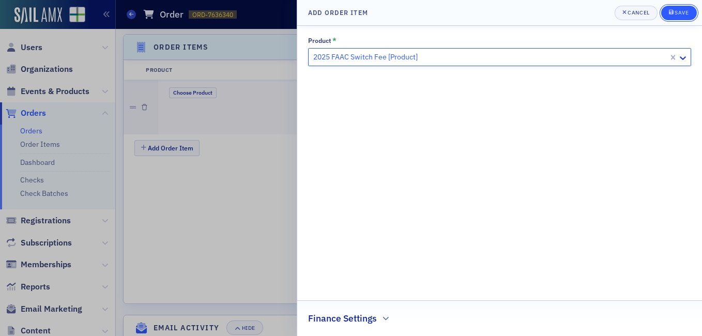
click at [683, 16] on div "Save" at bounding box center [682, 13] width 14 height 6
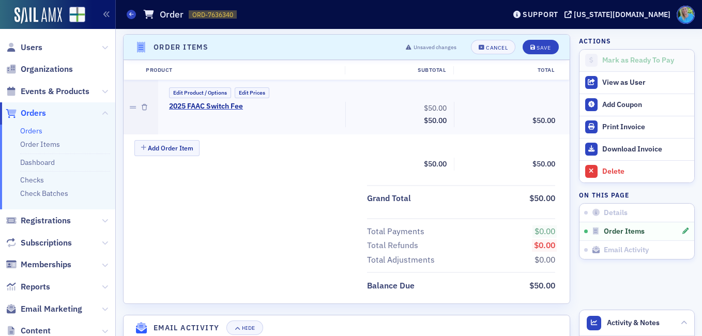
scroll to position [265, 0]
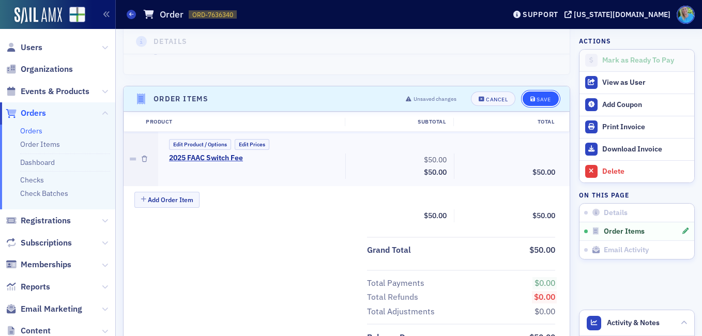
click at [541, 99] on div "Save" at bounding box center [544, 100] width 14 height 6
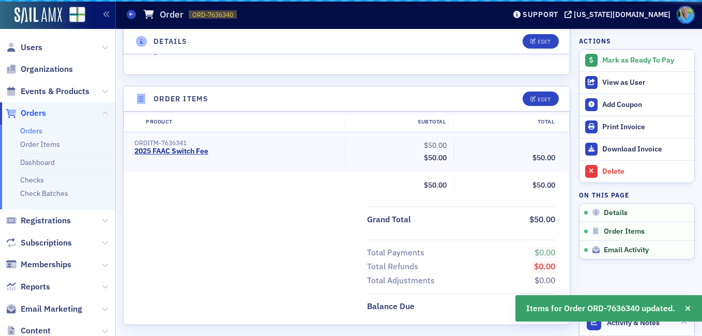
scroll to position [316, 0]
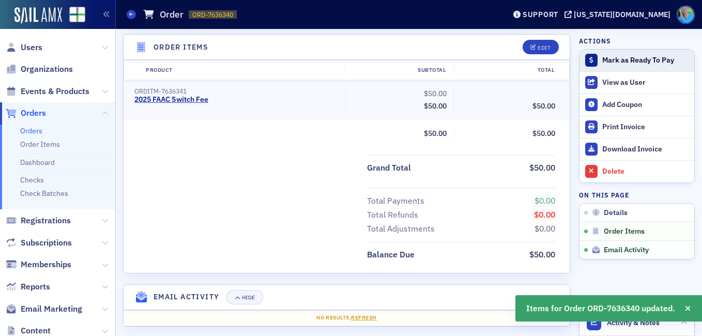
click at [602, 63] on div "Mark as Ready To Pay" at bounding box center [645, 60] width 87 height 9
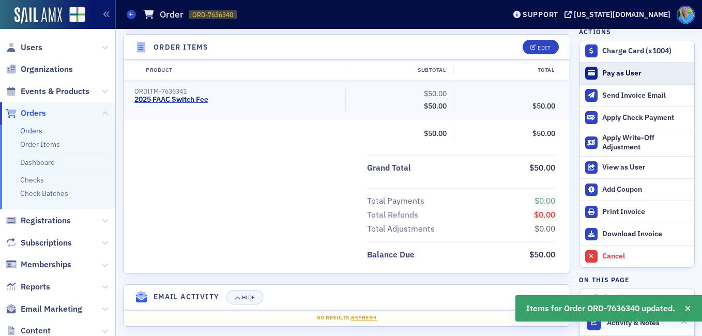
click at [599, 80] on button "Pay as User" at bounding box center [637, 73] width 115 height 22
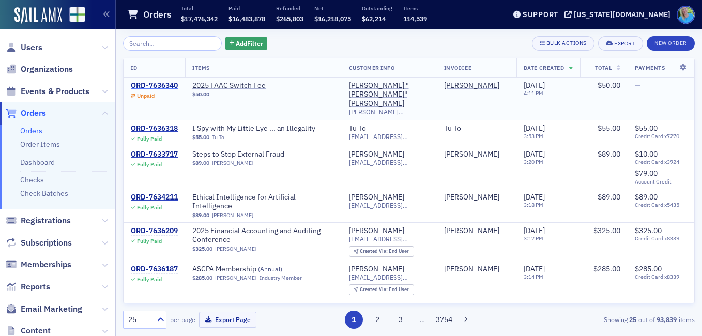
click at [157, 87] on div "ORD-7636340" at bounding box center [154, 85] width 47 height 9
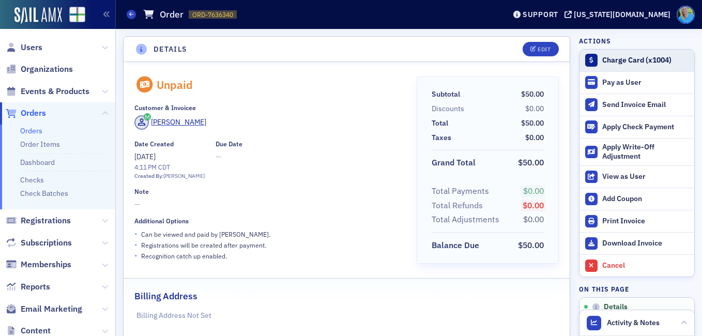
click at [615, 59] on div "Charge Card (x1004)" at bounding box center [645, 60] width 87 height 9
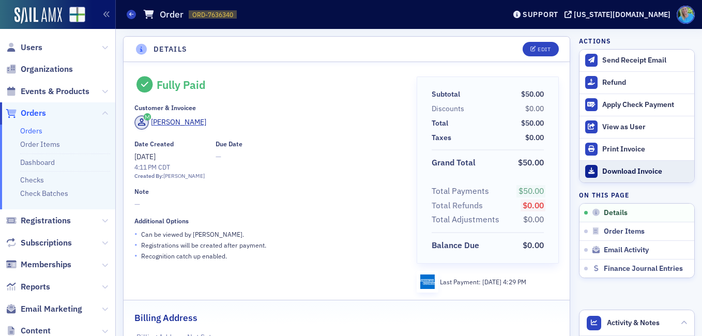
click at [615, 168] on div "Download Invoice" at bounding box center [645, 171] width 87 height 9
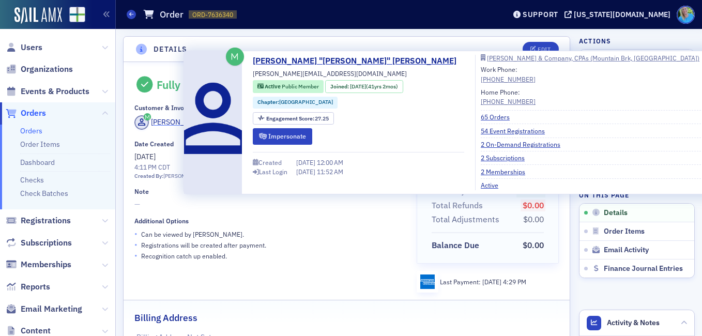
click at [170, 123] on div "[PERSON_NAME]" at bounding box center [178, 122] width 55 height 11
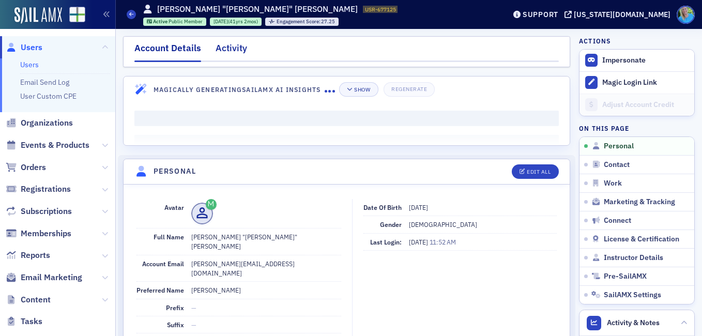
click at [230, 53] on div "Activity" at bounding box center [232, 50] width 32 height 19
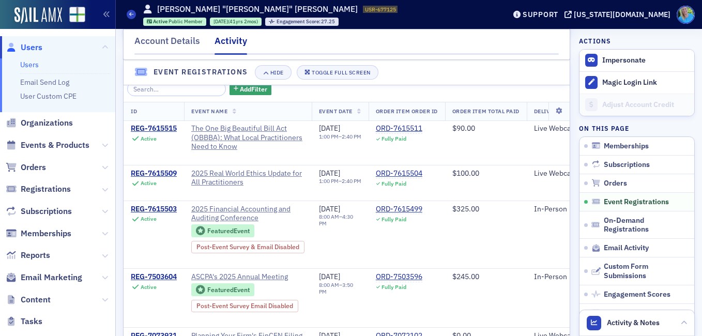
scroll to position [775, 0]
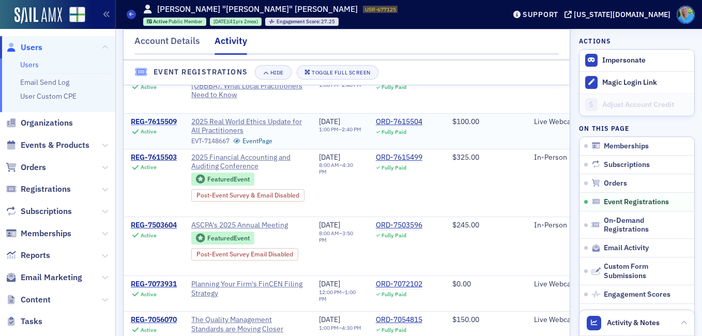
click at [162, 127] on div "REG-7615509" at bounding box center [154, 121] width 46 height 9
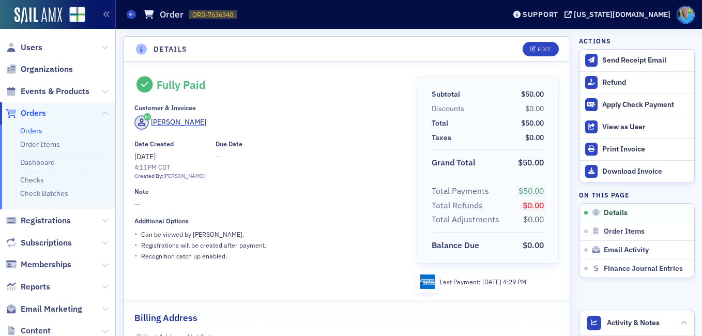
click at [172, 118] on div "[PERSON_NAME]" at bounding box center [178, 122] width 55 height 11
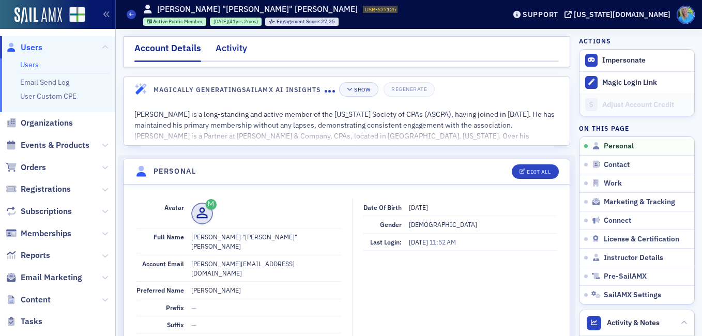
click at [228, 50] on div "Activity" at bounding box center [232, 50] width 32 height 19
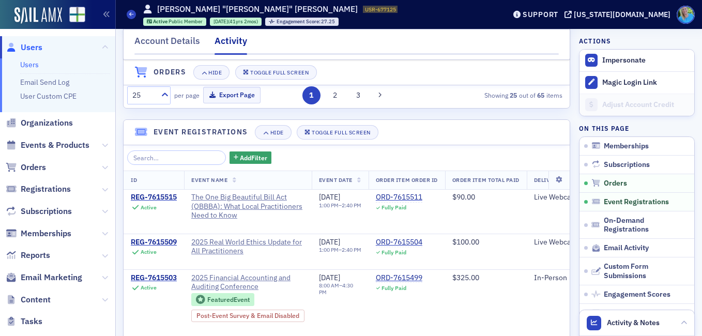
scroll to position [724, 0]
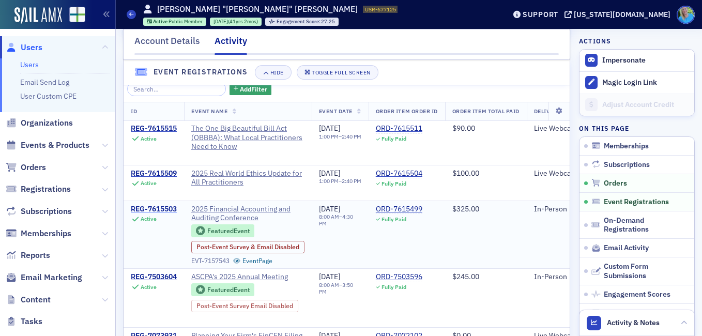
click at [171, 214] on div "REG-7615503" at bounding box center [154, 209] width 46 height 9
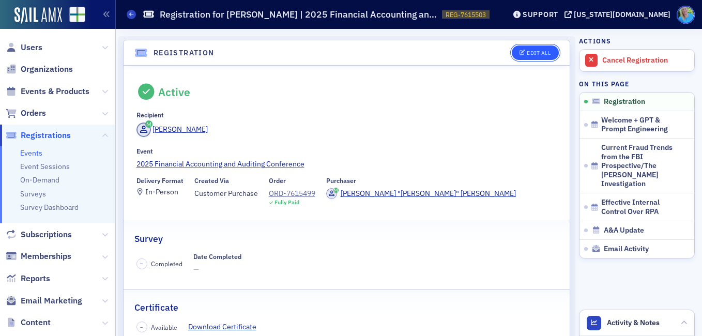
click at [527, 50] on div "Edit All" at bounding box center [539, 53] width 24 height 6
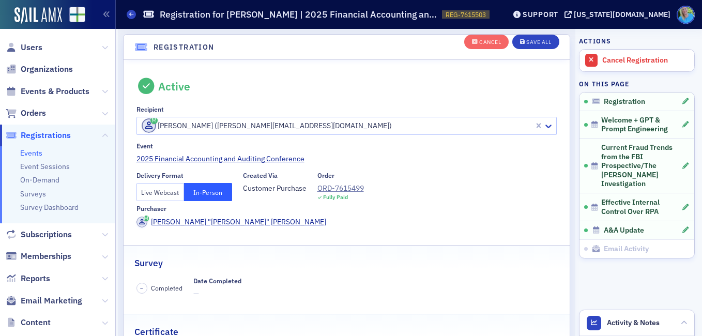
click at [159, 195] on button "Live Webcast" at bounding box center [160, 192] width 48 height 18
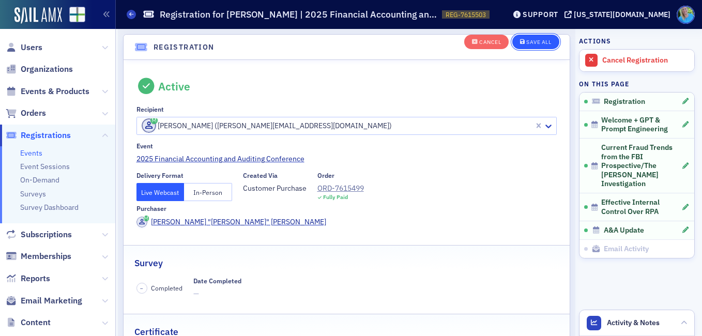
click at [527, 45] on button "Save All" at bounding box center [535, 42] width 47 height 14
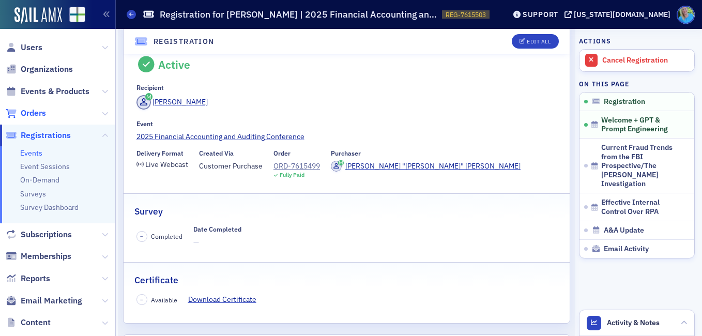
click at [42, 109] on span "Orders" at bounding box center [33, 113] width 25 height 11
